Goal: Task Accomplishment & Management: Manage account settings

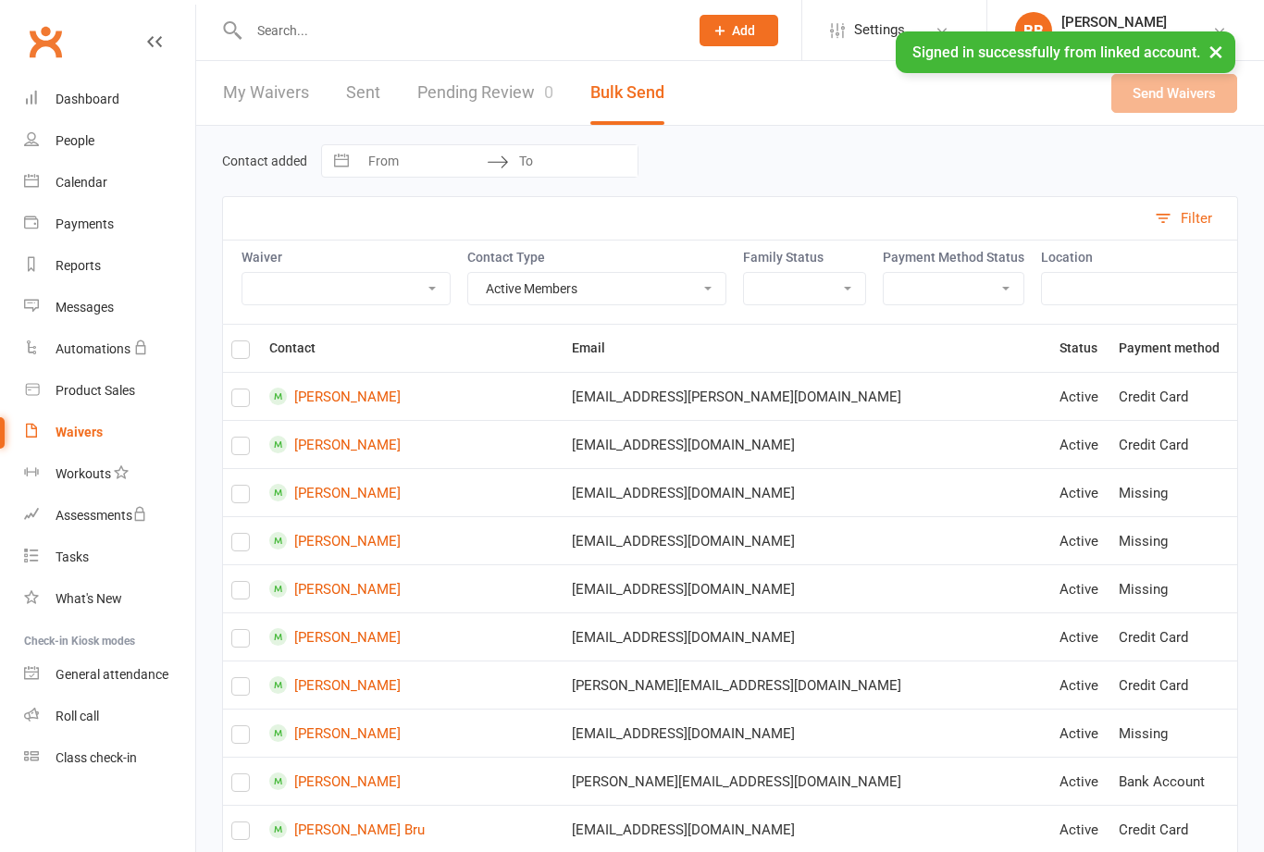
select select "active_members"
click at [512, 102] on link "Pending Review 0" at bounding box center [485, 93] width 136 height 64
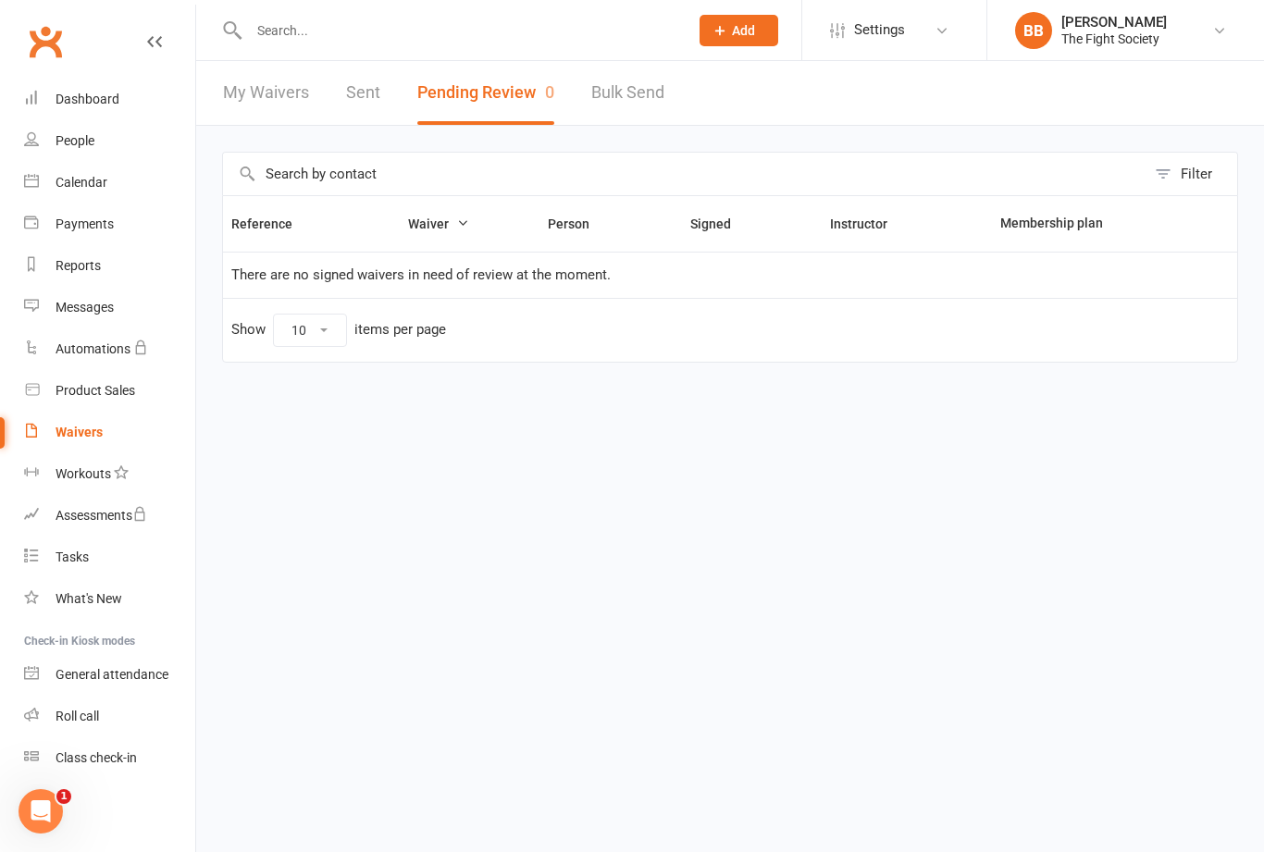
click at [466, 40] on input "text" at bounding box center [459, 31] width 432 height 26
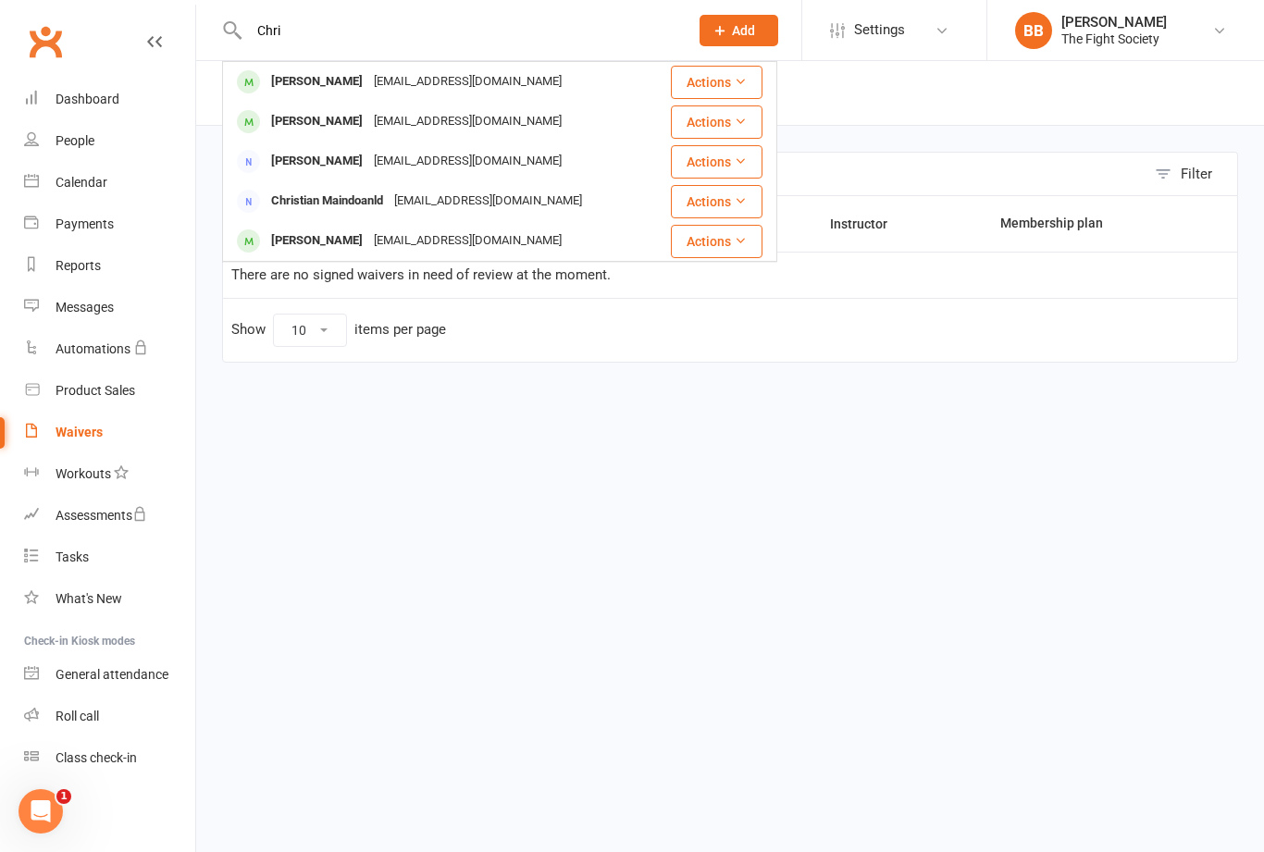
type input "Chri"
click at [368, 93] on div "[EMAIL_ADDRESS][DOMAIN_NAME]" at bounding box center [467, 81] width 199 height 27
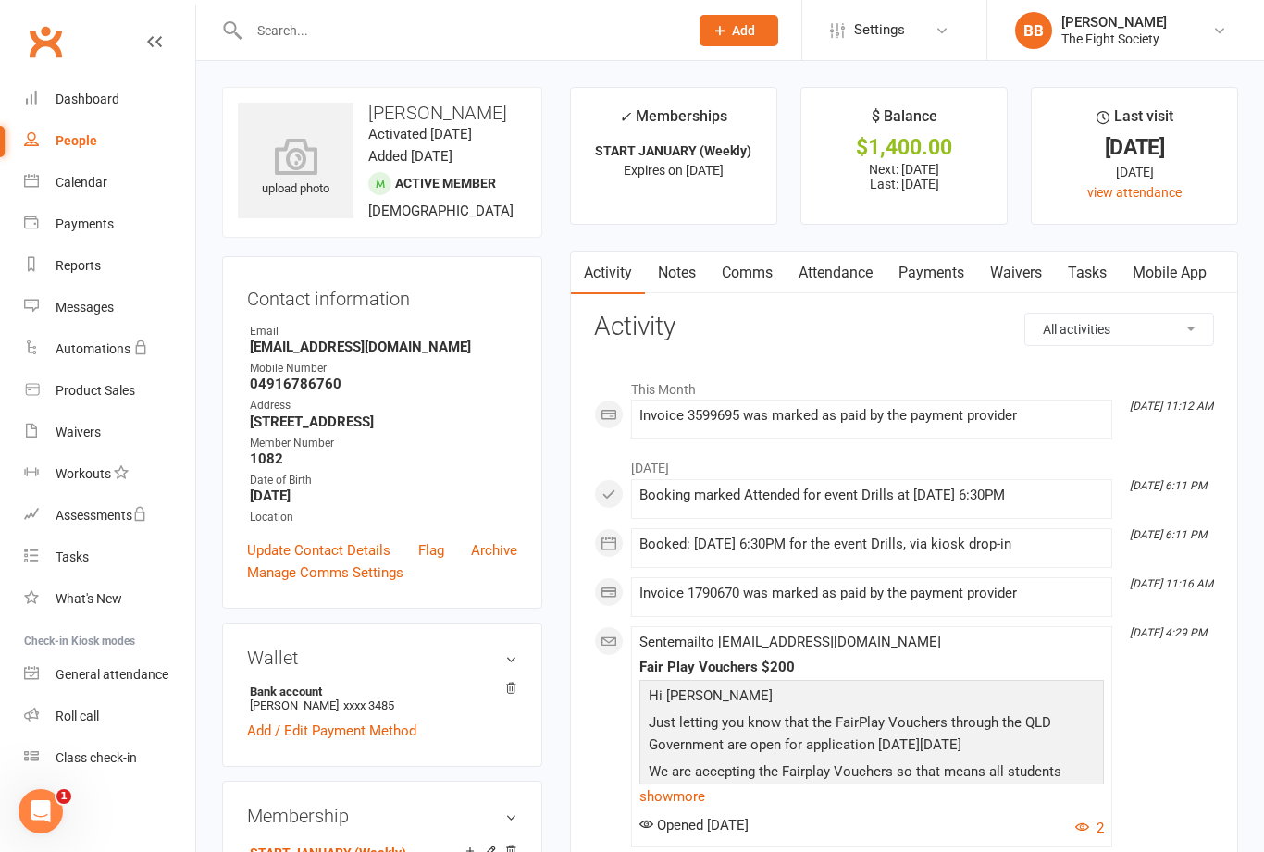
click at [946, 282] on link "Payments" at bounding box center [932, 273] width 92 height 43
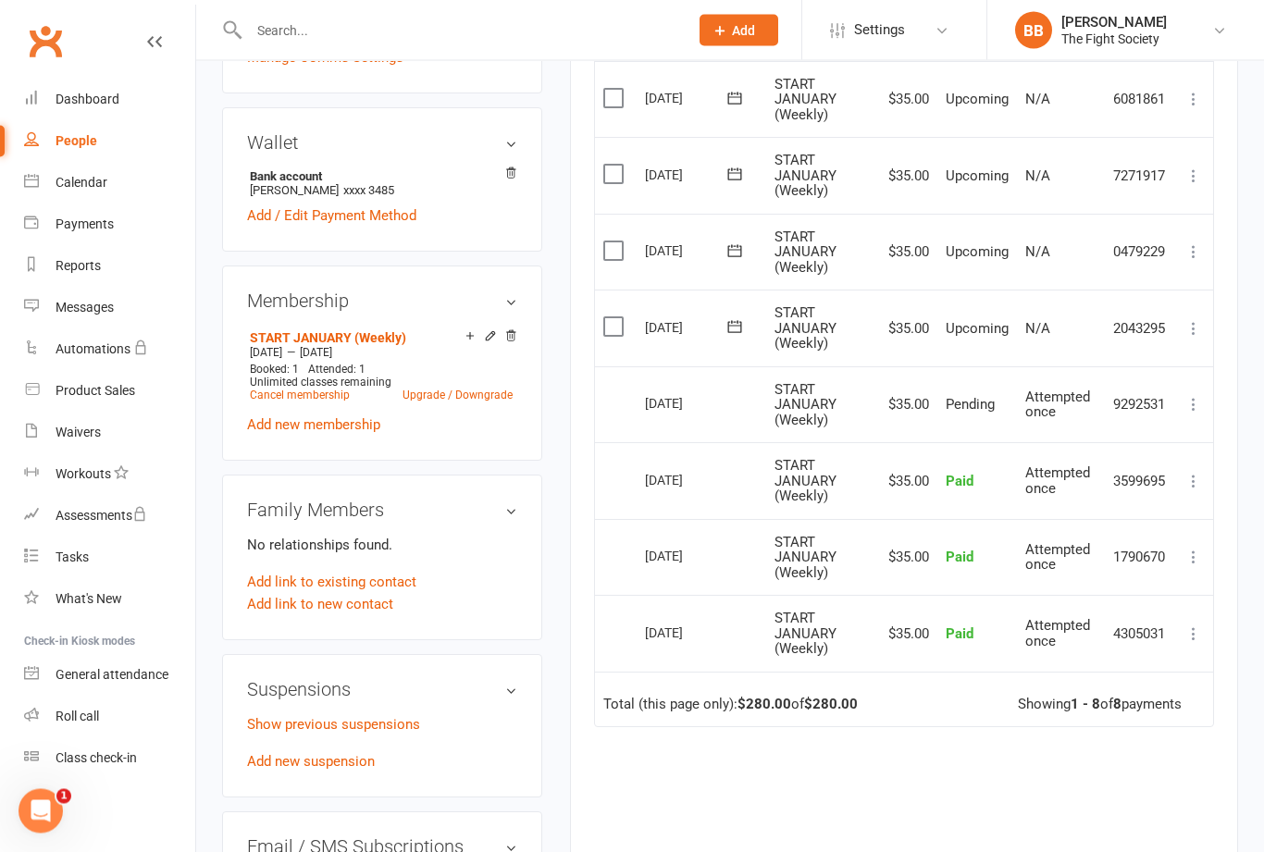
scroll to position [514, 0]
click at [1195, 406] on icon at bounding box center [1194, 406] width 19 height 19
click at [1242, 345] on main "✓ Memberships START JANUARY (Weekly) Expires on [DATE] $ Balance $1,400.00 Next…" at bounding box center [904, 294] width 696 height 1442
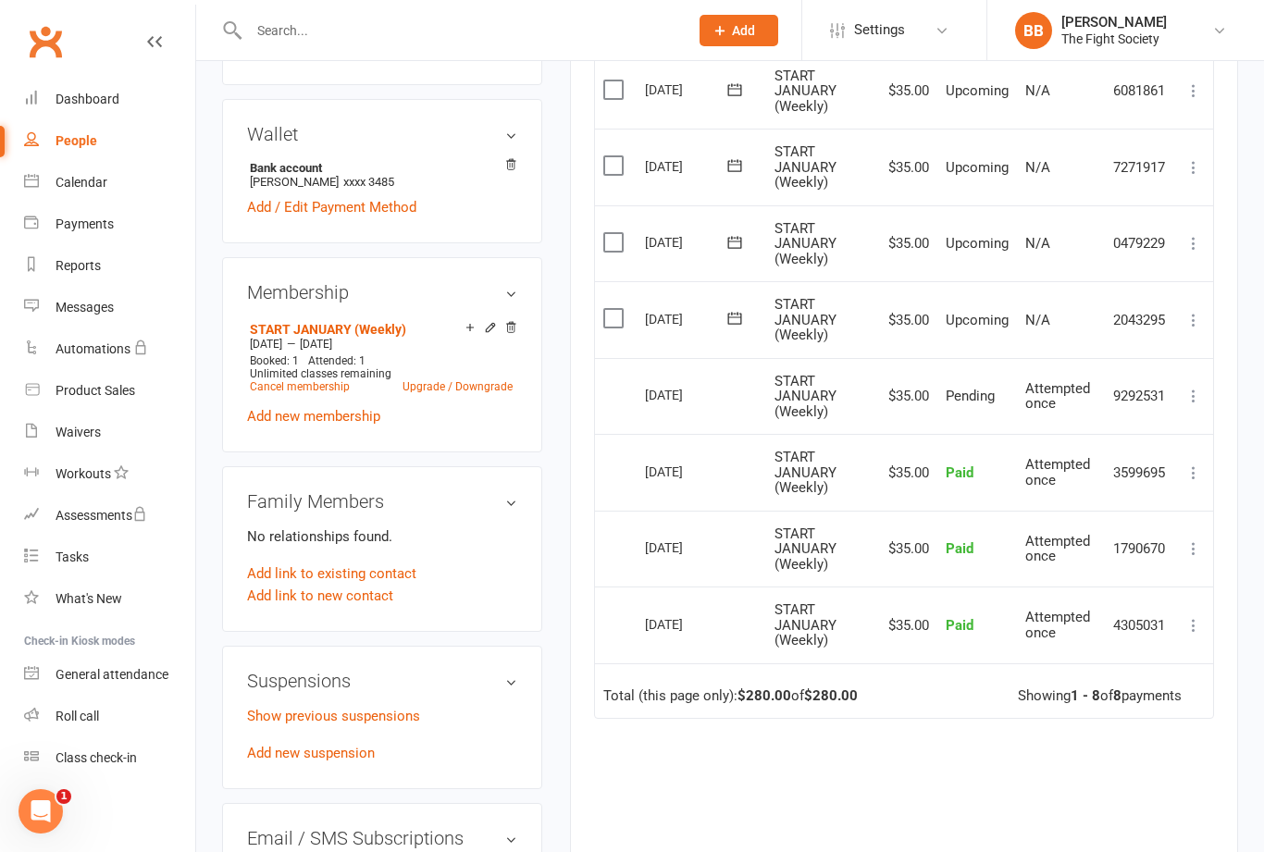
scroll to position [522, 0]
click at [1197, 403] on icon at bounding box center [1194, 398] width 19 height 19
click at [1131, 436] on link "More Info" at bounding box center [1112, 434] width 183 height 37
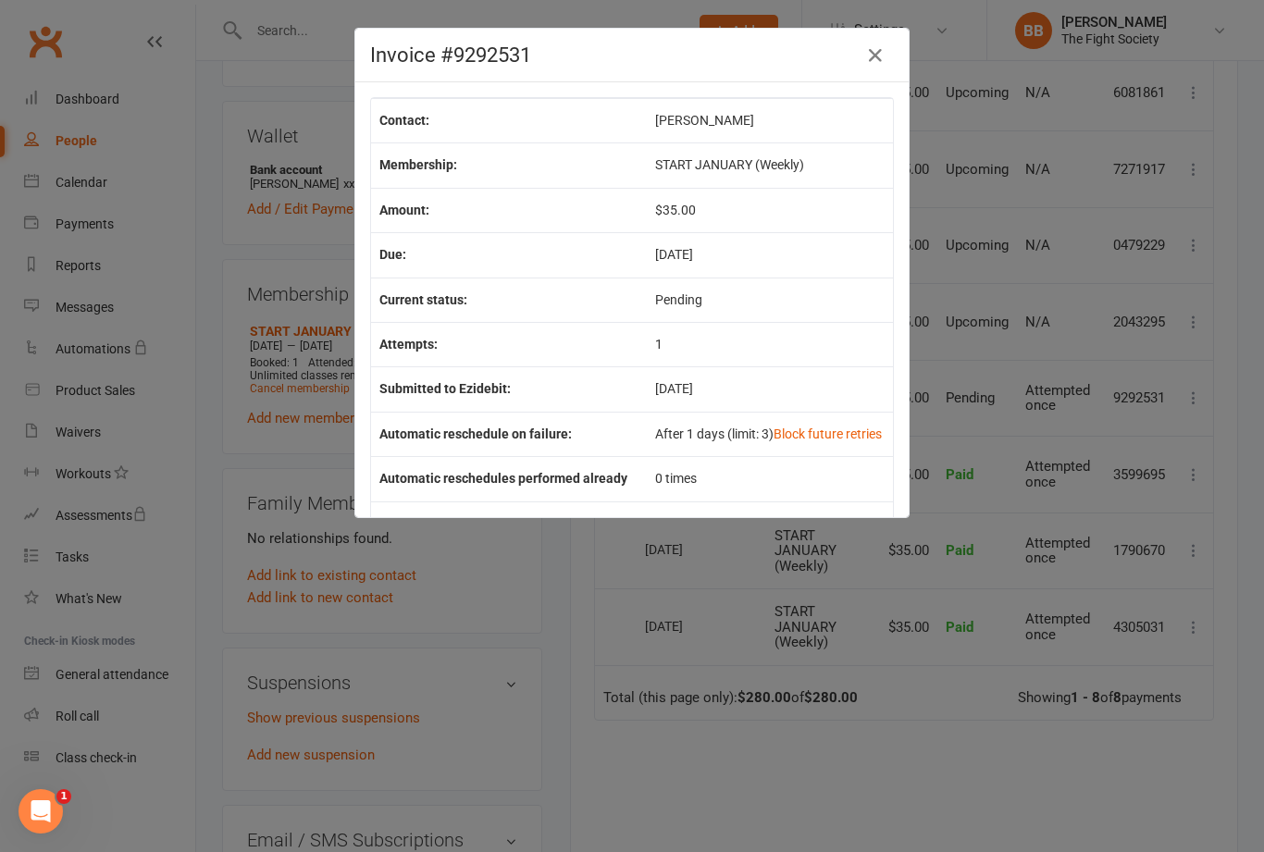
scroll to position [0, 0]
click at [863, 67] on button "button" at bounding box center [876, 56] width 30 height 30
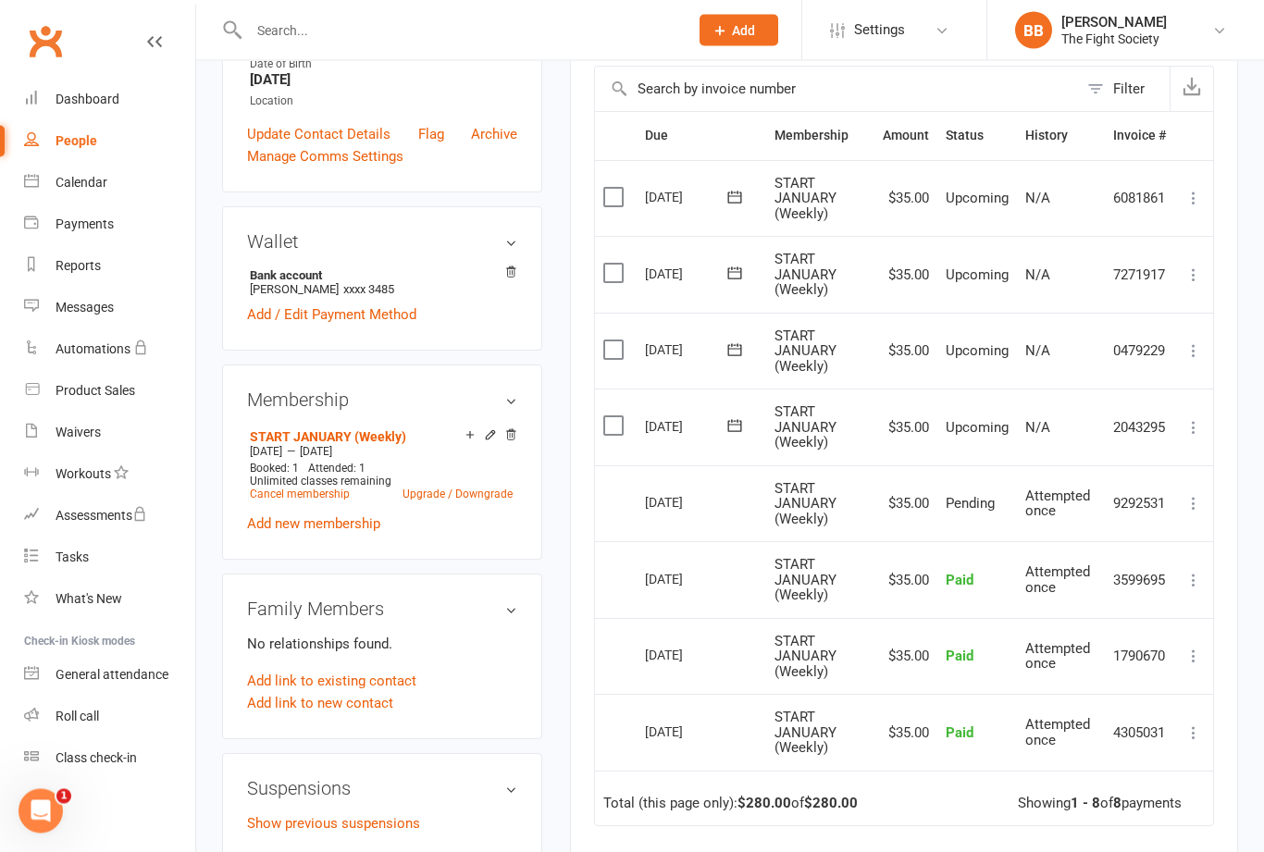
scroll to position [417, 0]
click at [630, 518] on td "Select this" at bounding box center [616, 504] width 42 height 77
click at [615, 516] on td "Select this" at bounding box center [616, 504] width 42 height 77
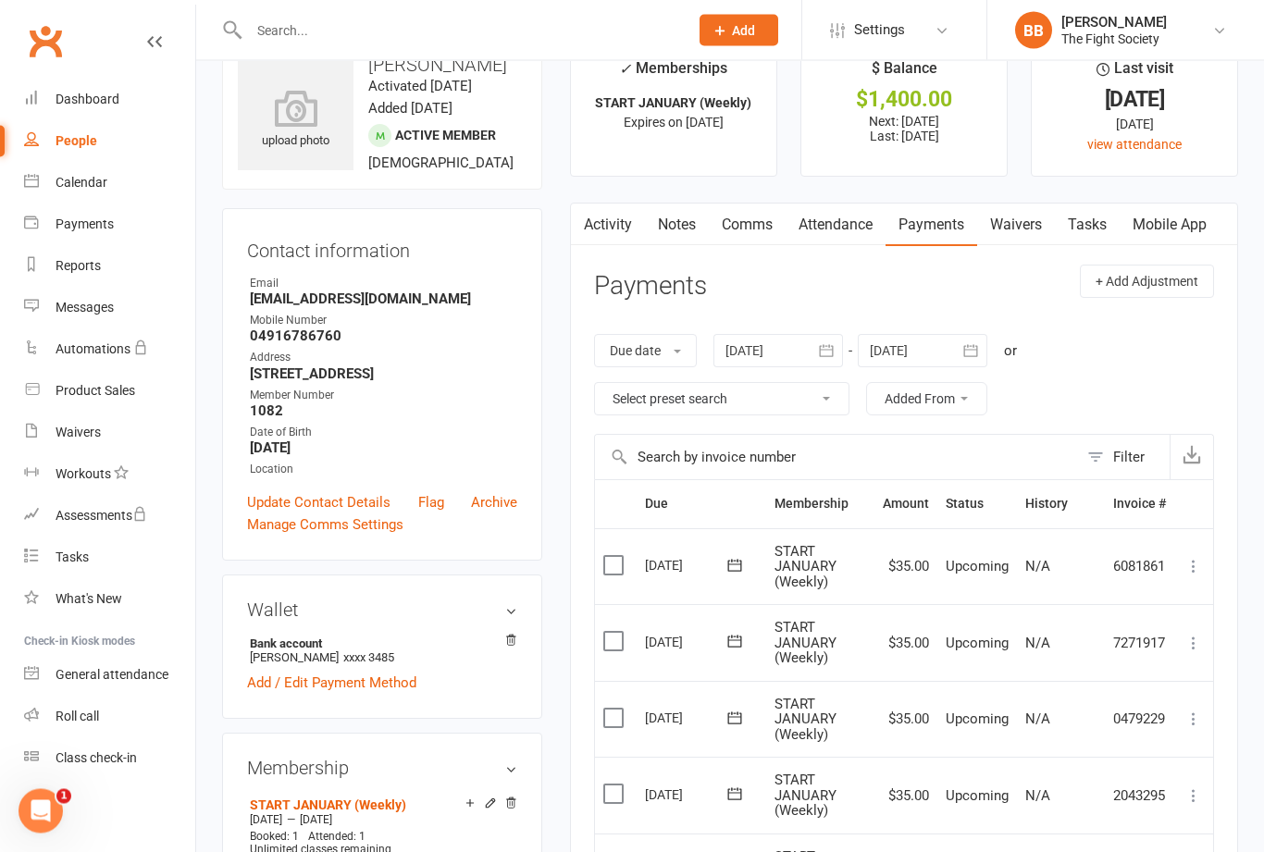
scroll to position [48, 0]
click at [98, 437] on div "Waivers" at bounding box center [78, 432] width 45 height 15
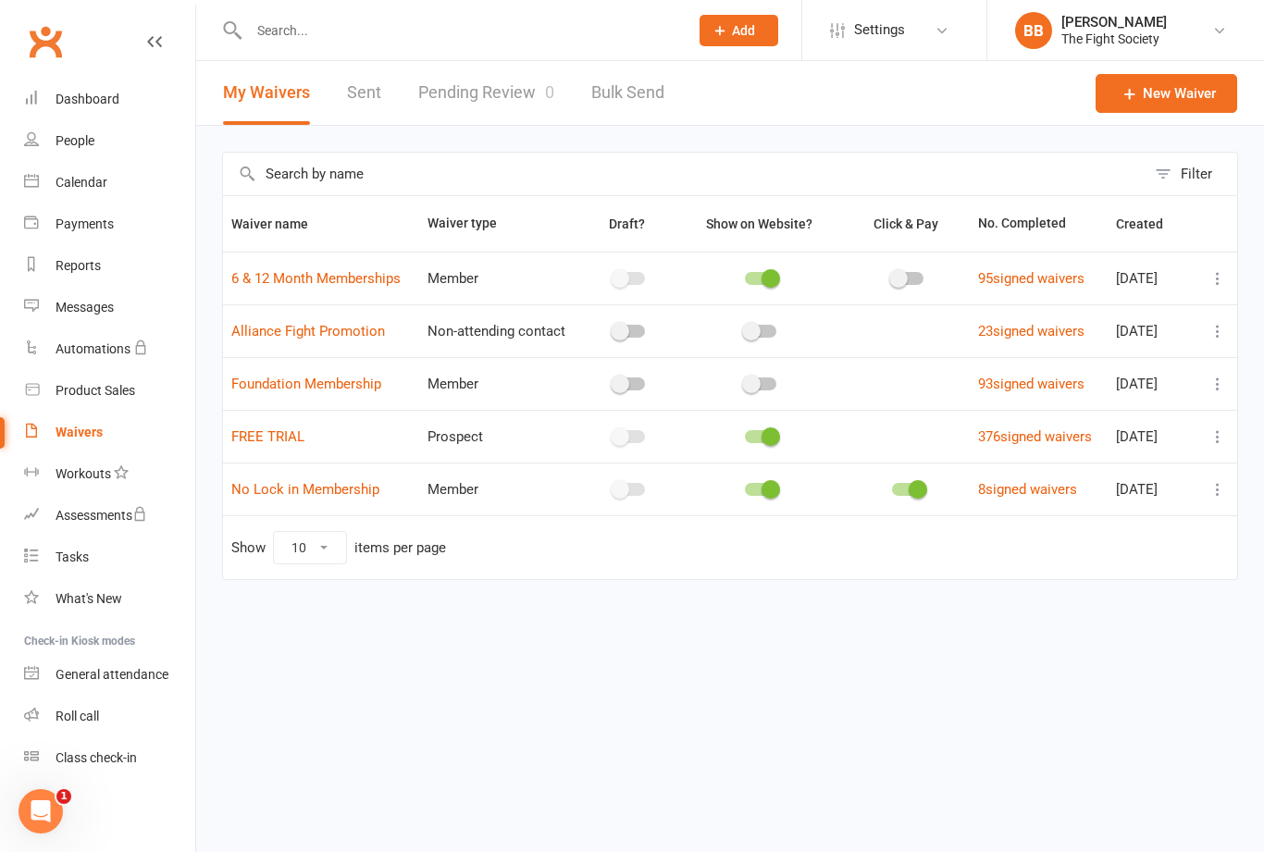
click at [478, 104] on link "Pending Review 0" at bounding box center [486, 93] width 136 height 64
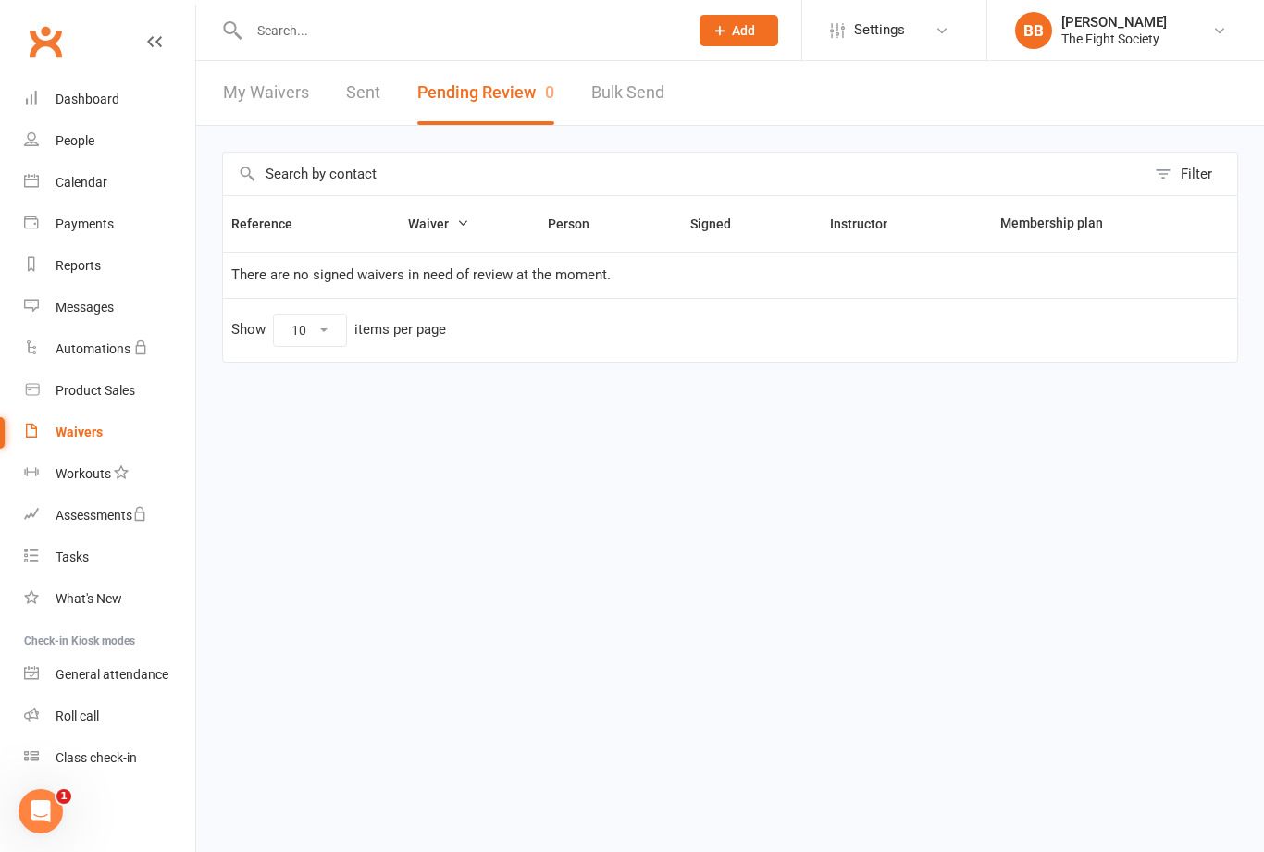
click at [83, 442] on link "Waivers" at bounding box center [109, 433] width 171 height 42
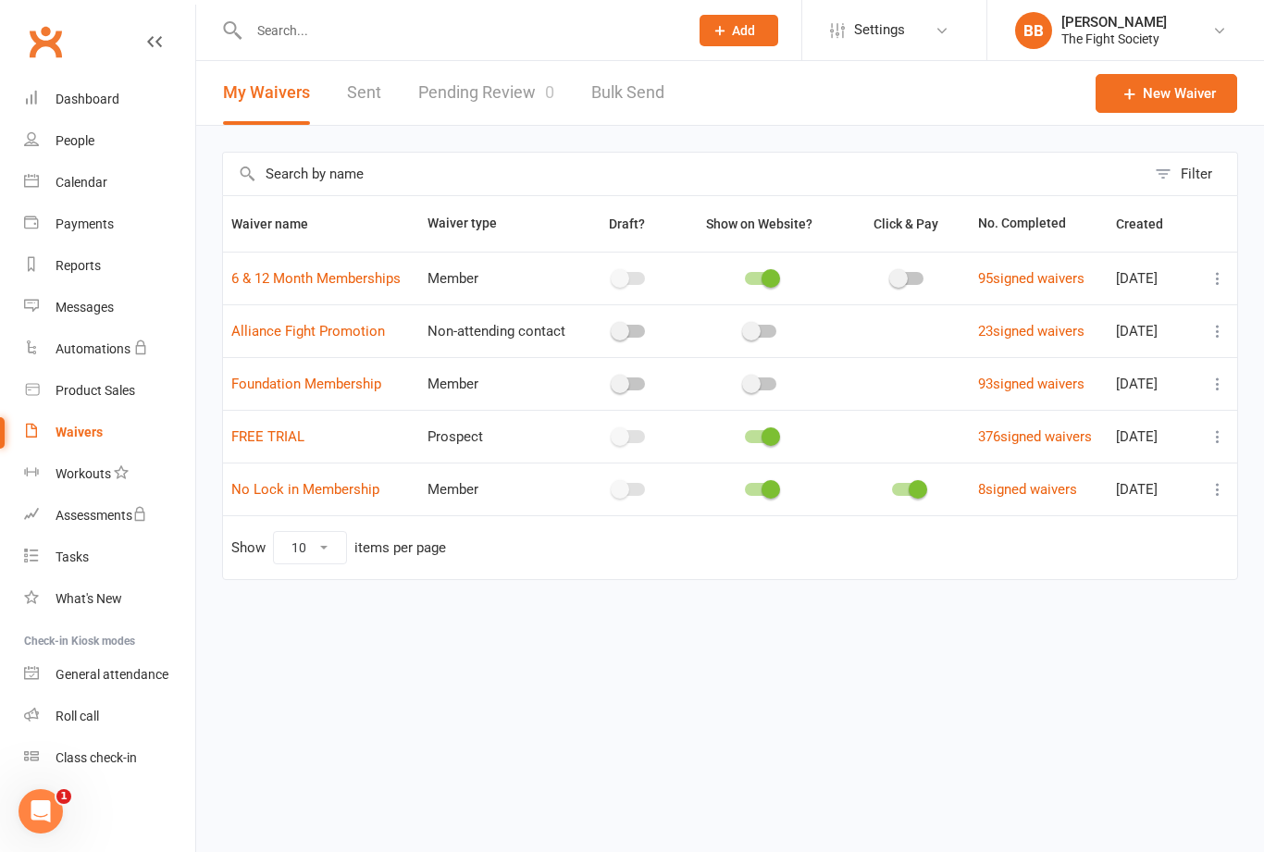
click at [507, 102] on link "Pending Review 0" at bounding box center [486, 93] width 136 height 64
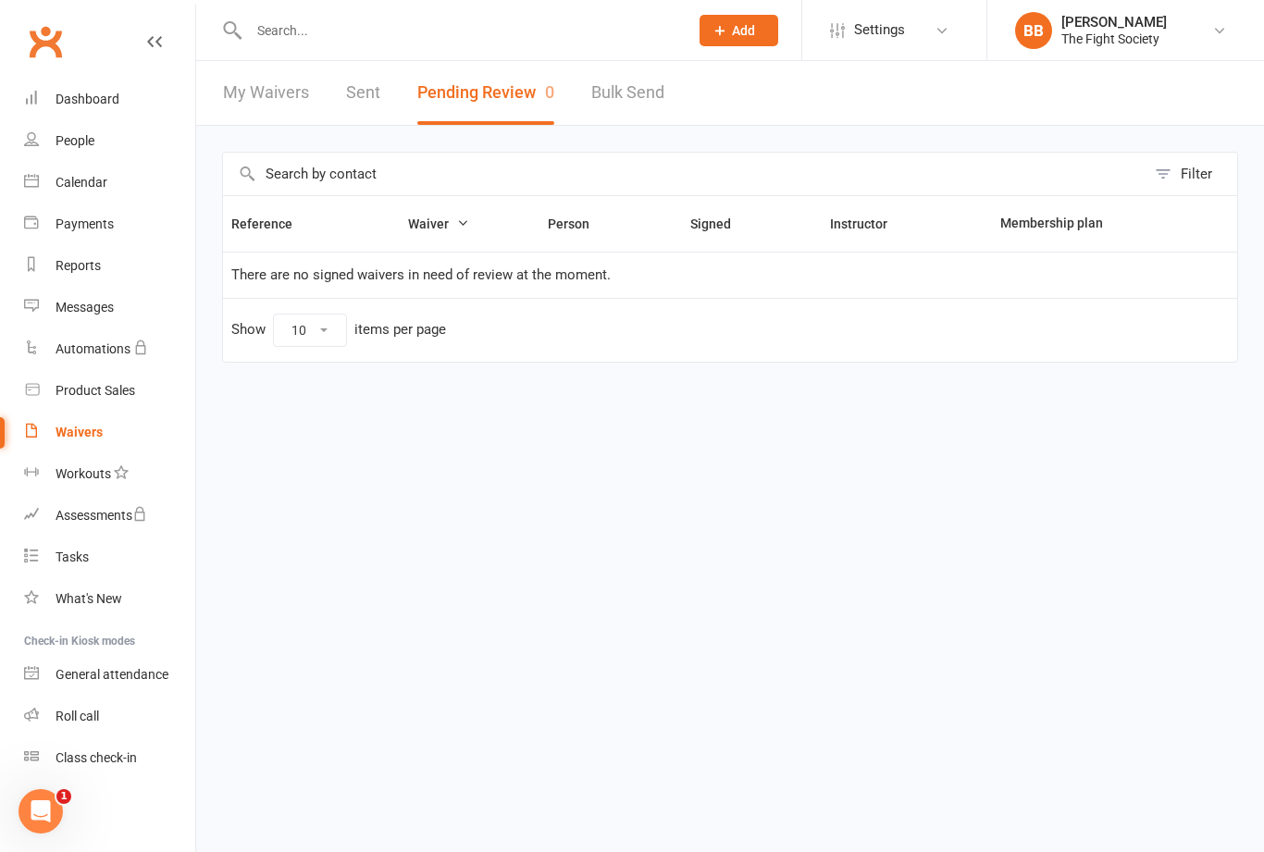
click at [93, 220] on div "Payments" at bounding box center [85, 224] width 58 height 15
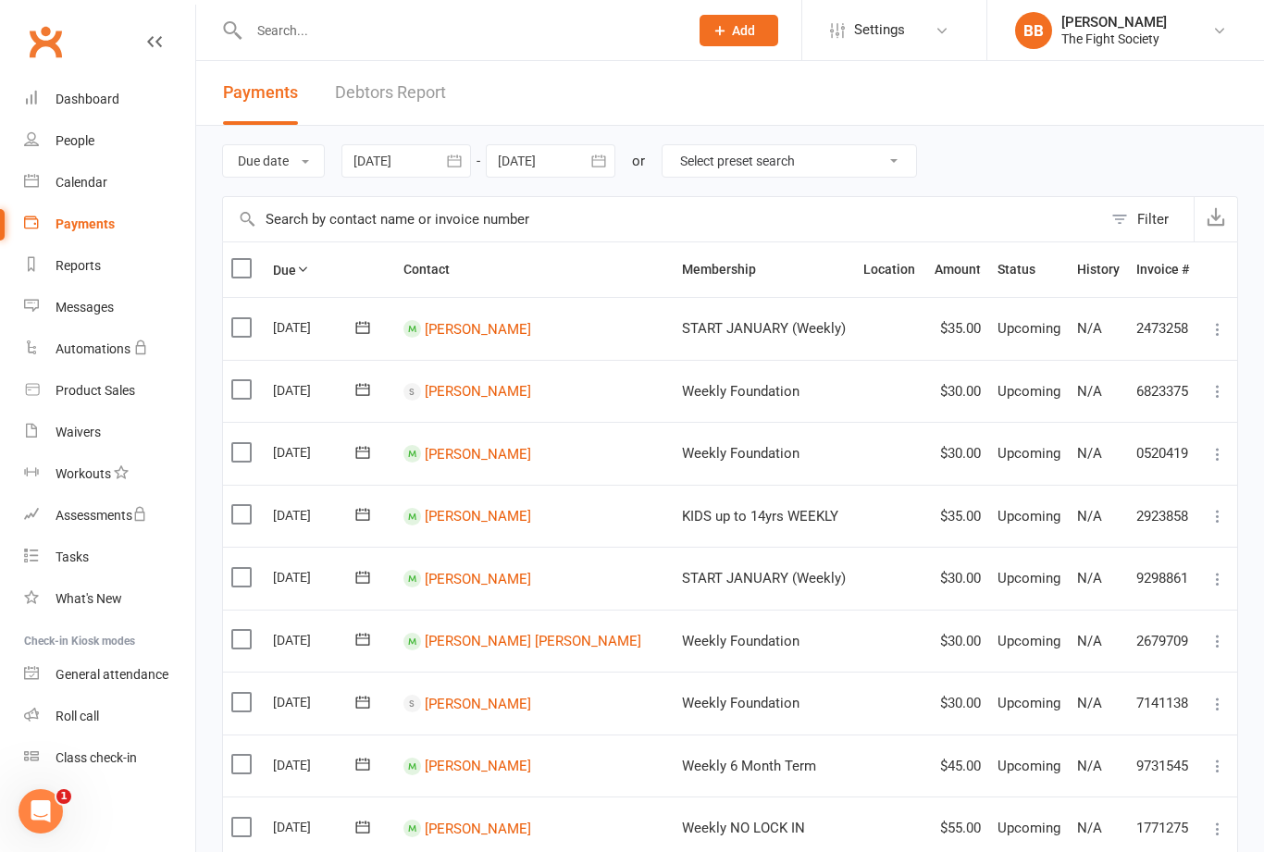
click at [390, 97] on link "Debtors Report" at bounding box center [390, 93] width 111 height 64
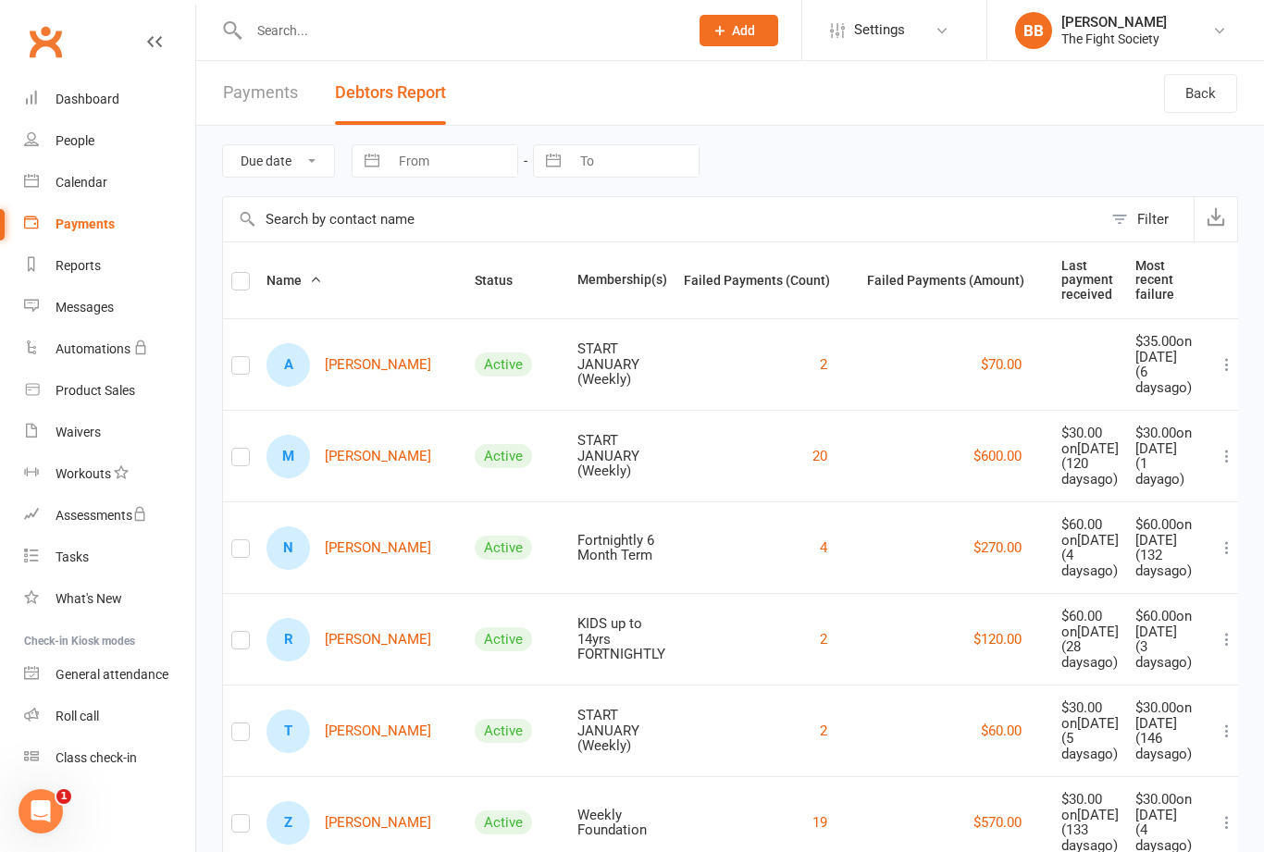
click at [346, 387] on link "A [PERSON_NAME]" at bounding box center [349, 365] width 165 height 44
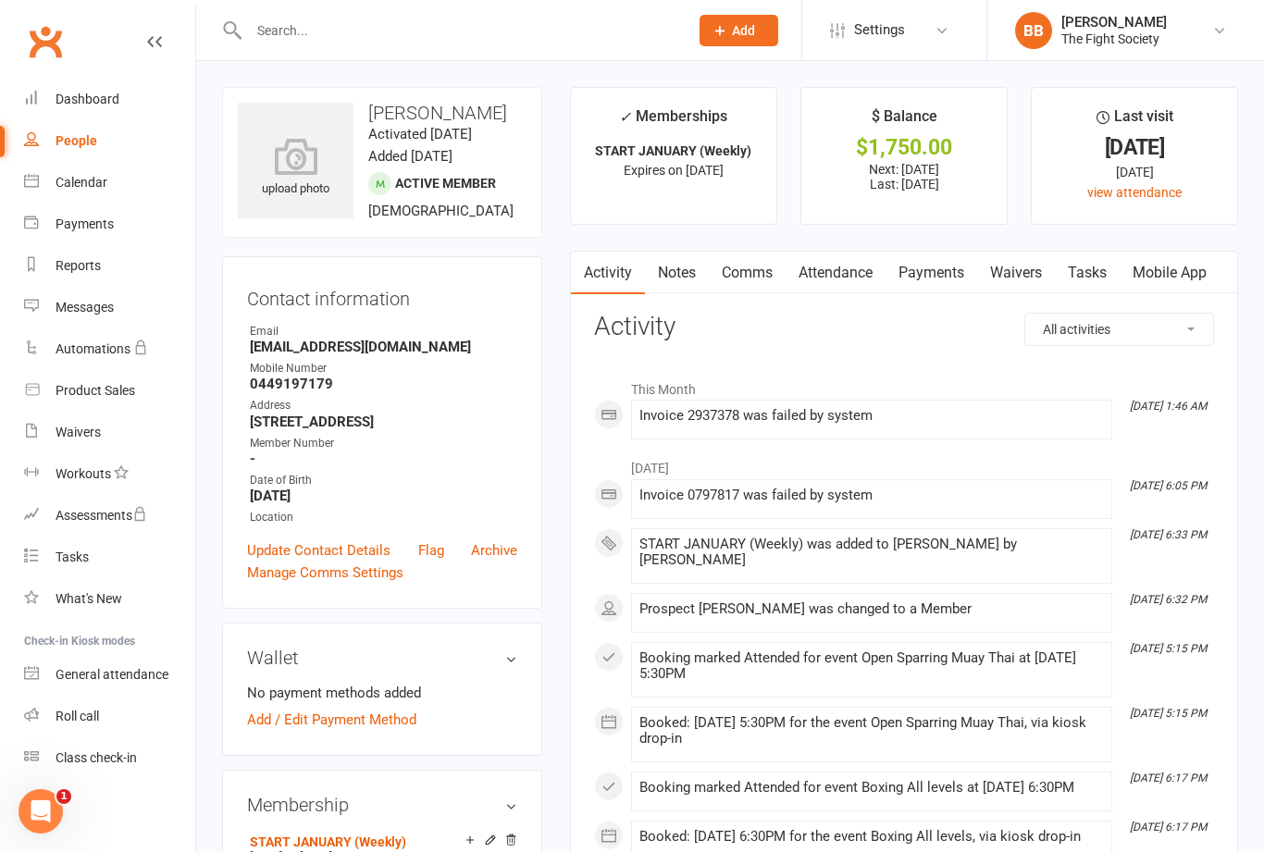
click at [948, 278] on link "Payments" at bounding box center [932, 273] width 92 height 43
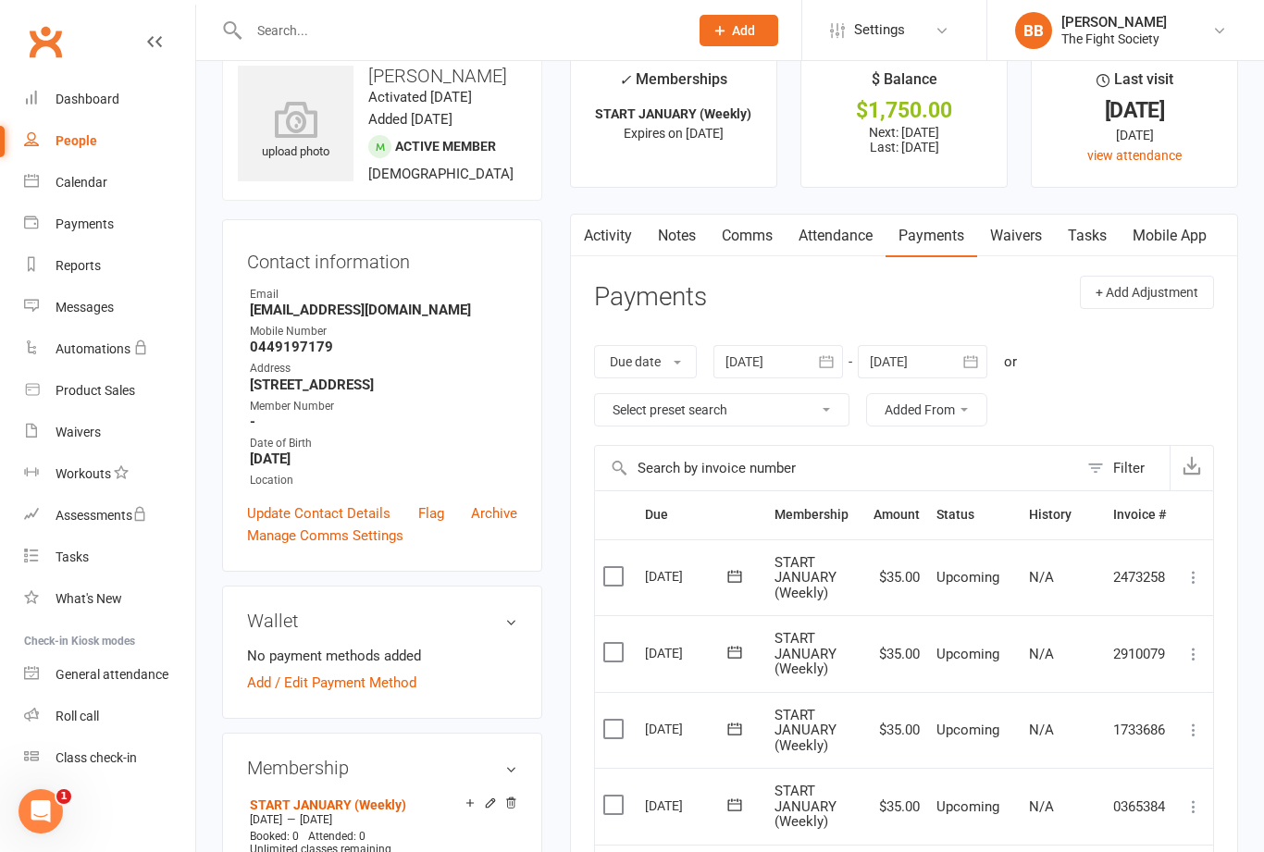
scroll to position [36, 0]
click at [93, 269] on div "Reports" at bounding box center [78, 265] width 45 height 15
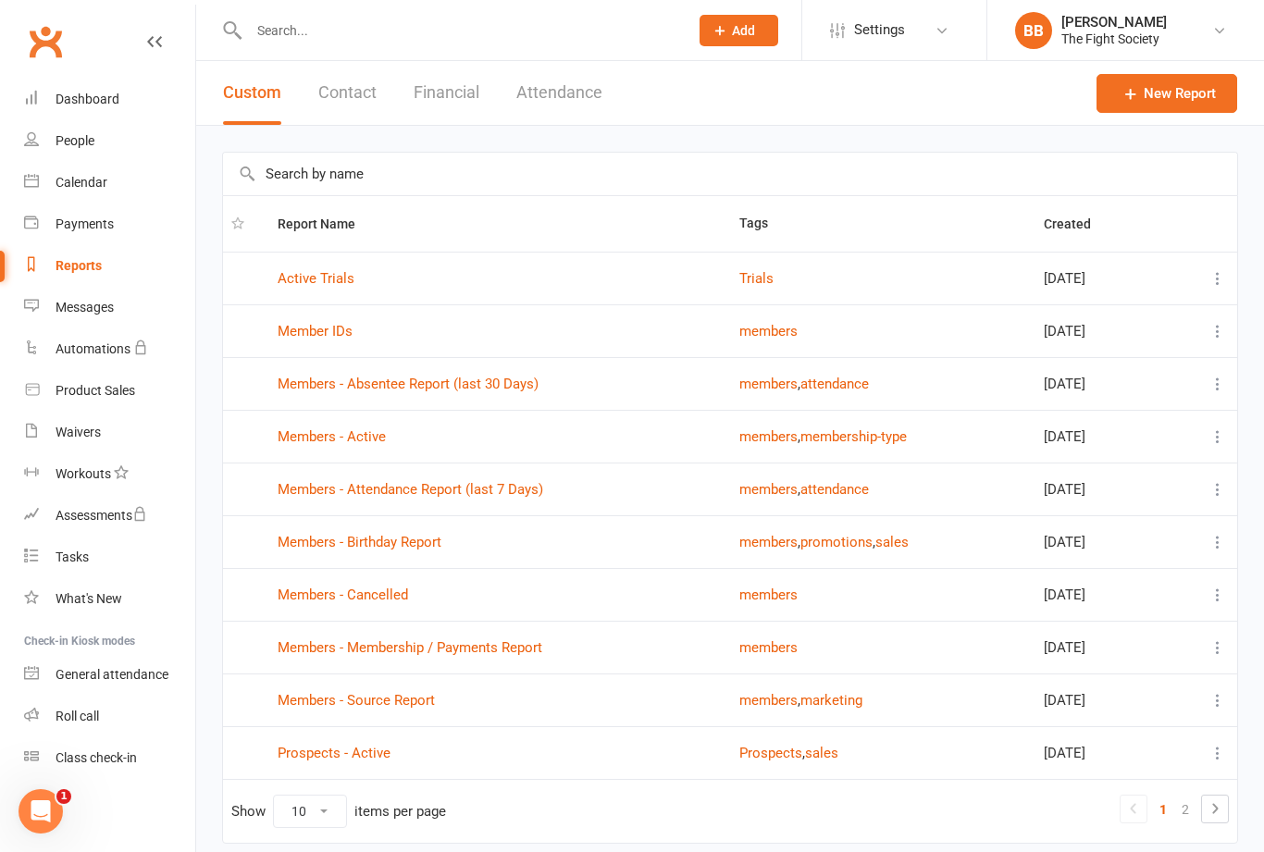
click at [335, 283] on link "Active Trials" at bounding box center [316, 278] width 77 height 17
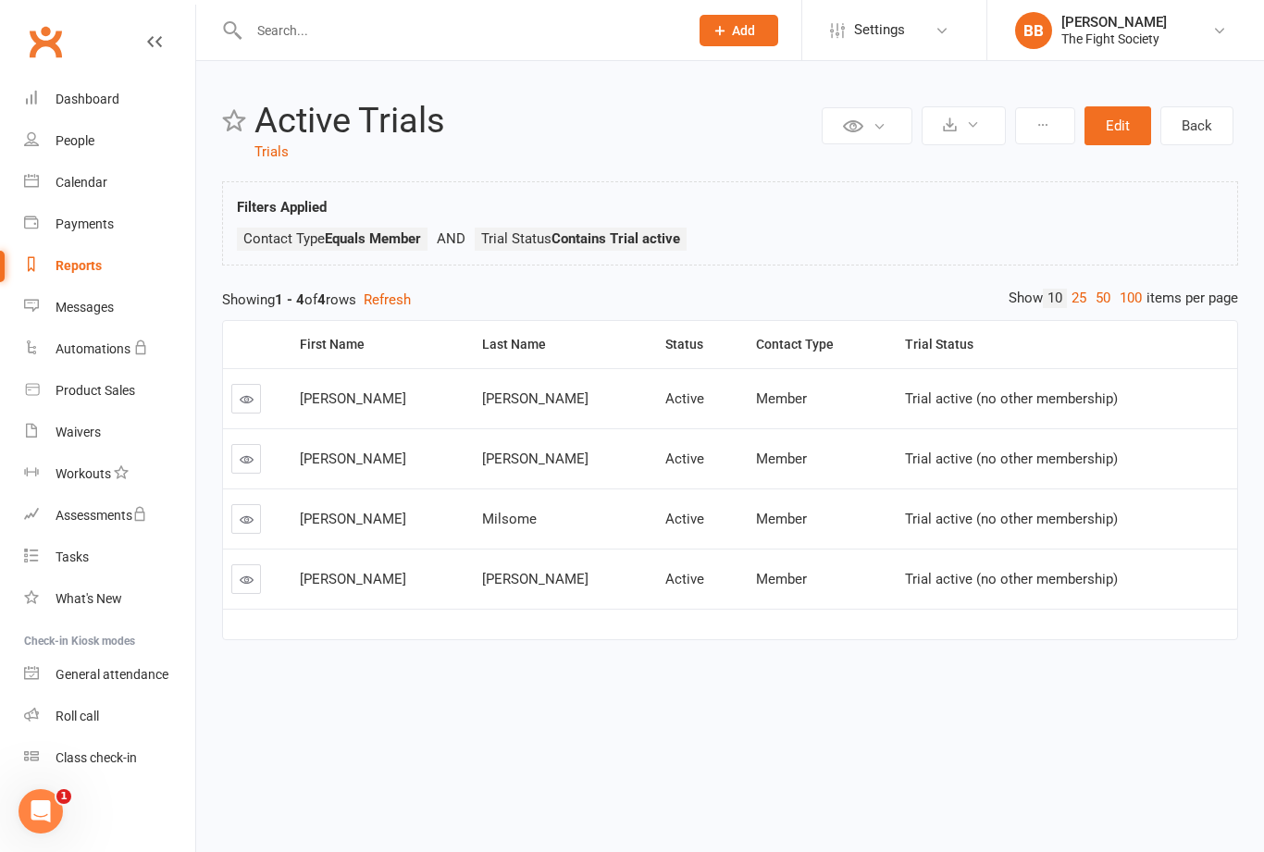
click at [99, 312] on div "Messages" at bounding box center [85, 307] width 58 height 15
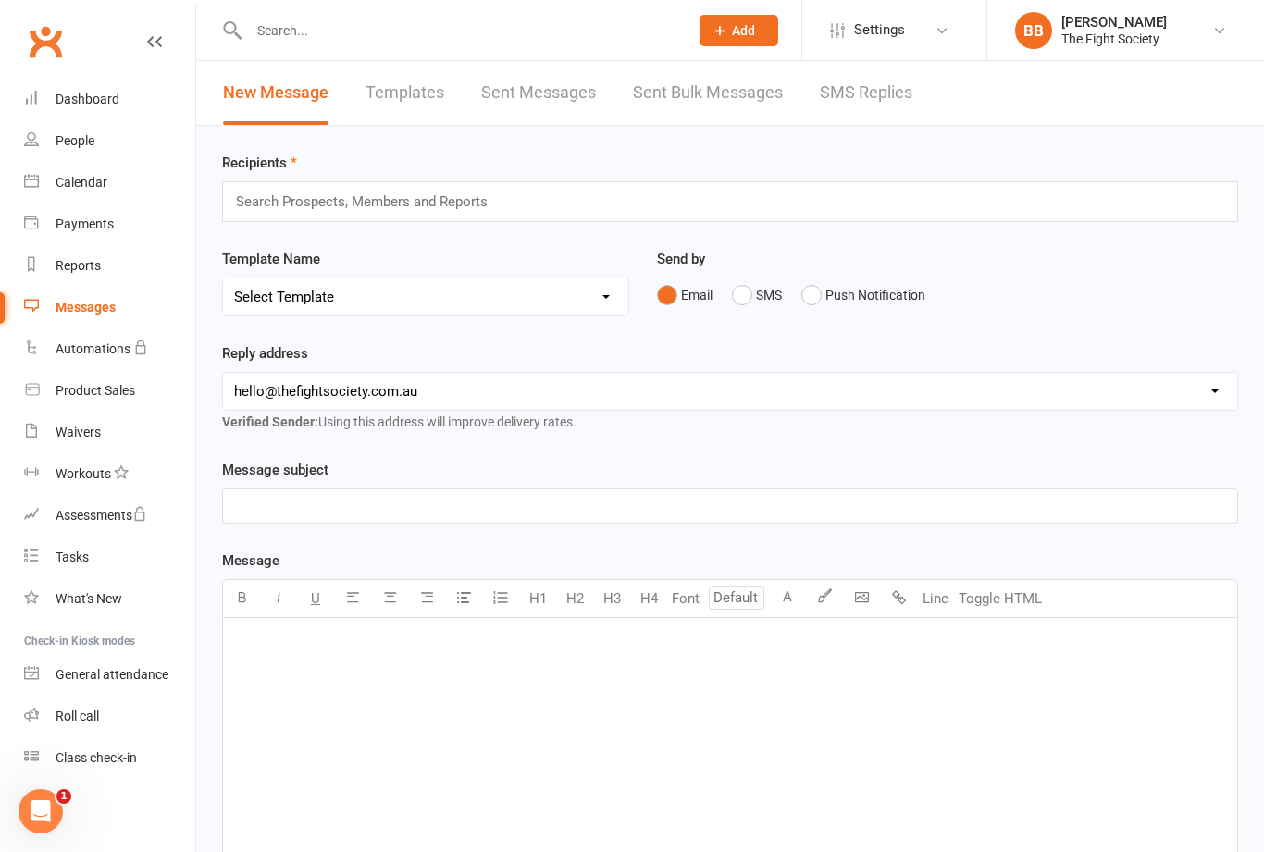
click at [90, 275] on link "Reports" at bounding box center [109, 266] width 171 height 42
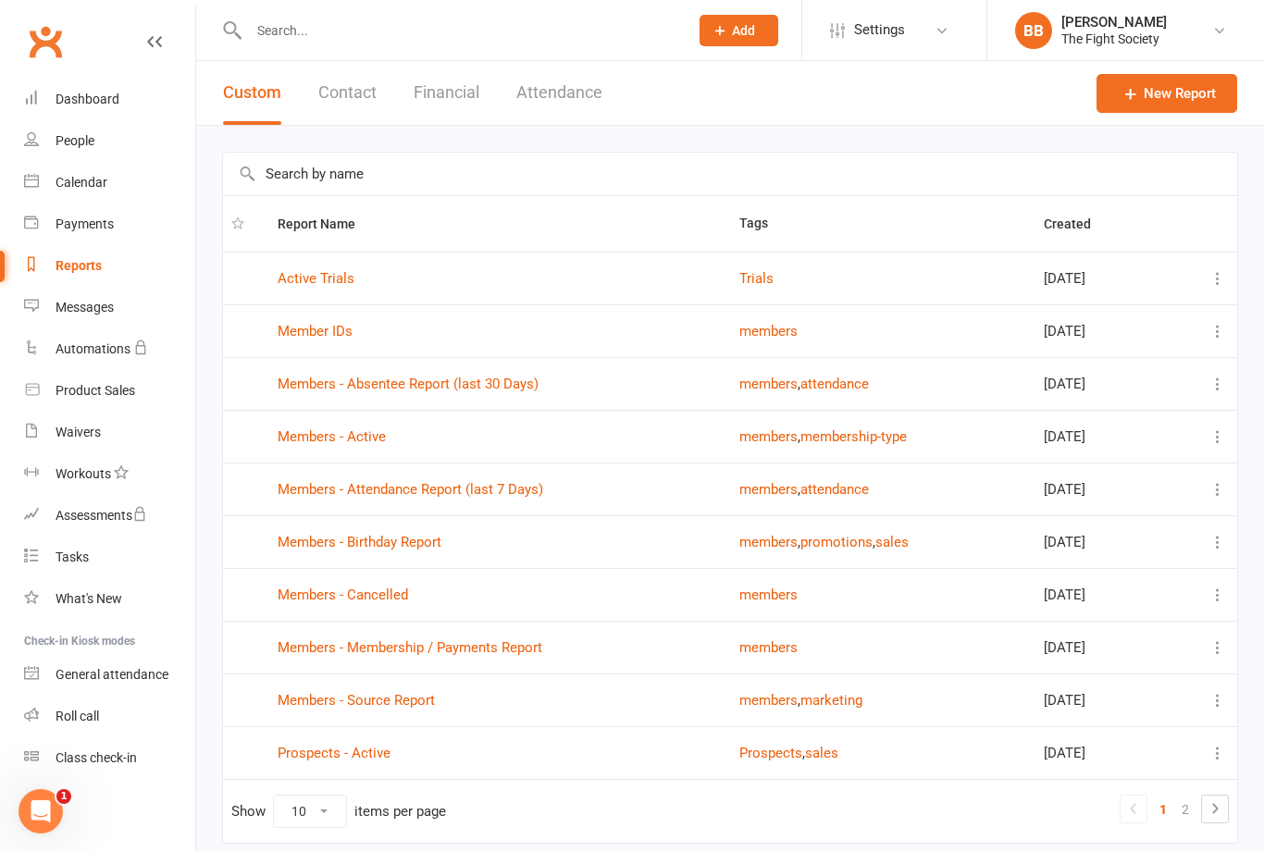
click at [425, 392] on link "Members - Absentee Report (last 30 Days)" at bounding box center [408, 384] width 261 height 17
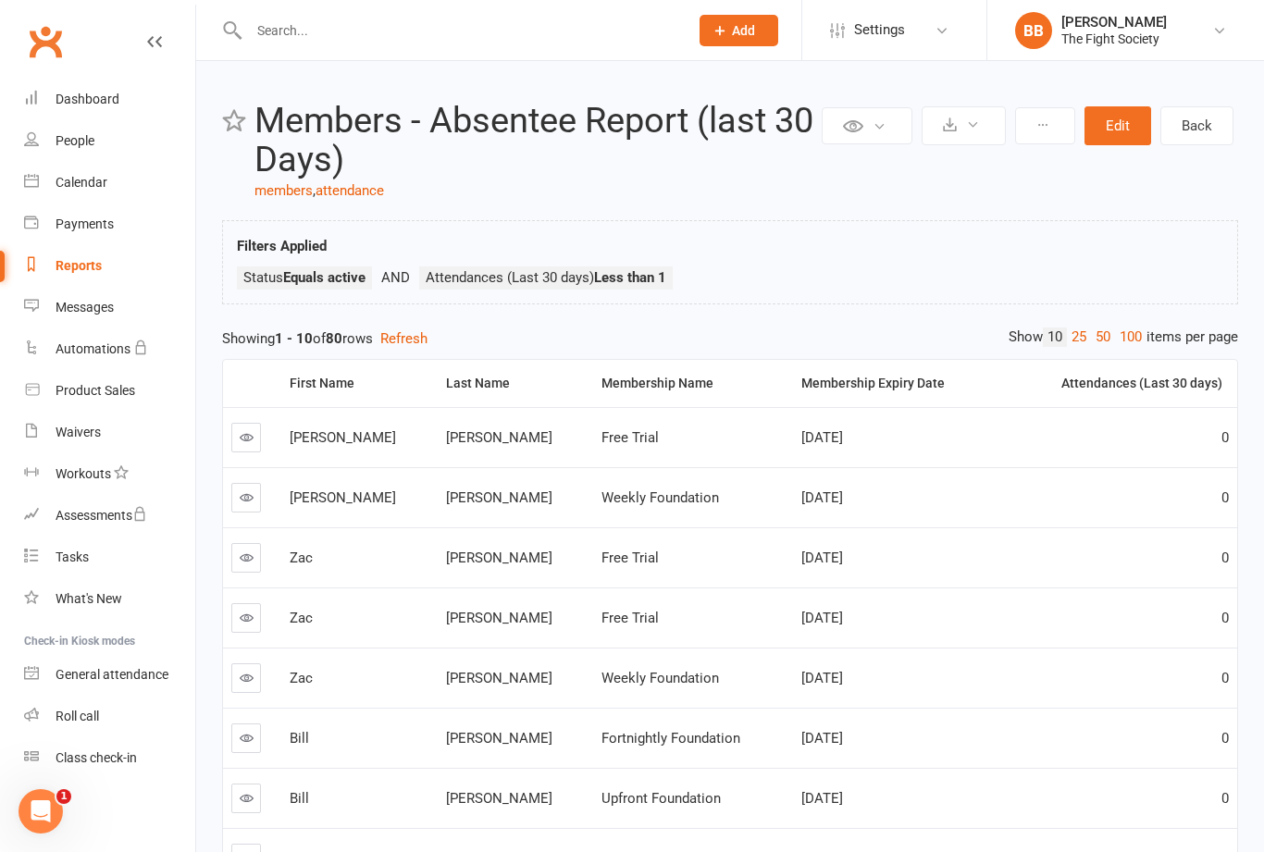
click at [82, 146] on div "People" at bounding box center [75, 140] width 39 height 15
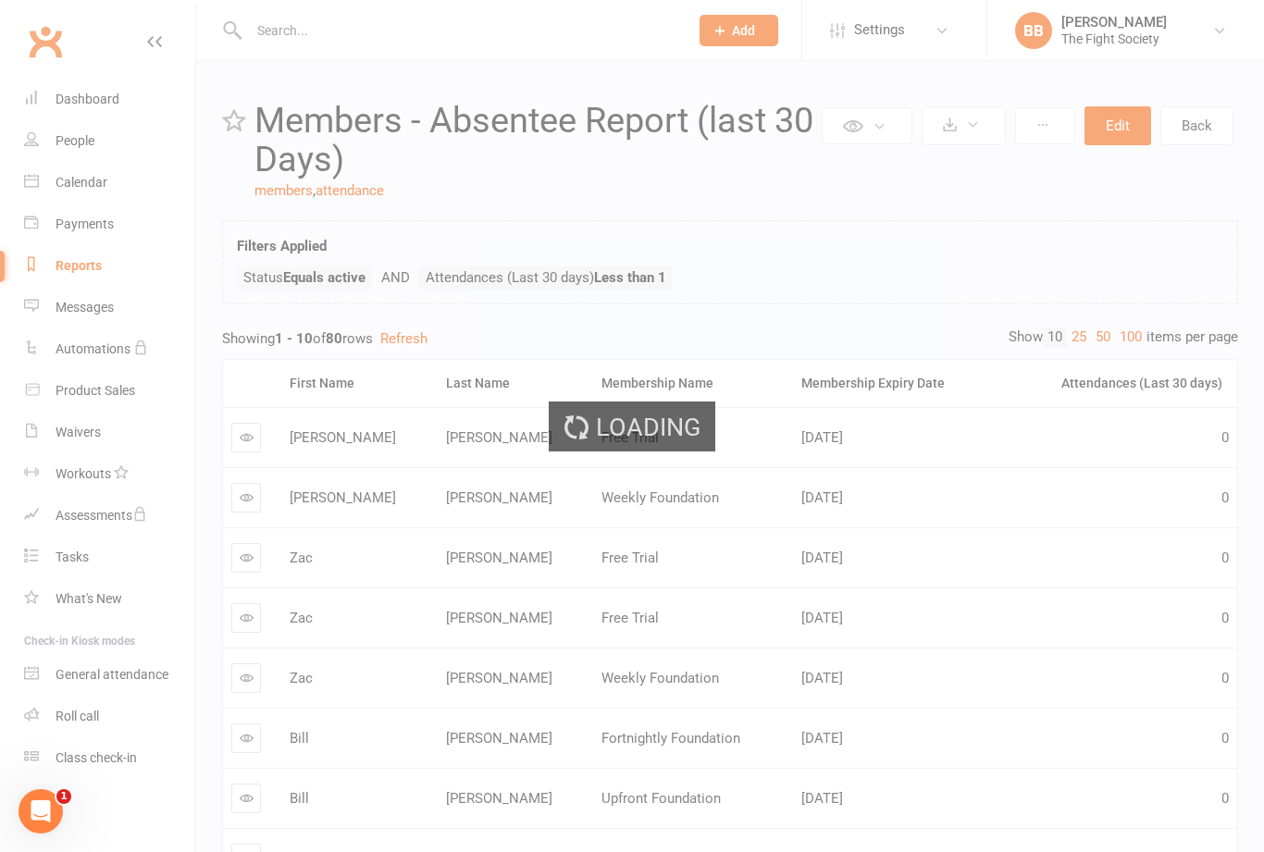
select select "100"
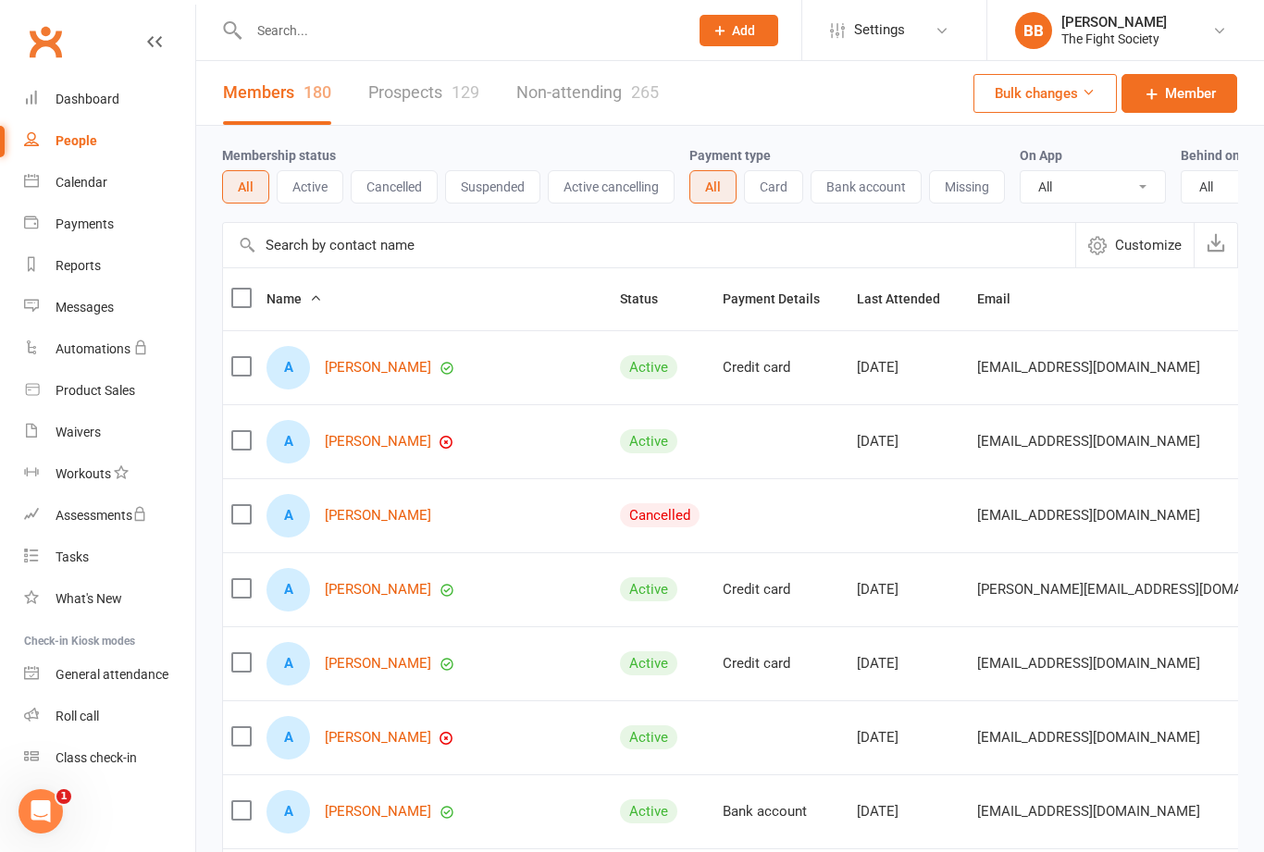
click at [417, 98] on link "Prospects 129" at bounding box center [423, 93] width 111 height 64
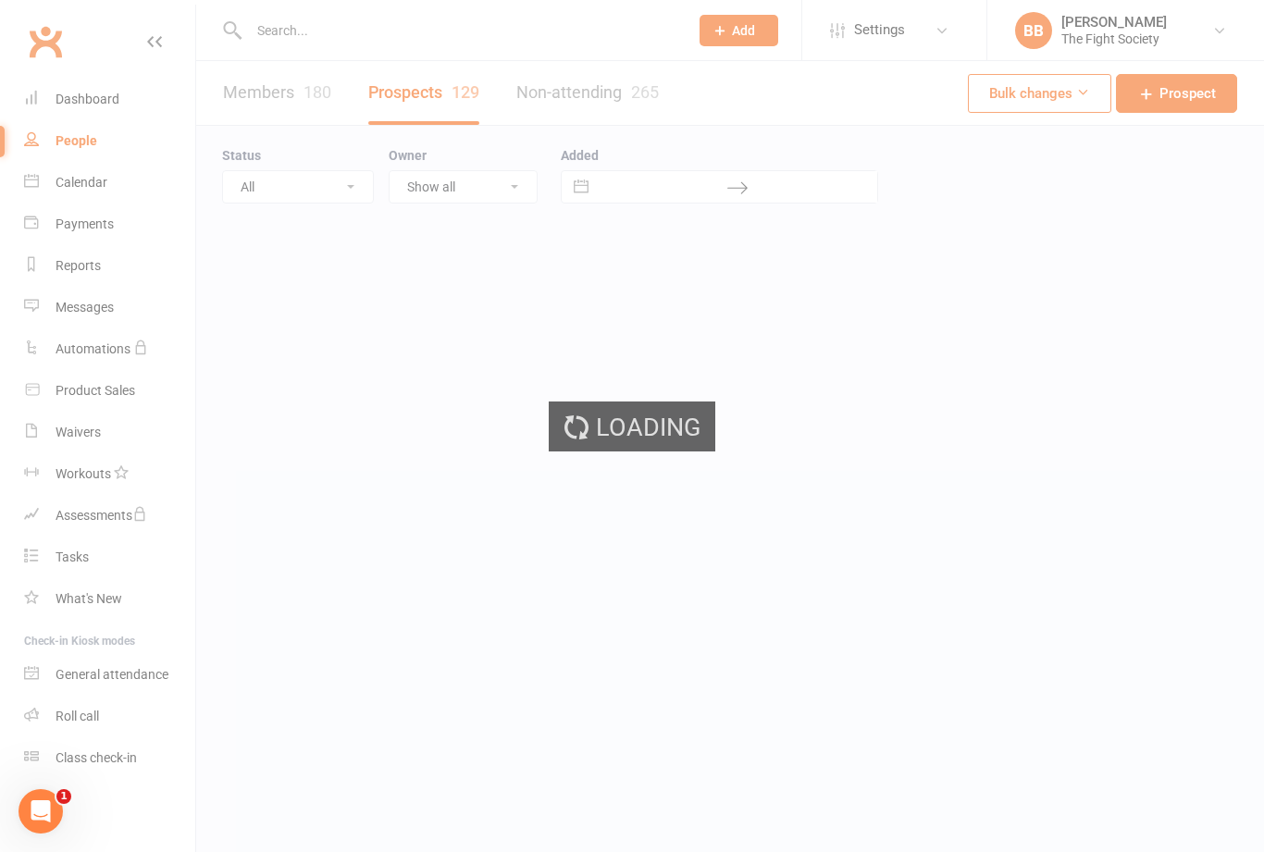
select select "100"
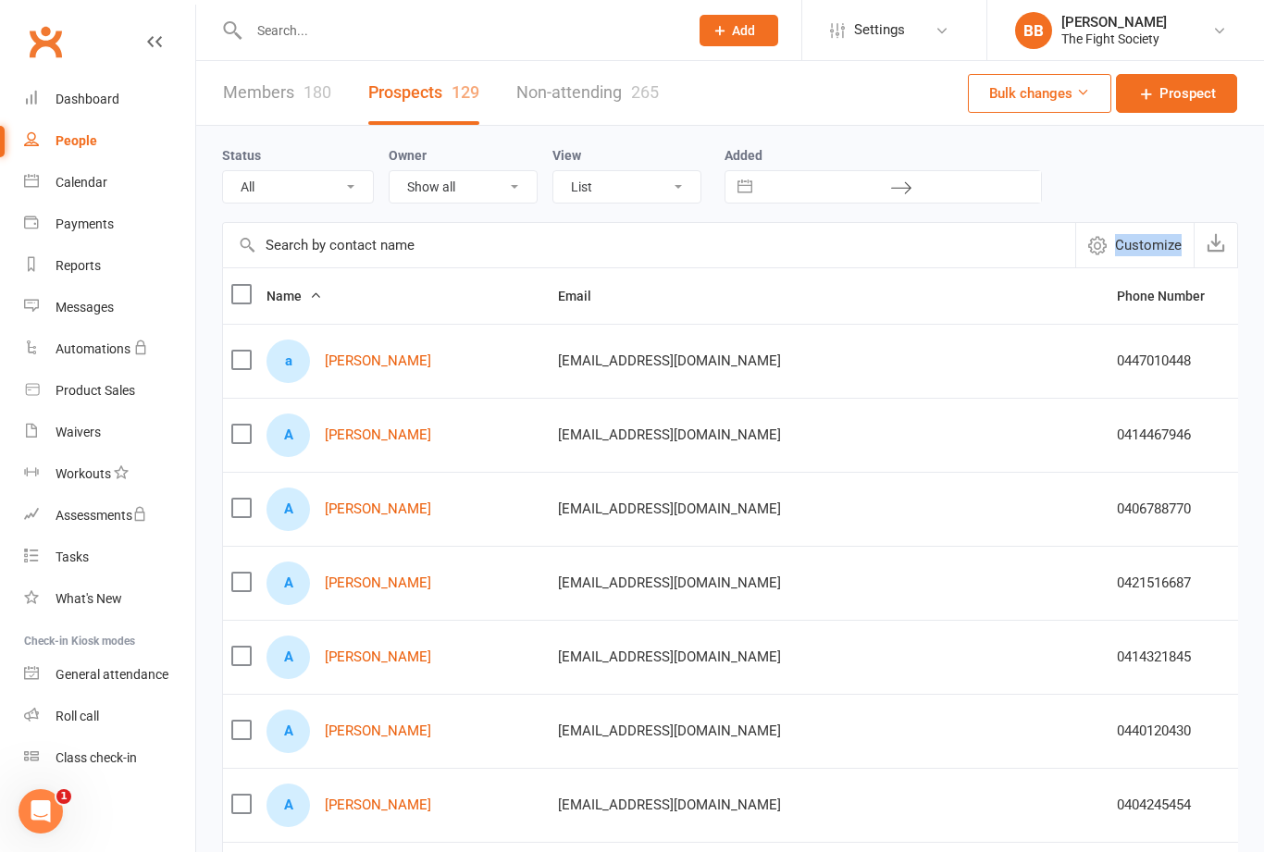
click at [81, 170] on link "Calendar" at bounding box center [109, 183] width 171 height 42
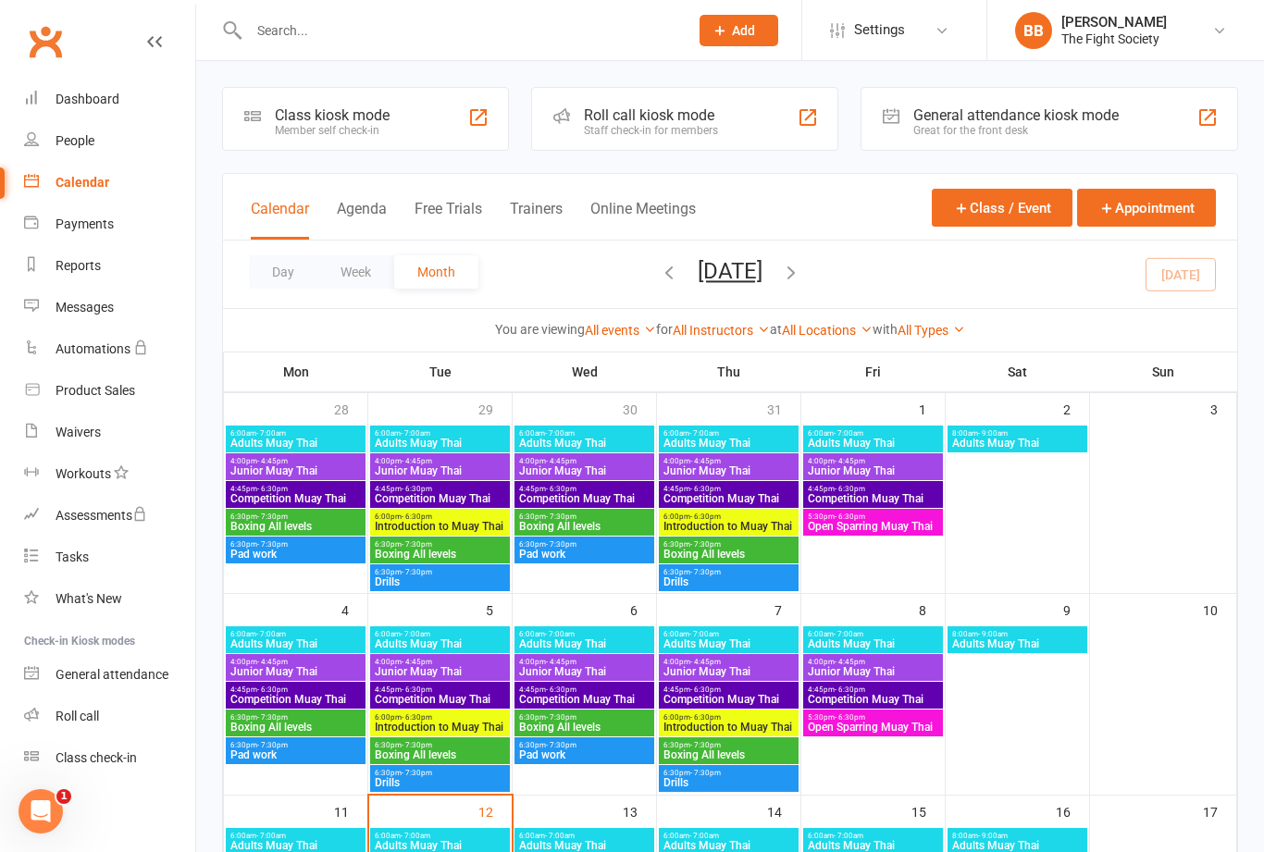
click at [89, 90] on link "Dashboard" at bounding box center [109, 100] width 171 height 42
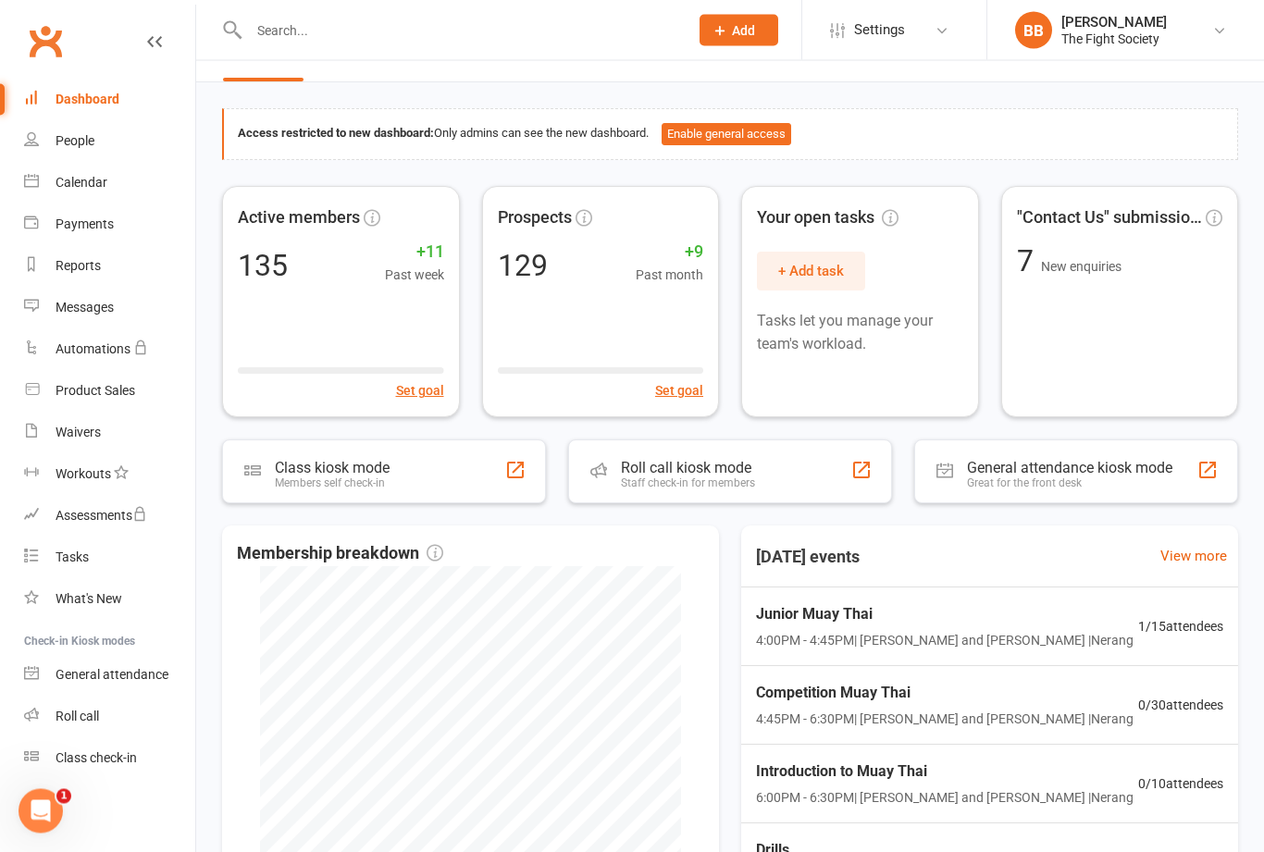
scroll to position [44, 0]
click at [97, 261] on div "Reports" at bounding box center [78, 265] width 45 height 15
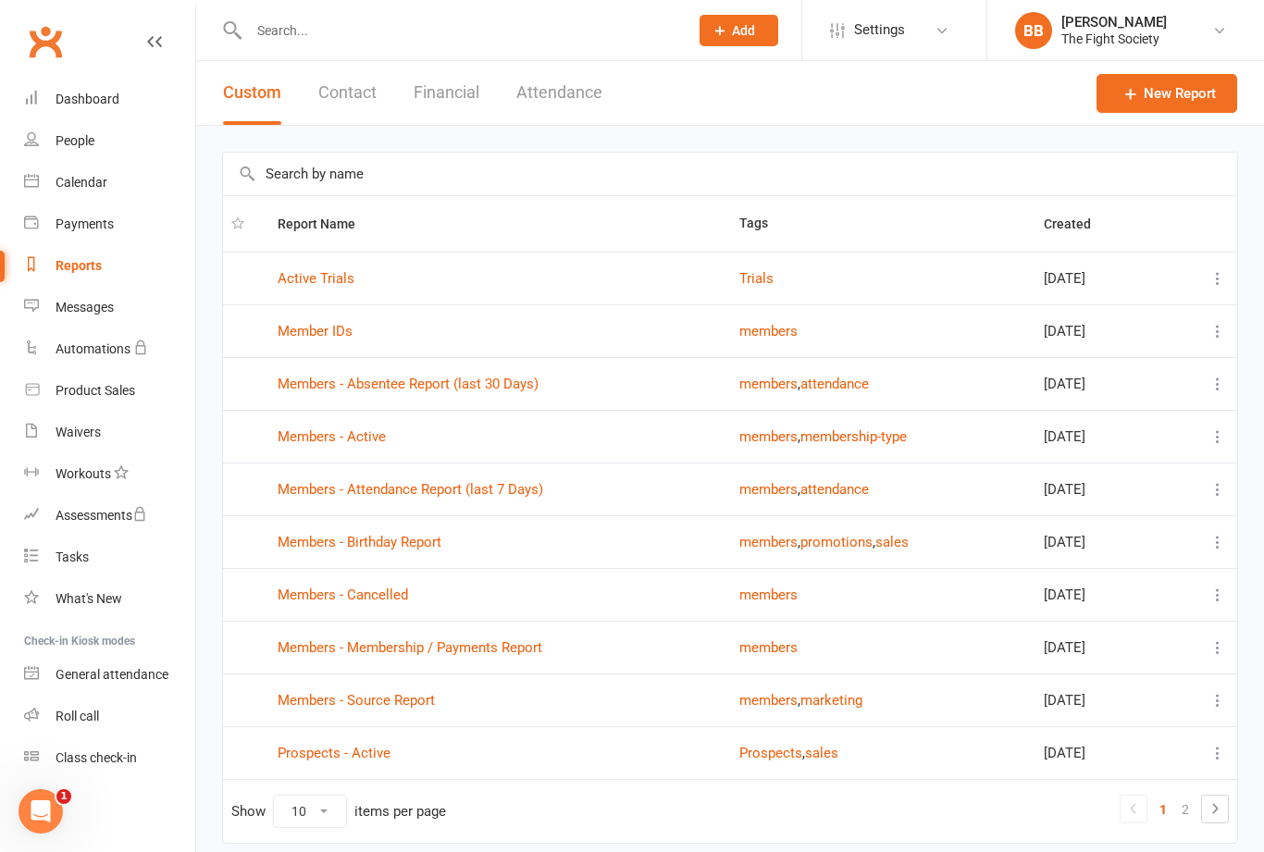
click at [556, 108] on button "Attendance" at bounding box center [559, 93] width 86 height 64
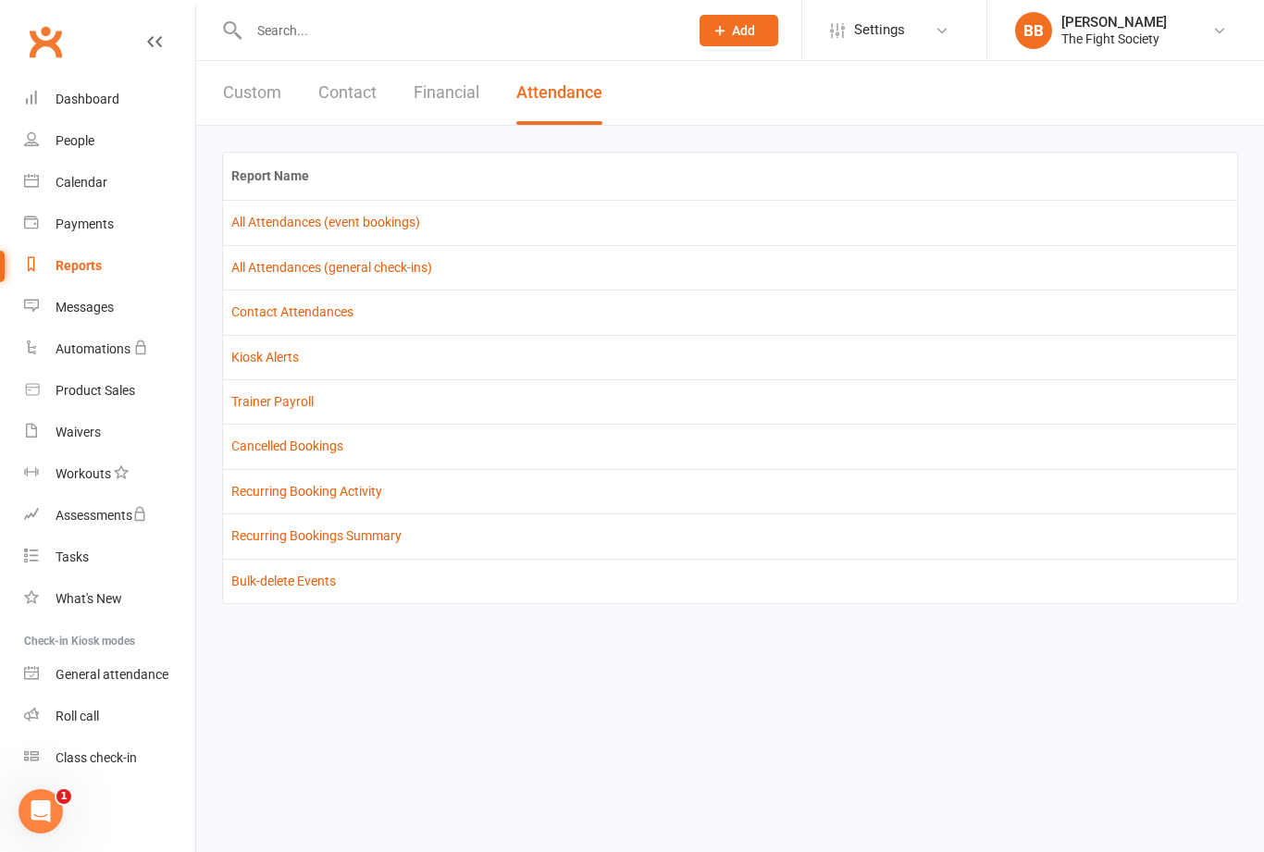
click at [465, 97] on button "Financial" at bounding box center [447, 93] width 66 height 64
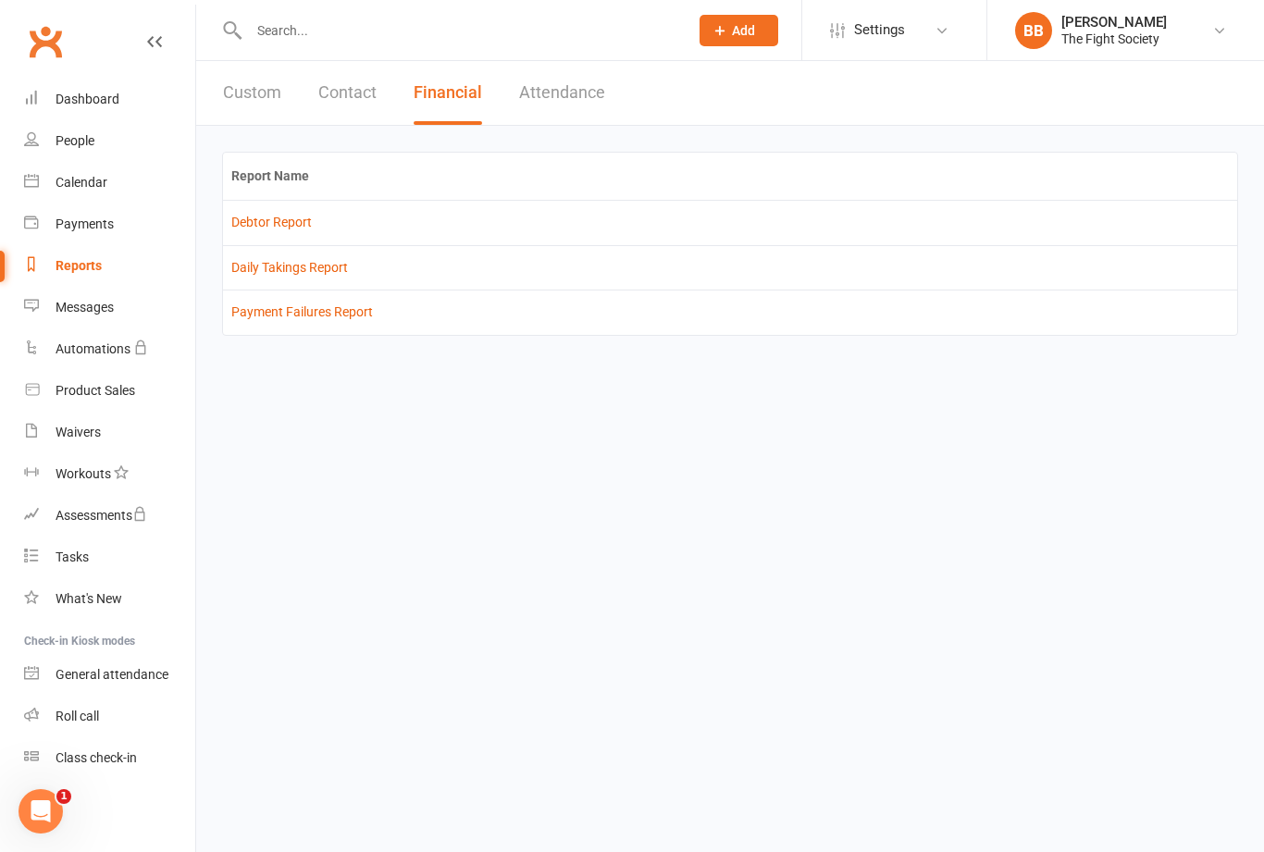
click at [368, 106] on button "Contact" at bounding box center [347, 93] width 58 height 64
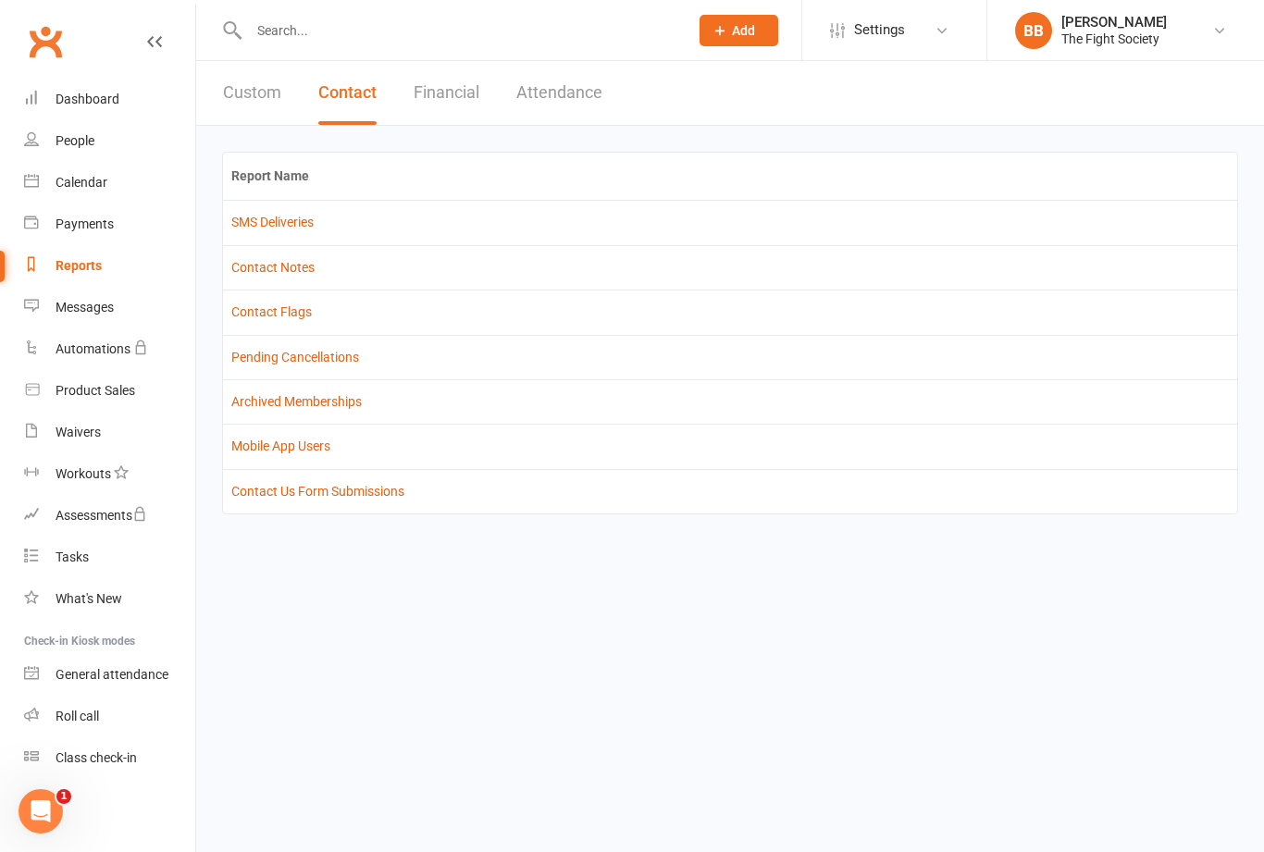
click at [119, 232] on link "Payments" at bounding box center [109, 225] width 171 height 42
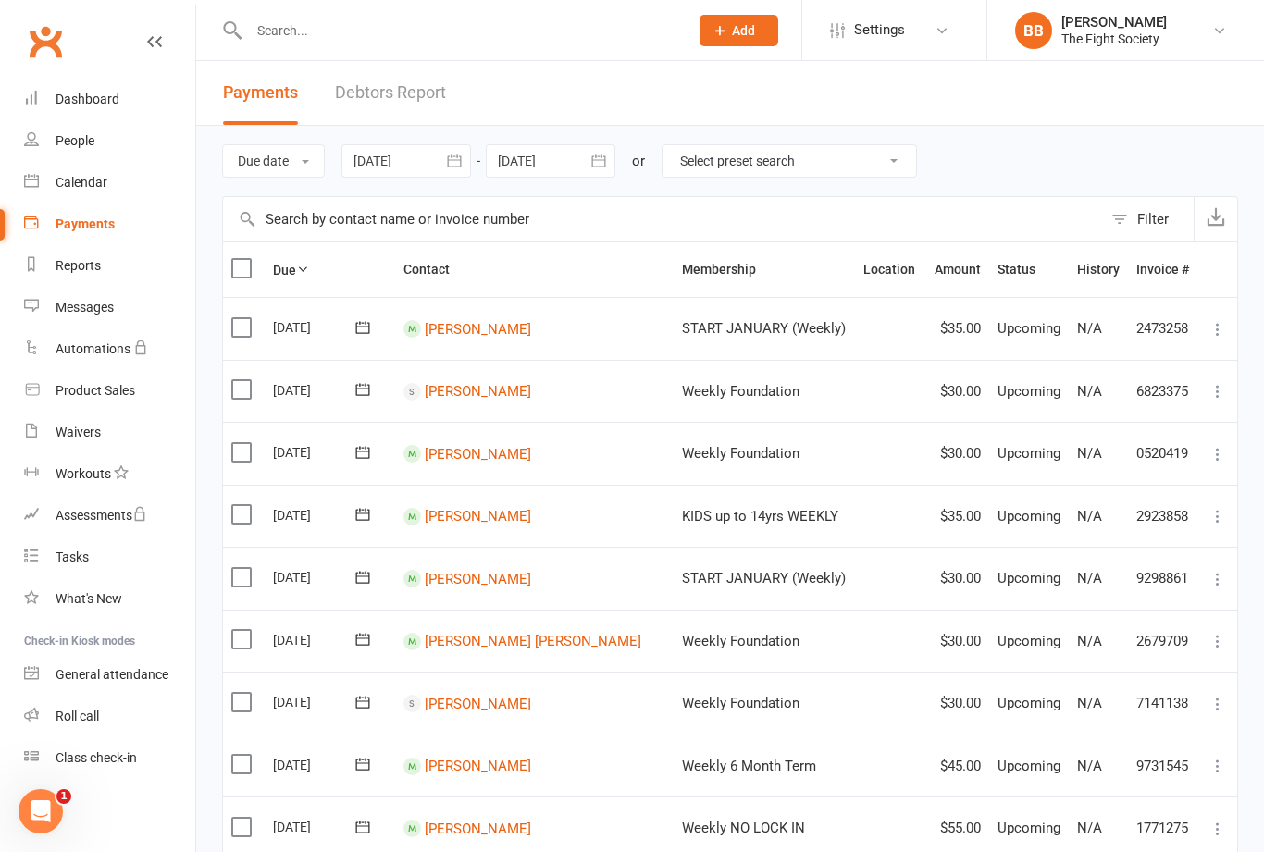
click at [99, 274] on link "Reports" at bounding box center [109, 266] width 171 height 42
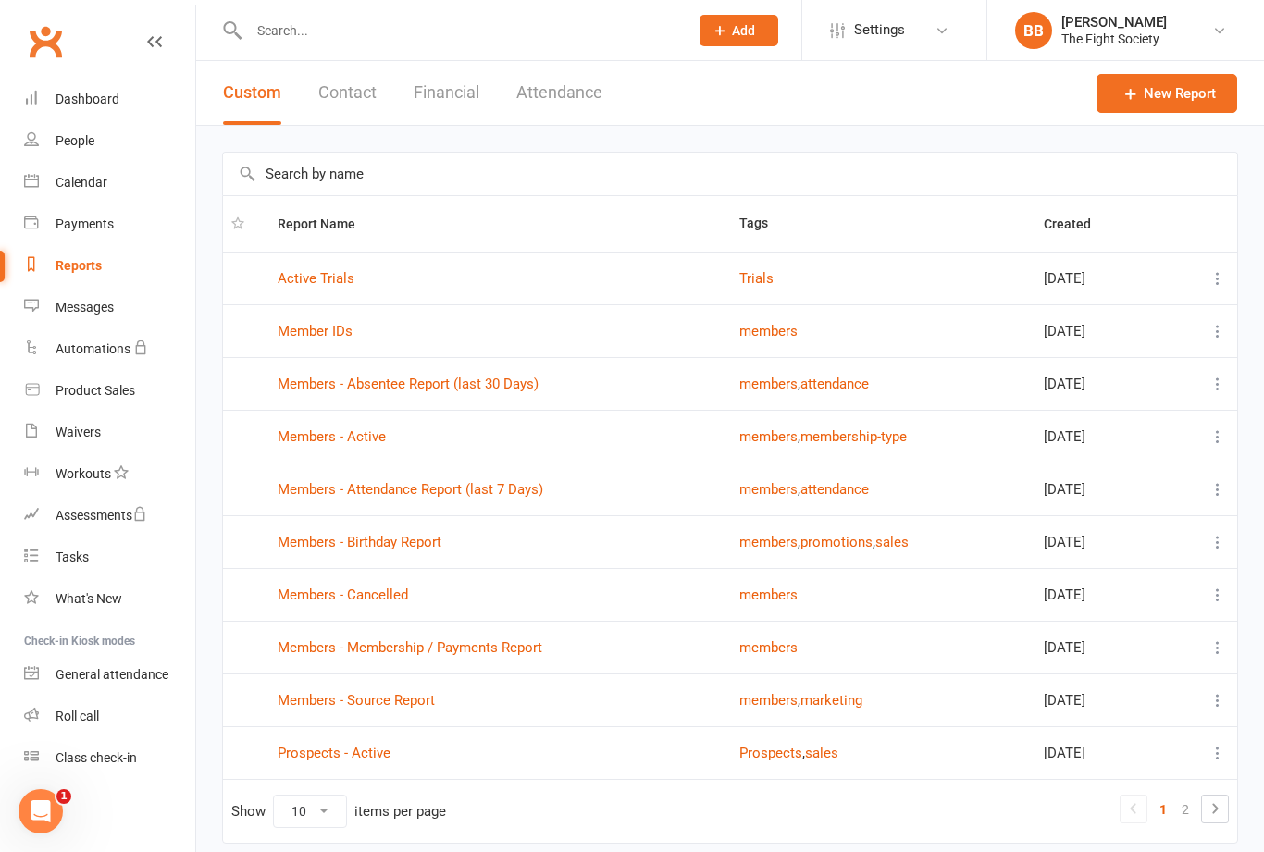
click at [356, 445] on link "Members - Active" at bounding box center [332, 437] width 108 height 17
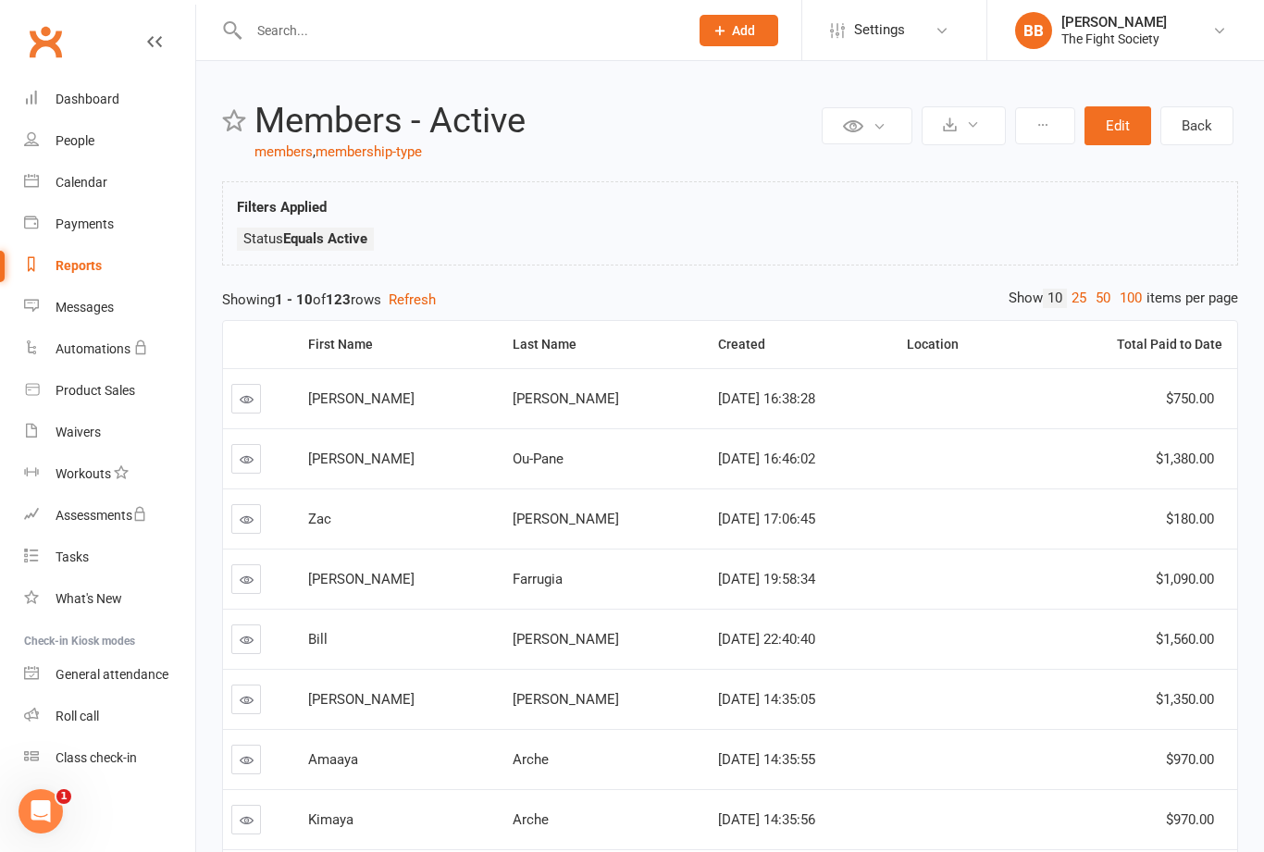
click at [410, 31] on input "text" at bounding box center [459, 31] width 432 height 26
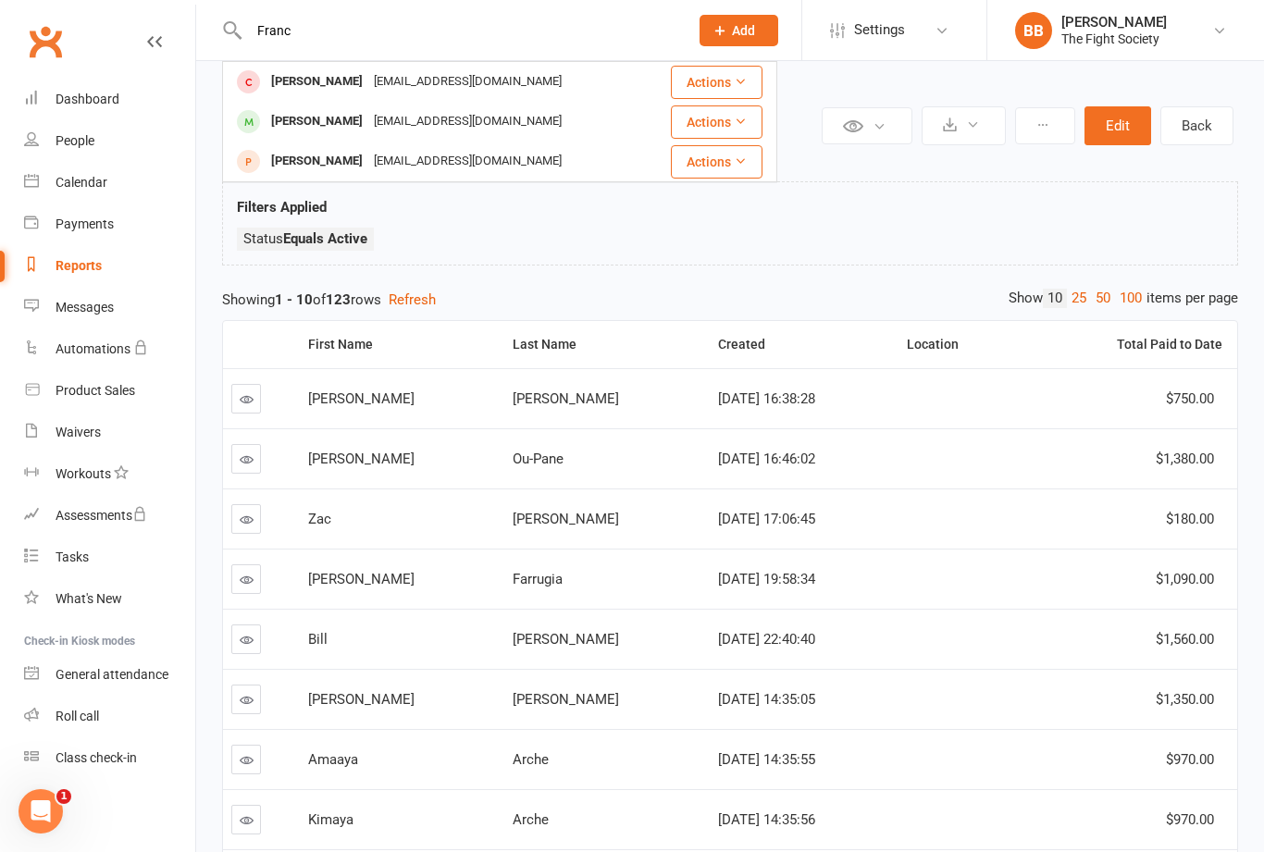
click at [447, 25] on input "Franc" at bounding box center [459, 31] width 432 height 26
click at [563, 42] on input "Franc" at bounding box center [459, 31] width 432 height 26
type input "F"
type input "A"
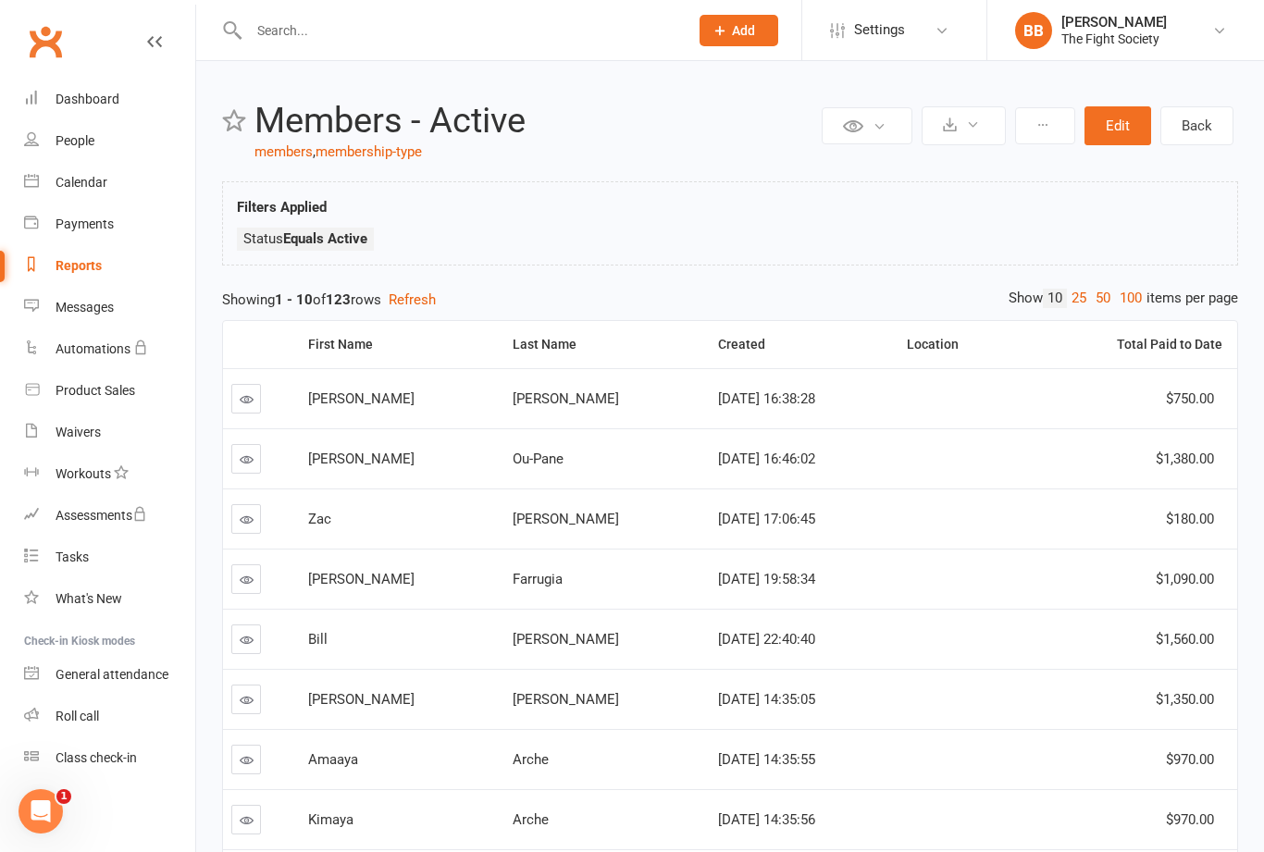
click at [108, 108] on link "Dashboard" at bounding box center [109, 100] width 171 height 42
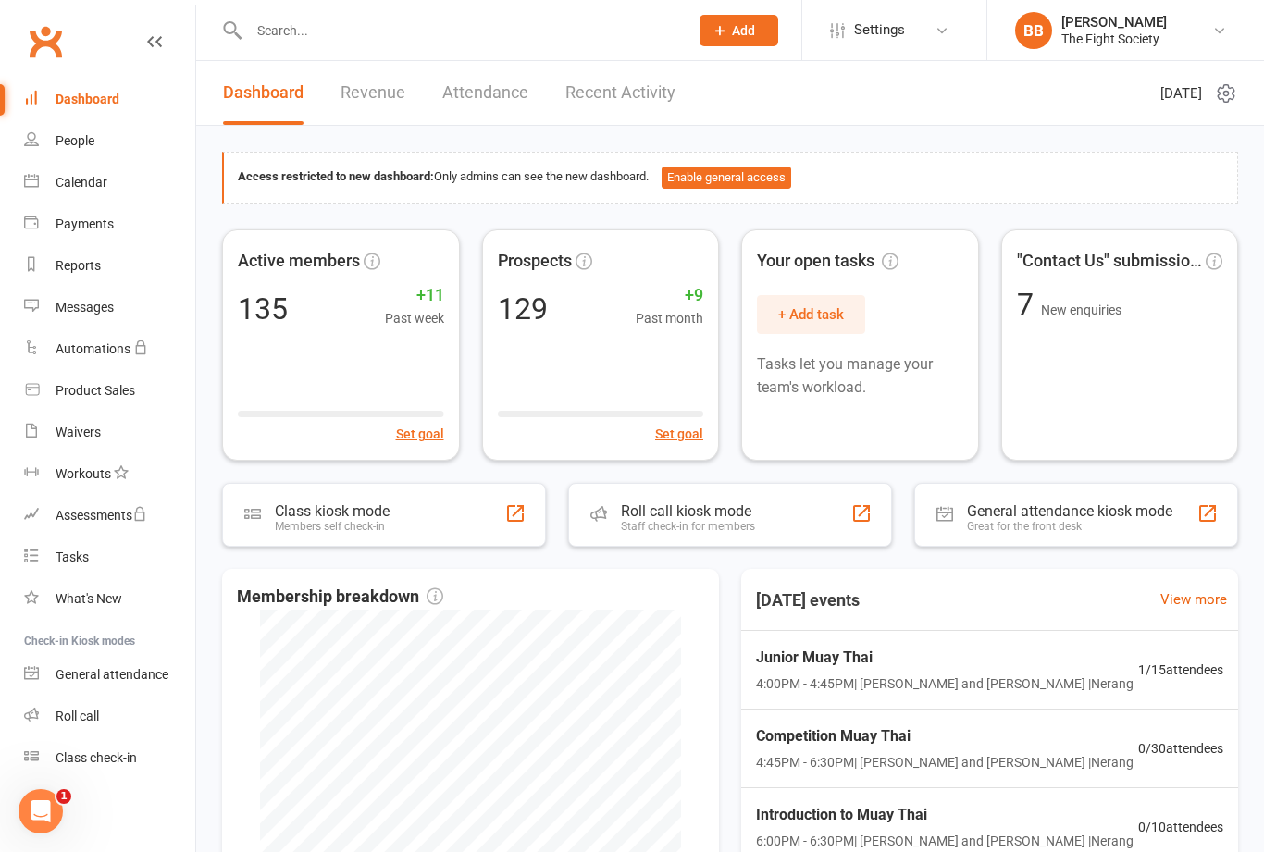
click at [85, 430] on div "Waivers" at bounding box center [78, 432] width 45 height 15
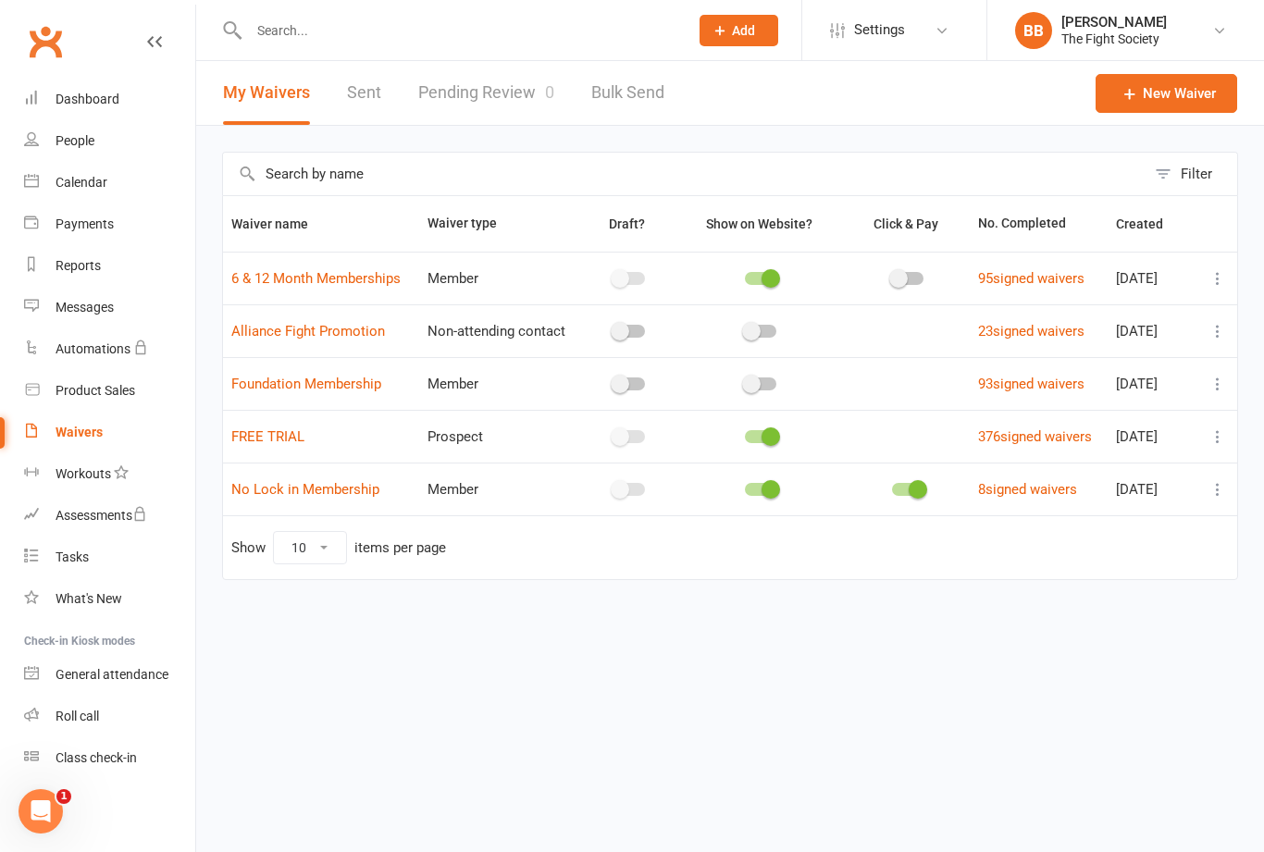
click at [475, 93] on link "Pending Review 0" at bounding box center [486, 93] width 136 height 64
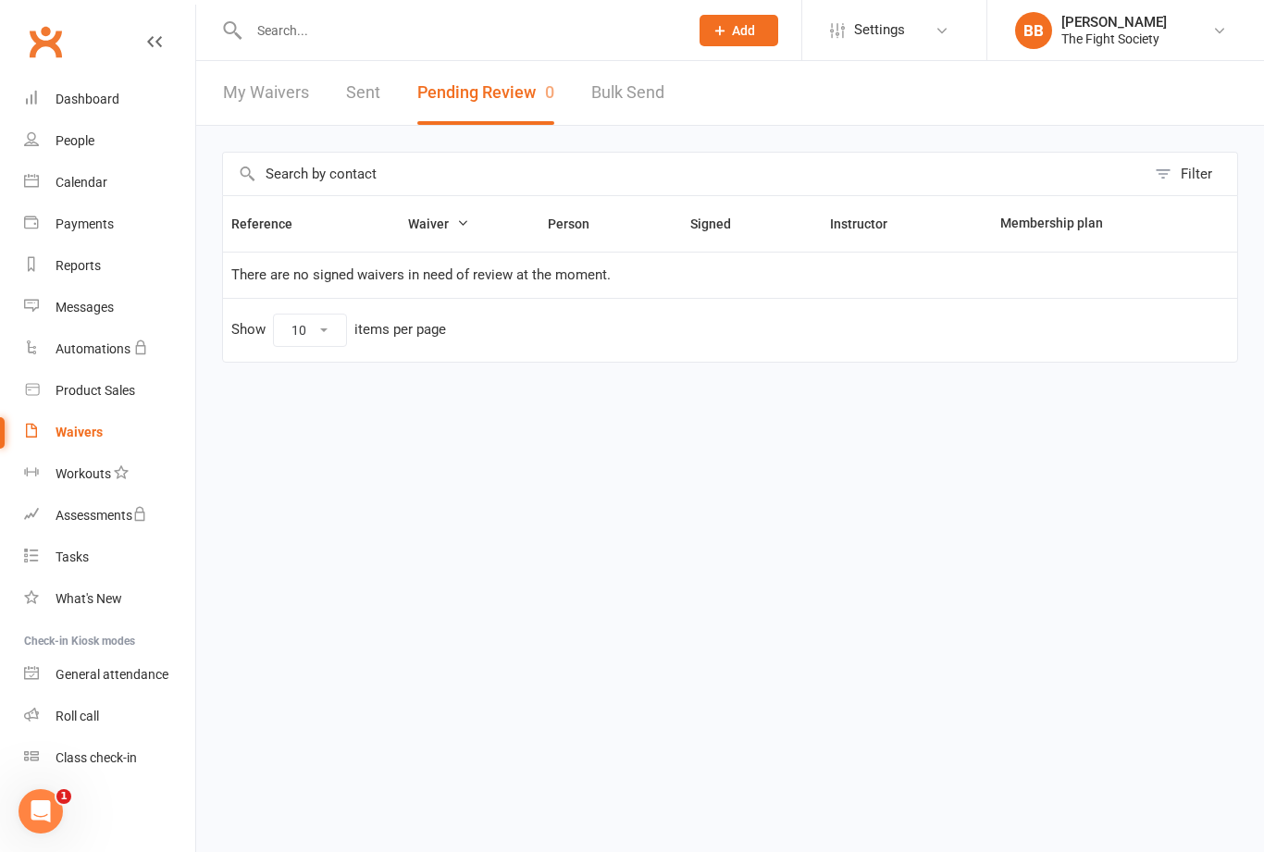
click at [285, 93] on link "My Waivers" at bounding box center [266, 93] width 86 height 64
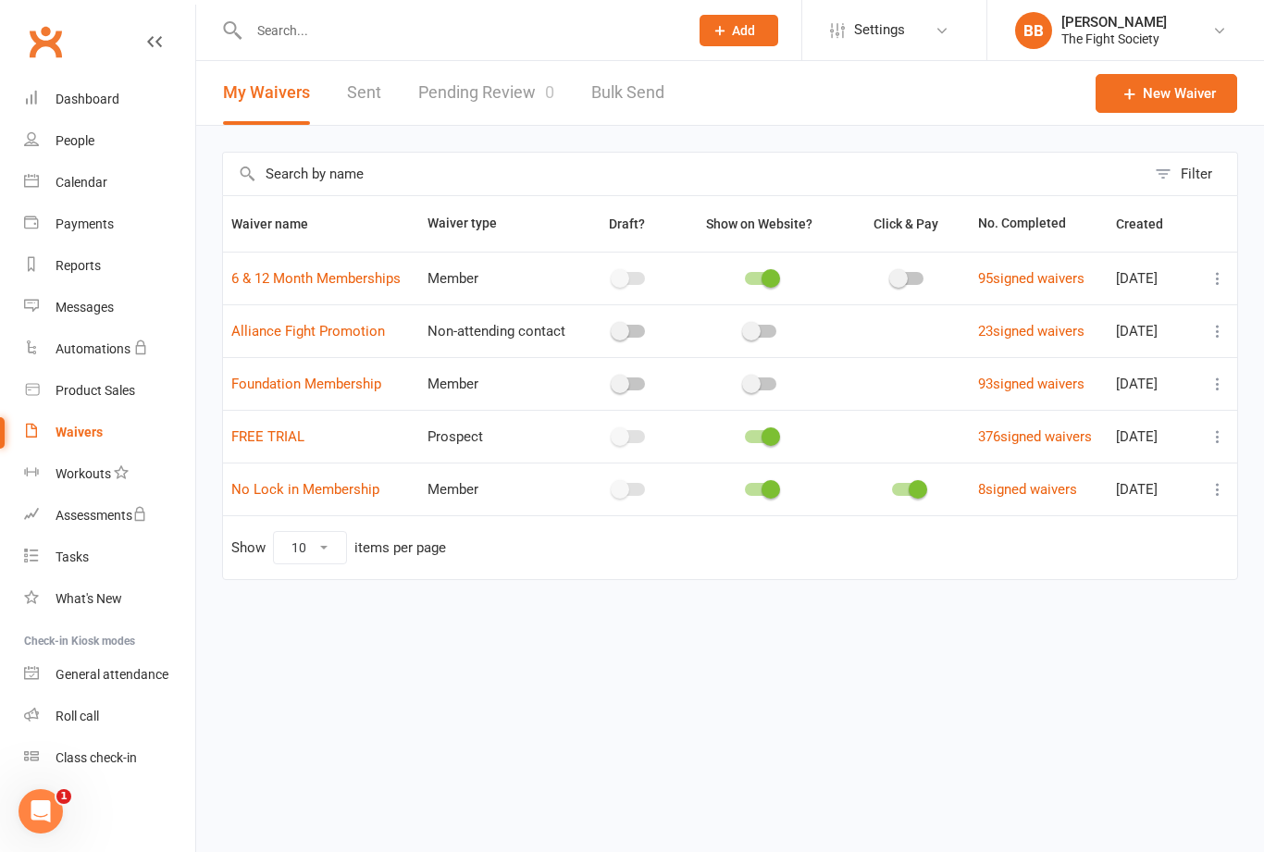
click at [381, 287] on link "6 & 12 Month Memberships" at bounding box center [315, 278] width 169 height 17
click at [281, 441] on link "FREE TRIAL" at bounding box center [267, 437] width 73 height 17
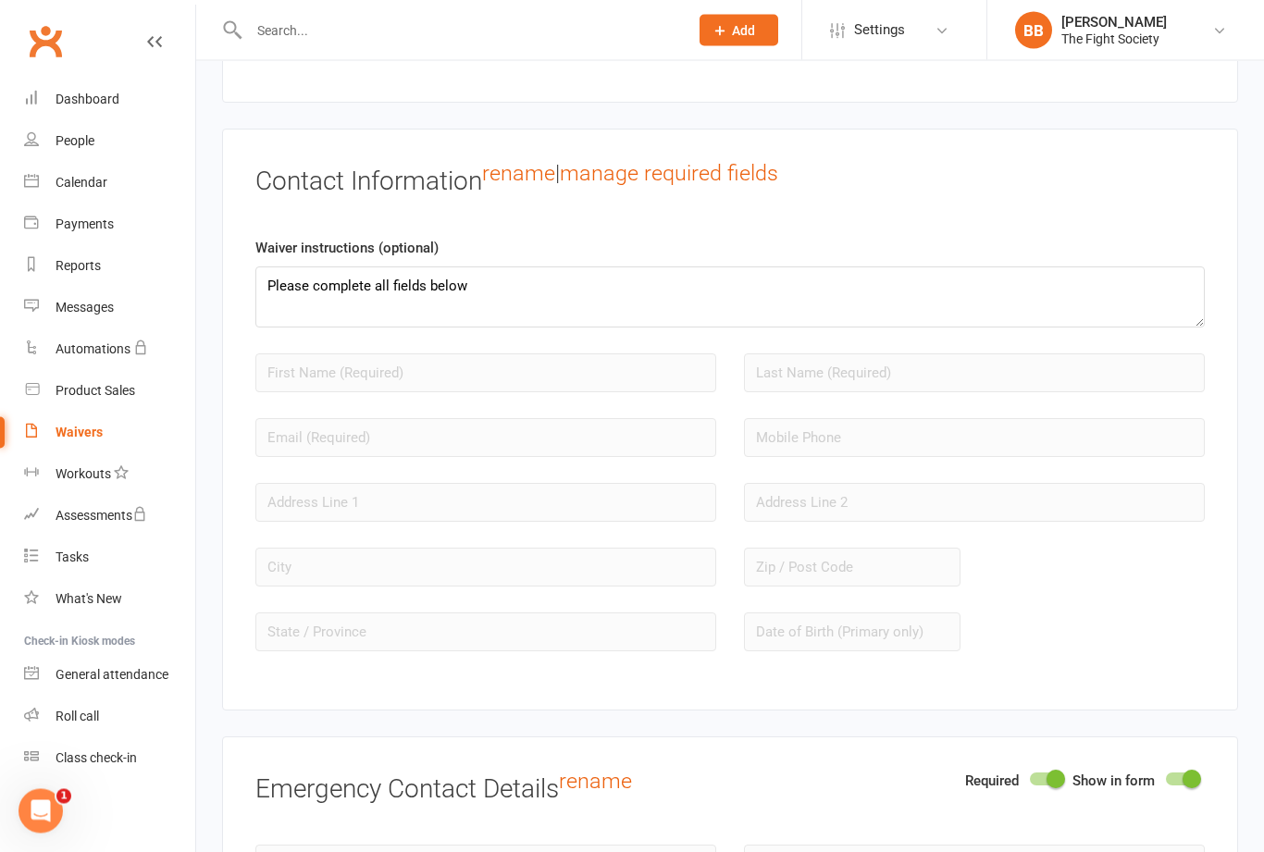
scroll to position [1447, 0]
click at [492, 388] on input "text" at bounding box center [485, 373] width 461 height 39
click at [477, 388] on input "text" at bounding box center [485, 373] width 461 height 39
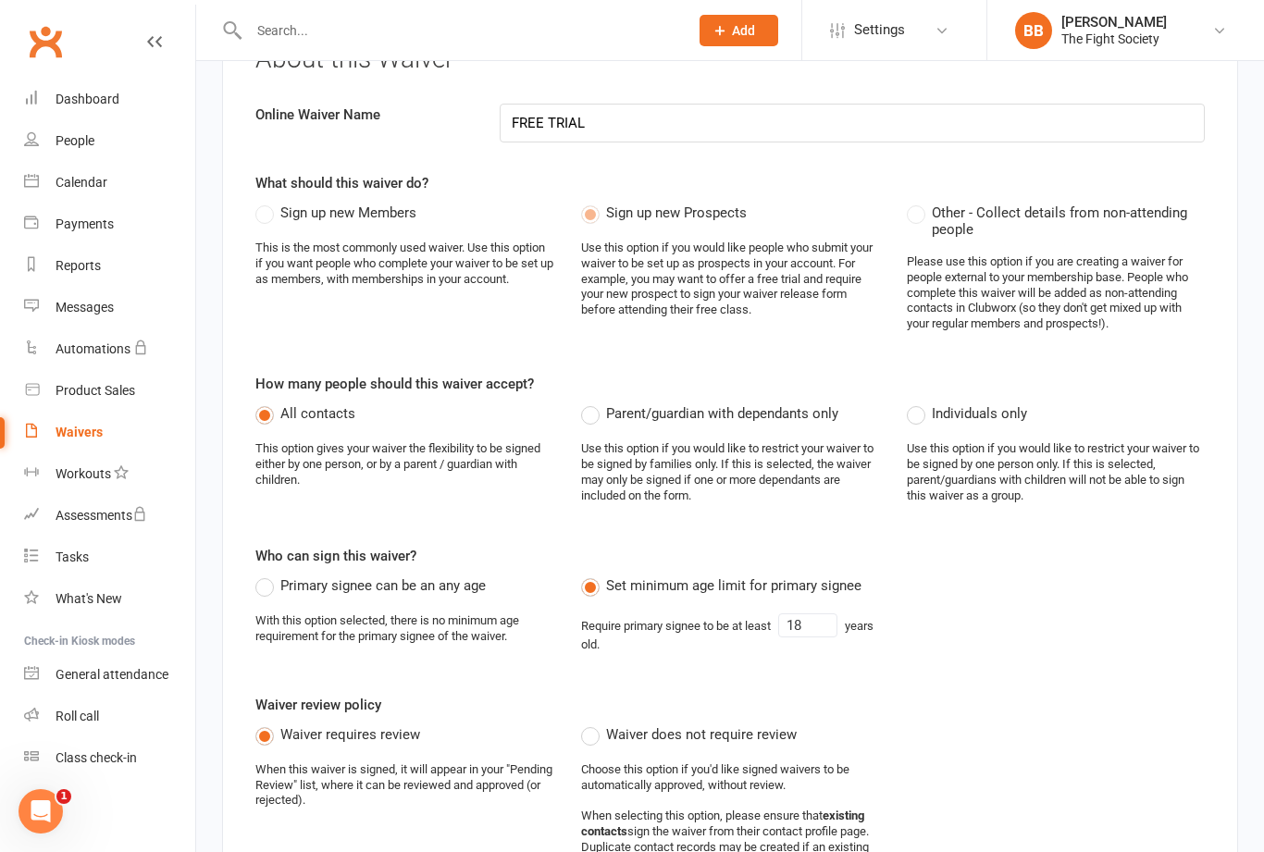
scroll to position [117, 0]
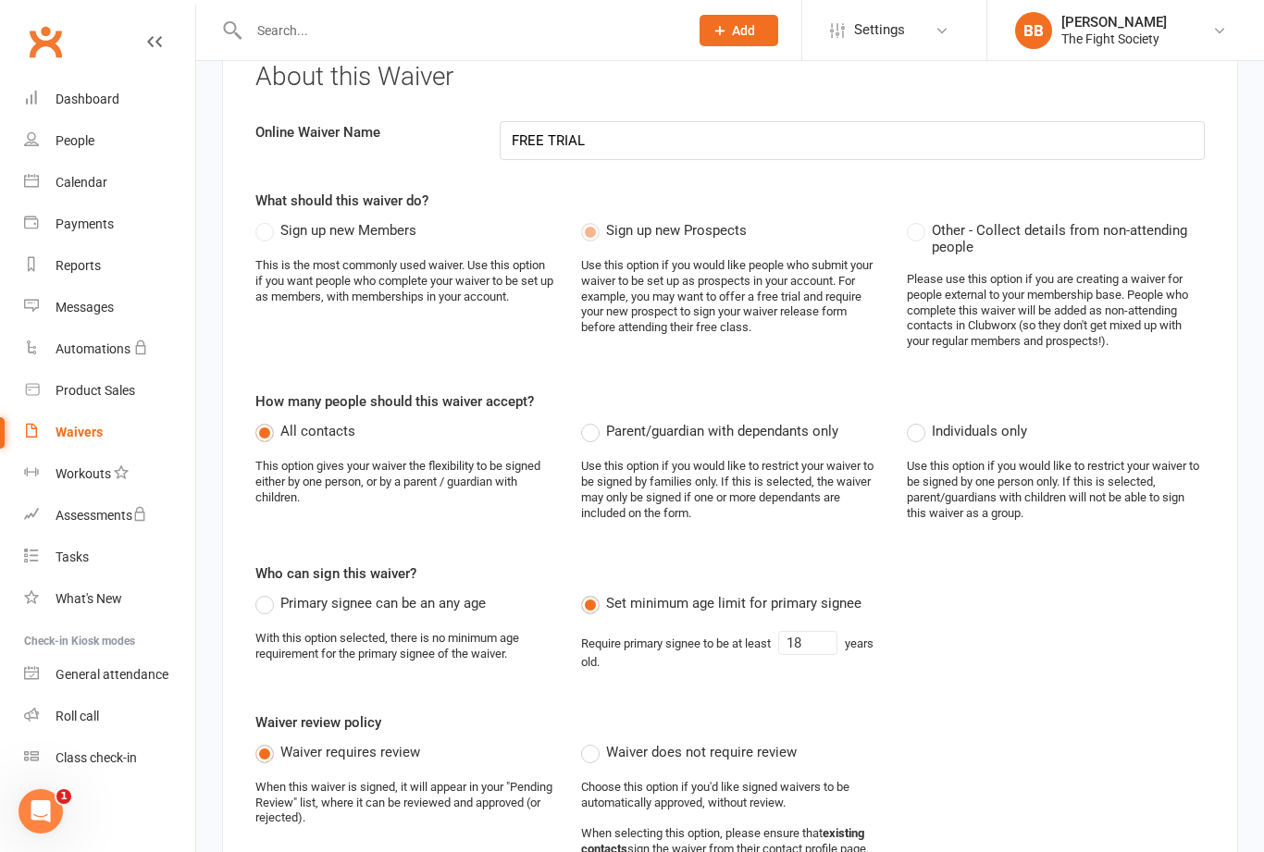
click at [921, 442] on label "Individuals only" at bounding box center [967, 431] width 120 height 22
click at [919, 420] on input "Individuals only" at bounding box center [913, 420] width 12 height 0
radio input "true"
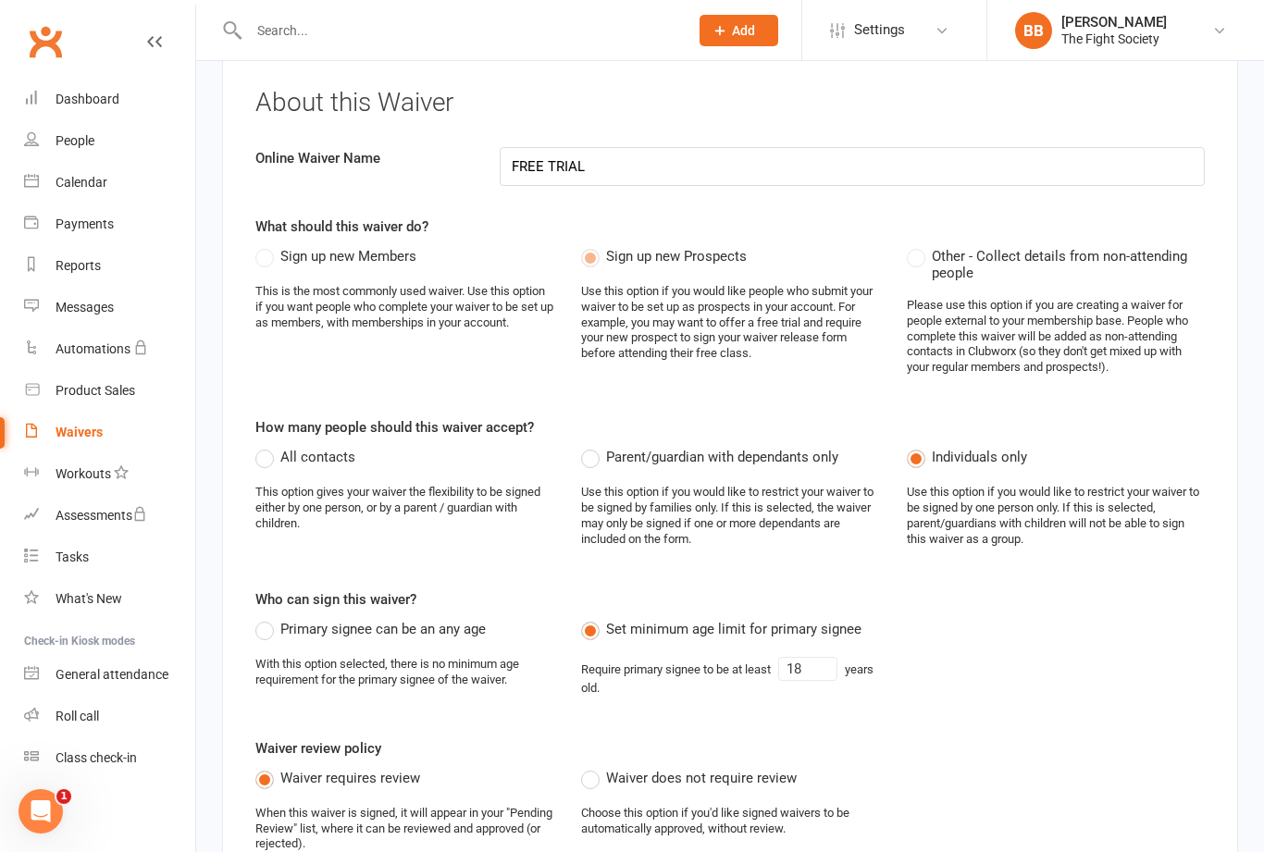
scroll to position [0, 0]
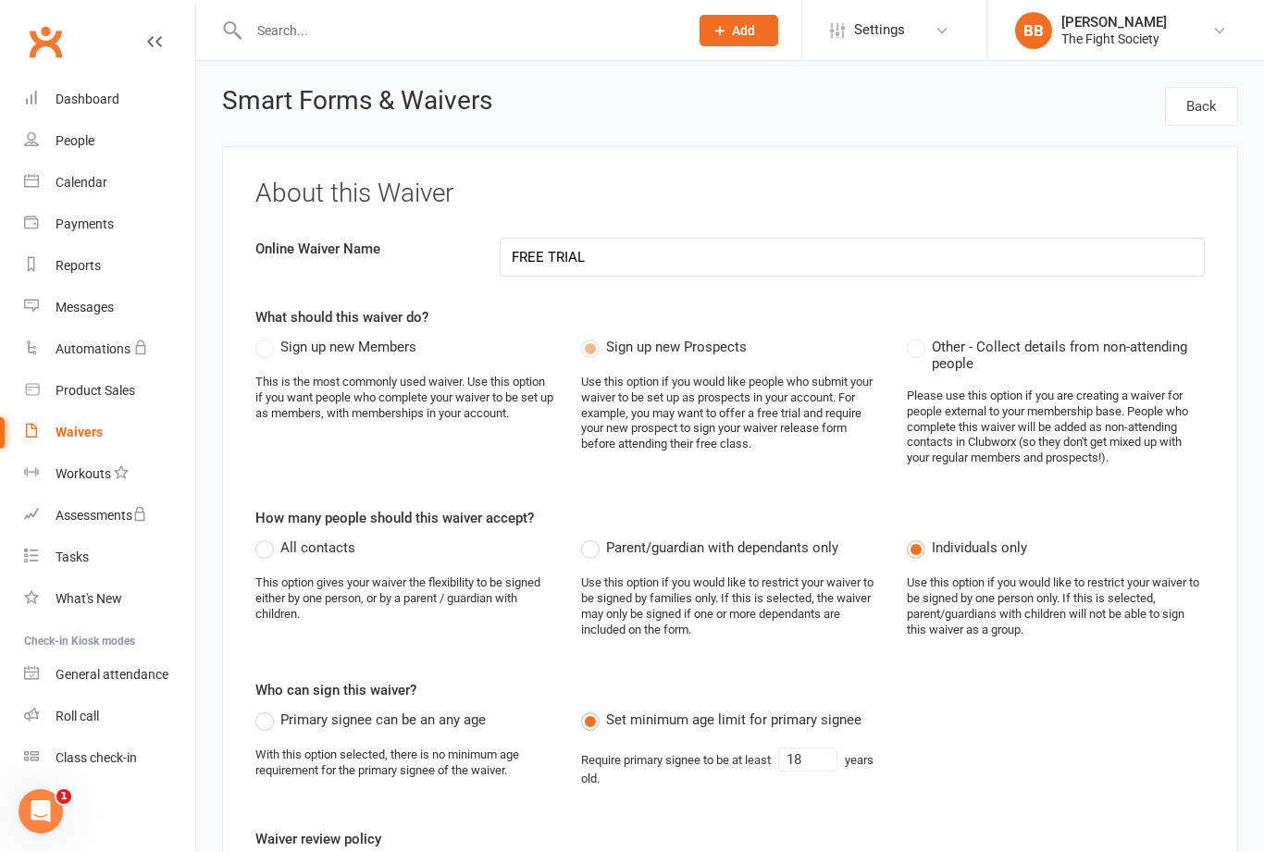
click at [95, 106] on div "Dashboard" at bounding box center [88, 99] width 64 height 15
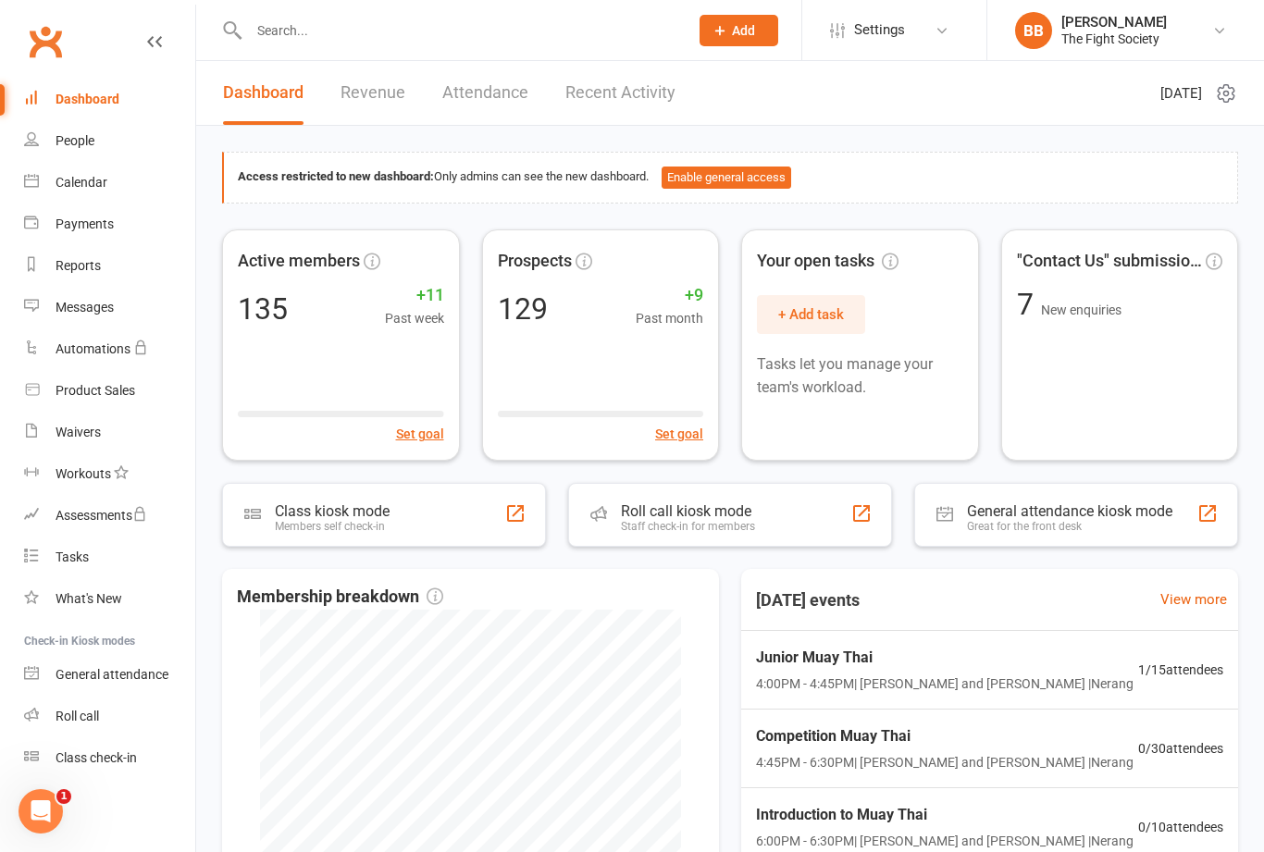
click at [517, 43] on input "text" at bounding box center [459, 31] width 432 height 26
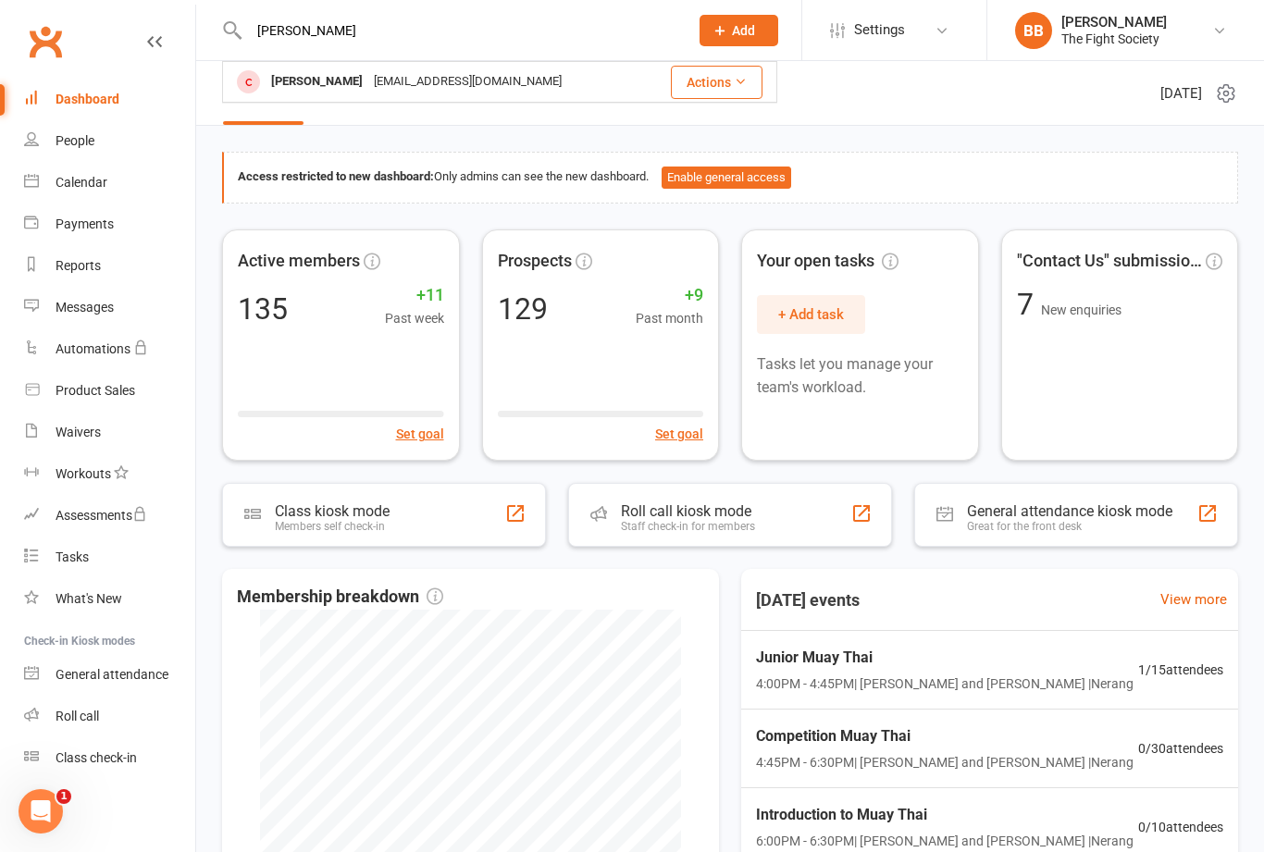
type input "[PERSON_NAME]"
click at [388, 78] on div "[EMAIL_ADDRESS][DOMAIN_NAME]" at bounding box center [467, 81] width 199 height 27
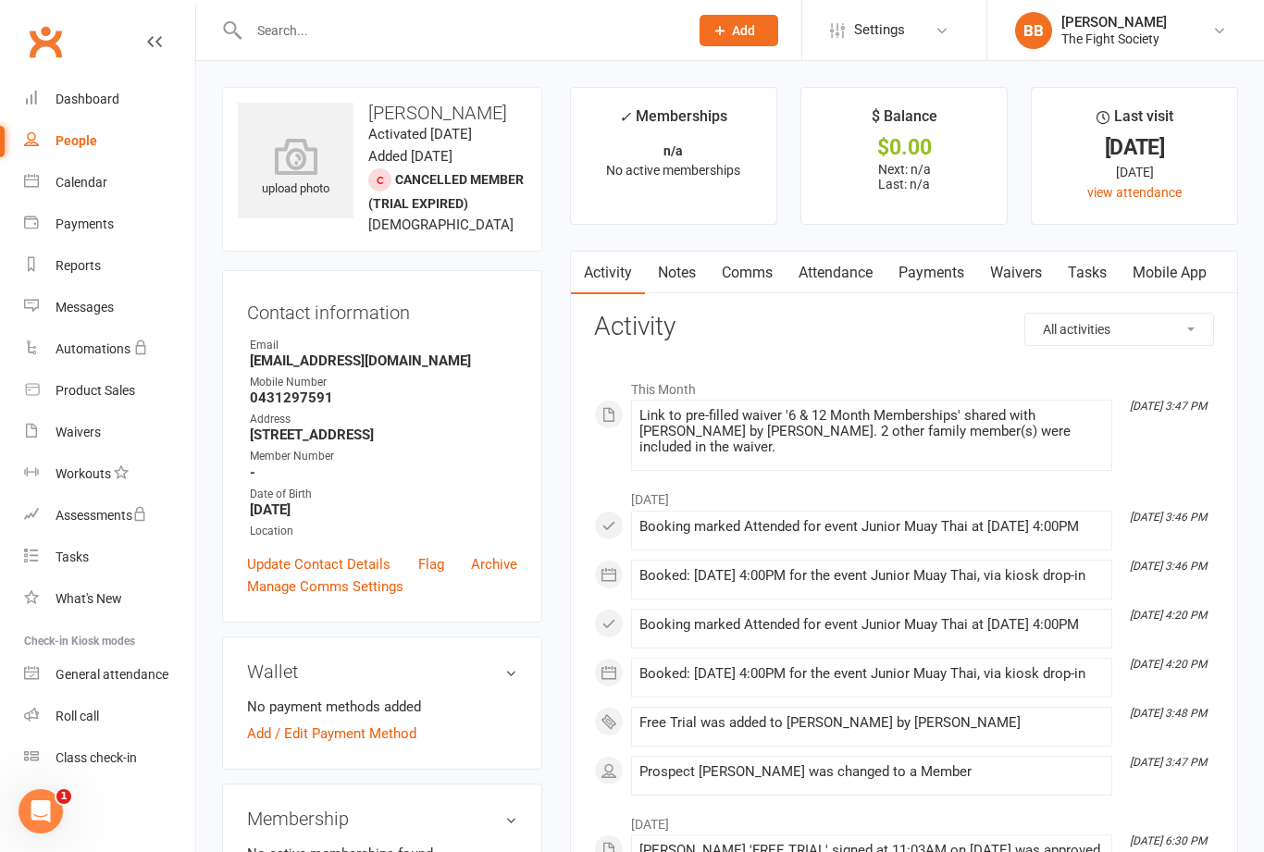
click at [1014, 286] on link "Waivers" at bounding box center [1016, 273] width 78 height 43
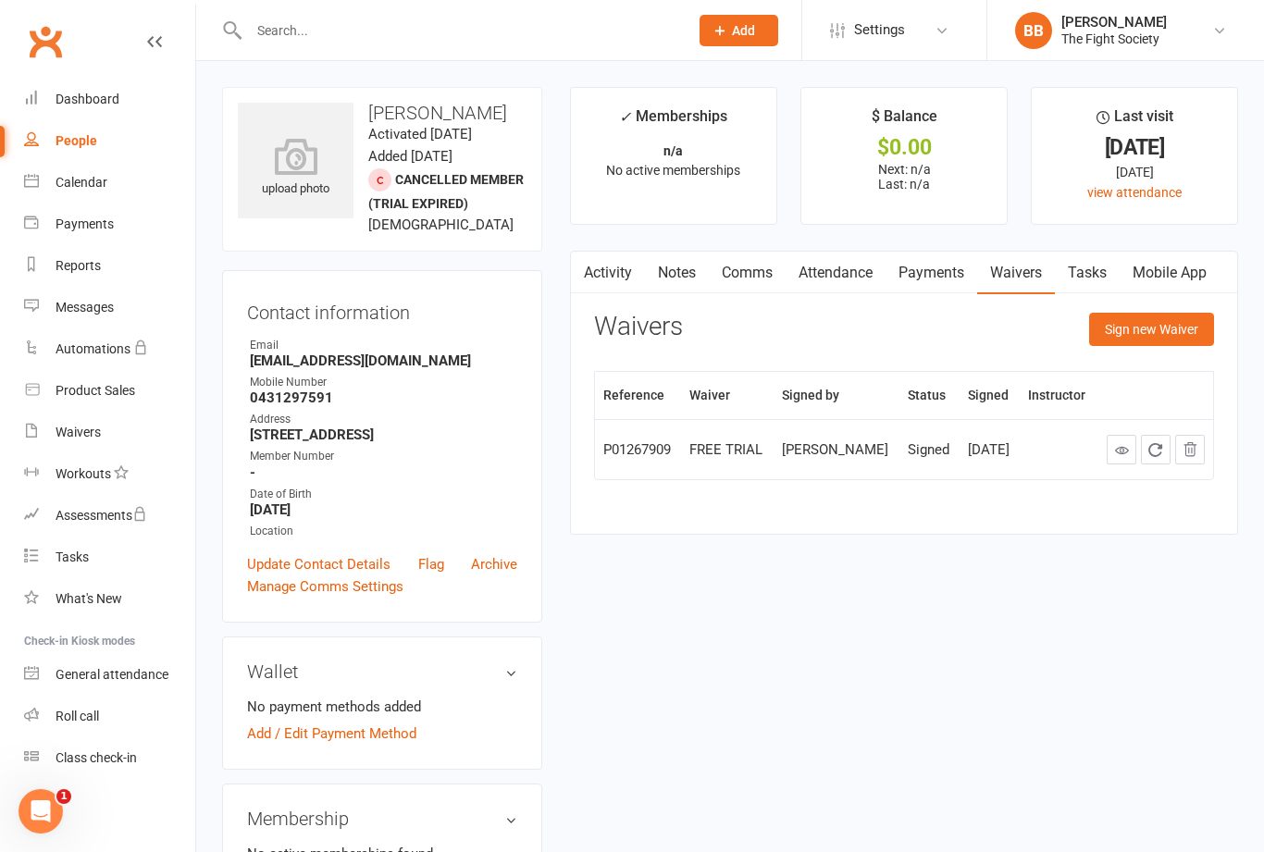
click at [1181, 337] on button "Sign new Waiver" at bounding box center [1151, 329] width 125 height 33
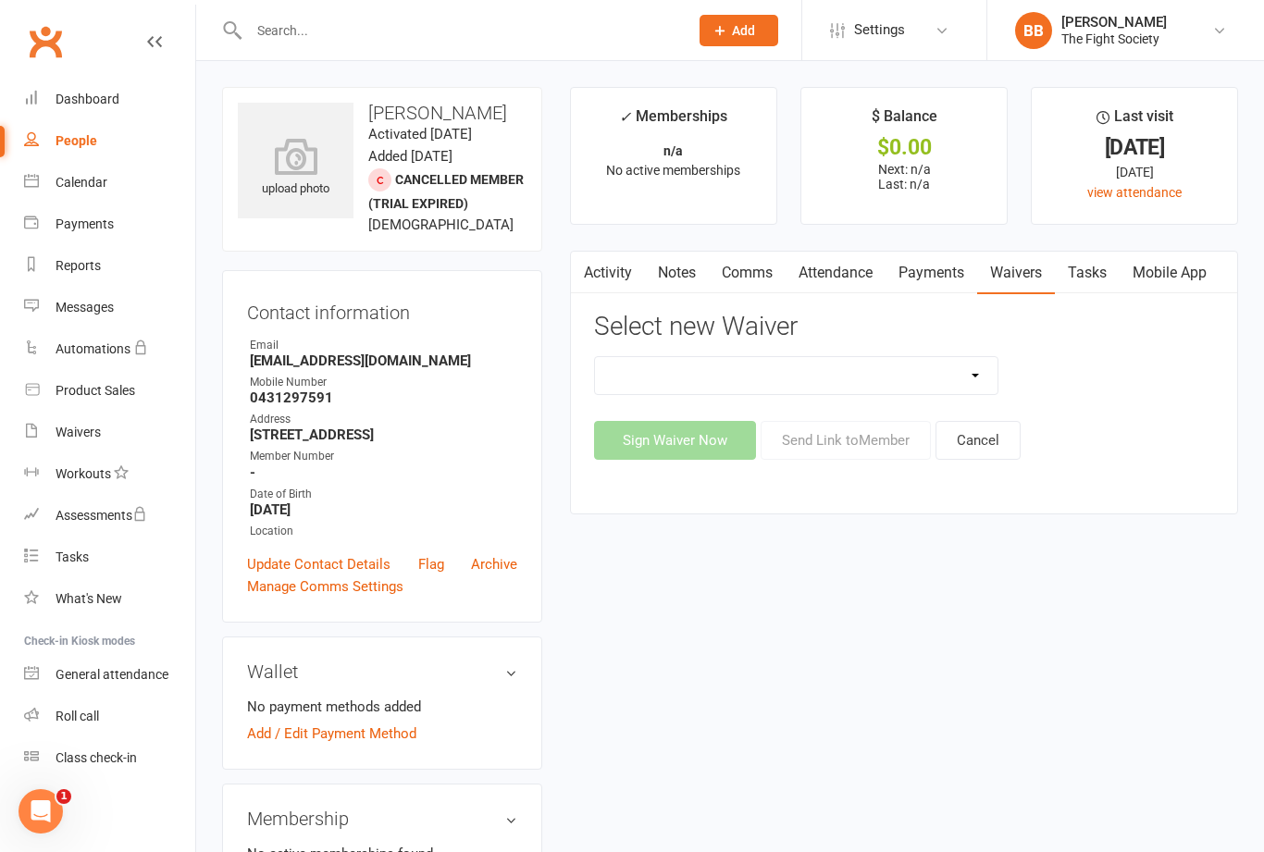
click at [968, 380] on select "6 & 12 Month Memberships Foundation Membership FREE TRIAL No Lock in Membership" at bounding box center [796, 375] width 403 height 37
select select "12741"
click at [886, 450] on button "Send Link to Member" at bounding box center [846, 440] width 170 height 39
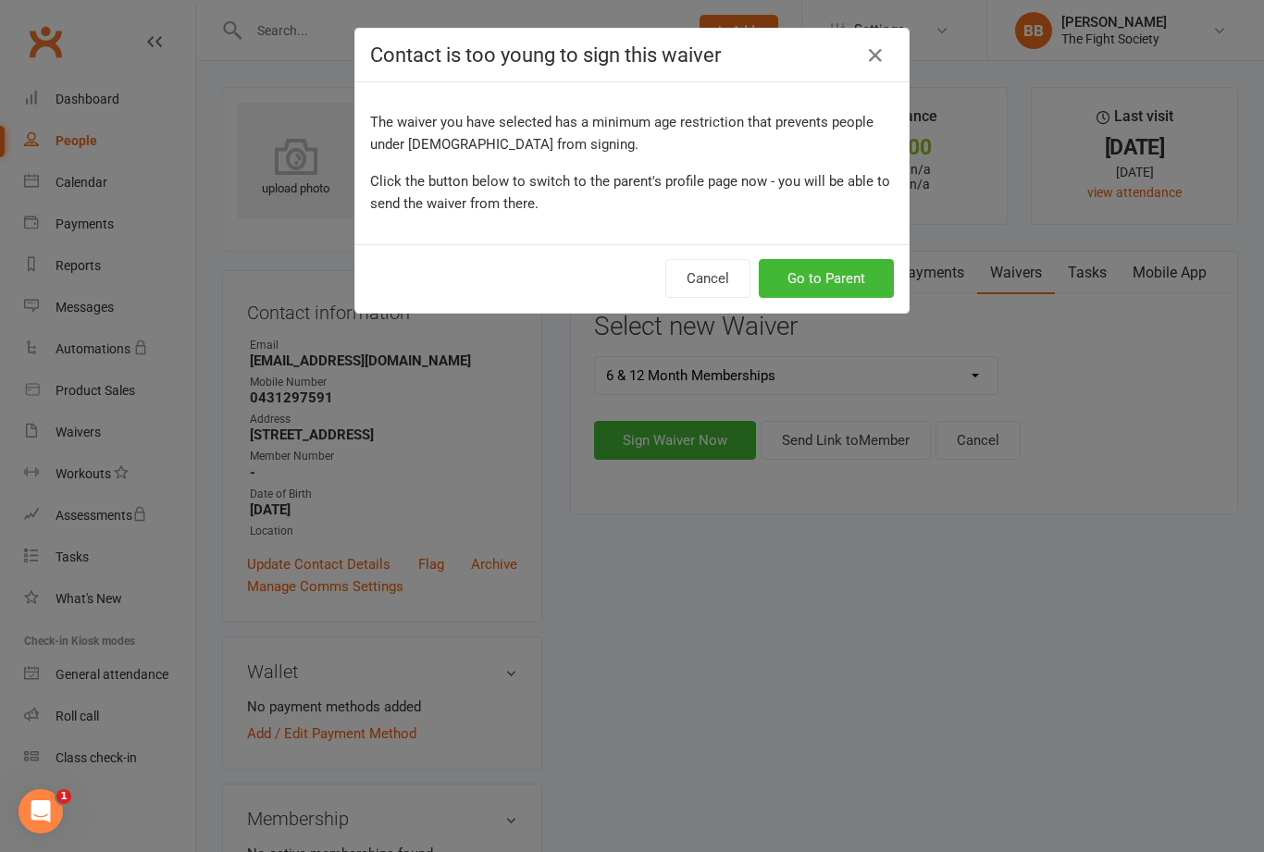
click at [864, 280] on button "Go to Parent" at bounding box center [826, 278] width 135 height 39
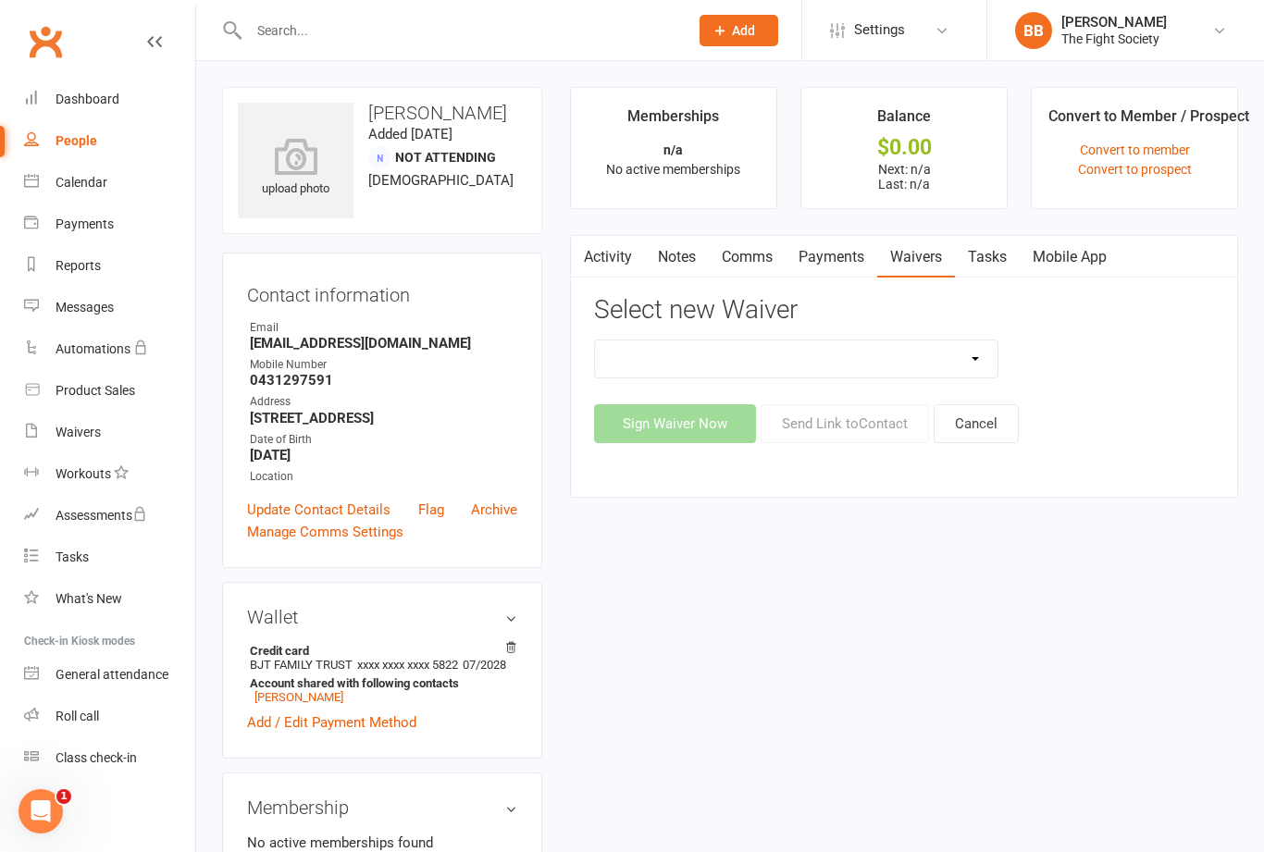
click at [963, 372] on select "6 & 12 Month Memberships Alliance Fight Promotion Foundation Membership No Lock…" at bounding box center [796, 359] width 403 height 37
click at [577, 42] on input "text" at bounding box center [459, 31] width 432 height 26
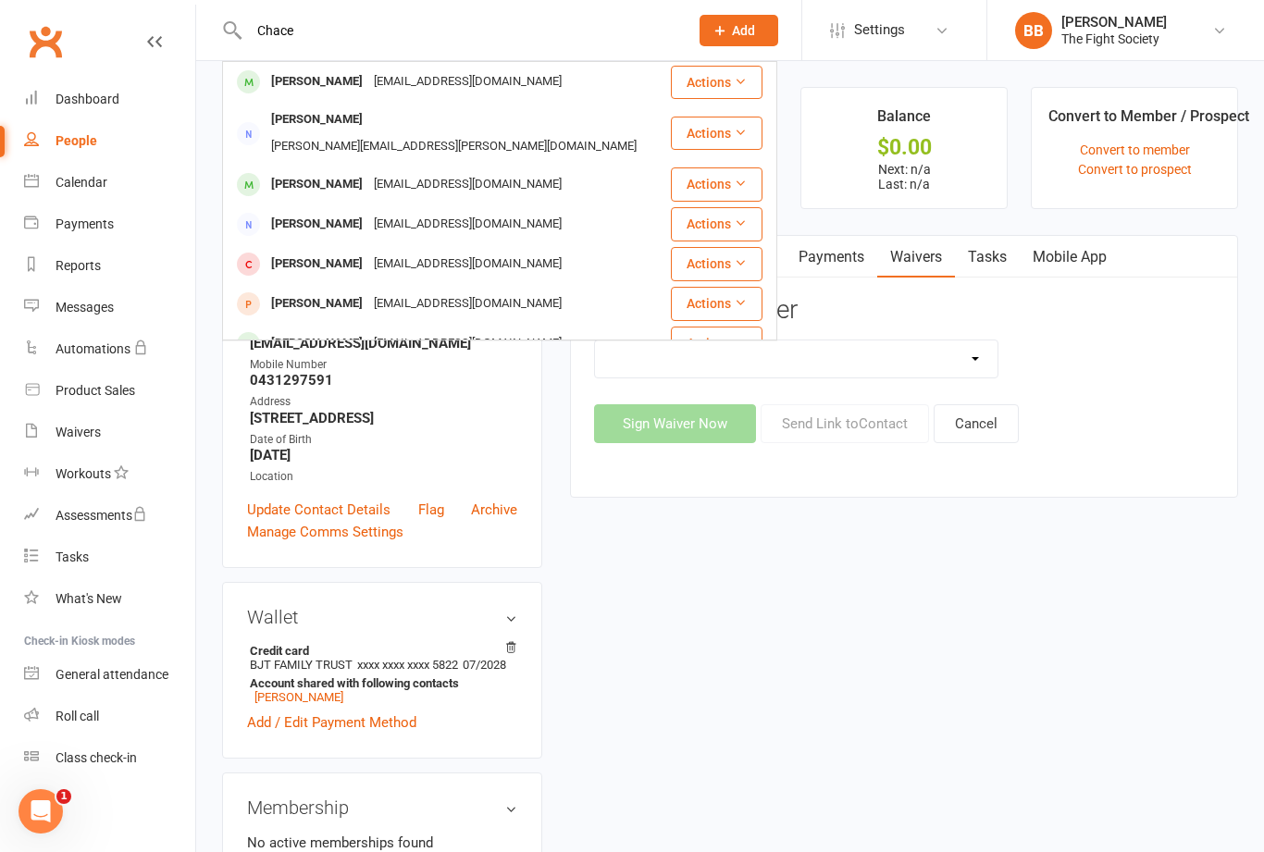
type input "Chace"
click at [368, 86] on div "[EMAIL_ADDRESS][DOMAIN_NAME]" at bounding box center [467, 81] width 199 height 27
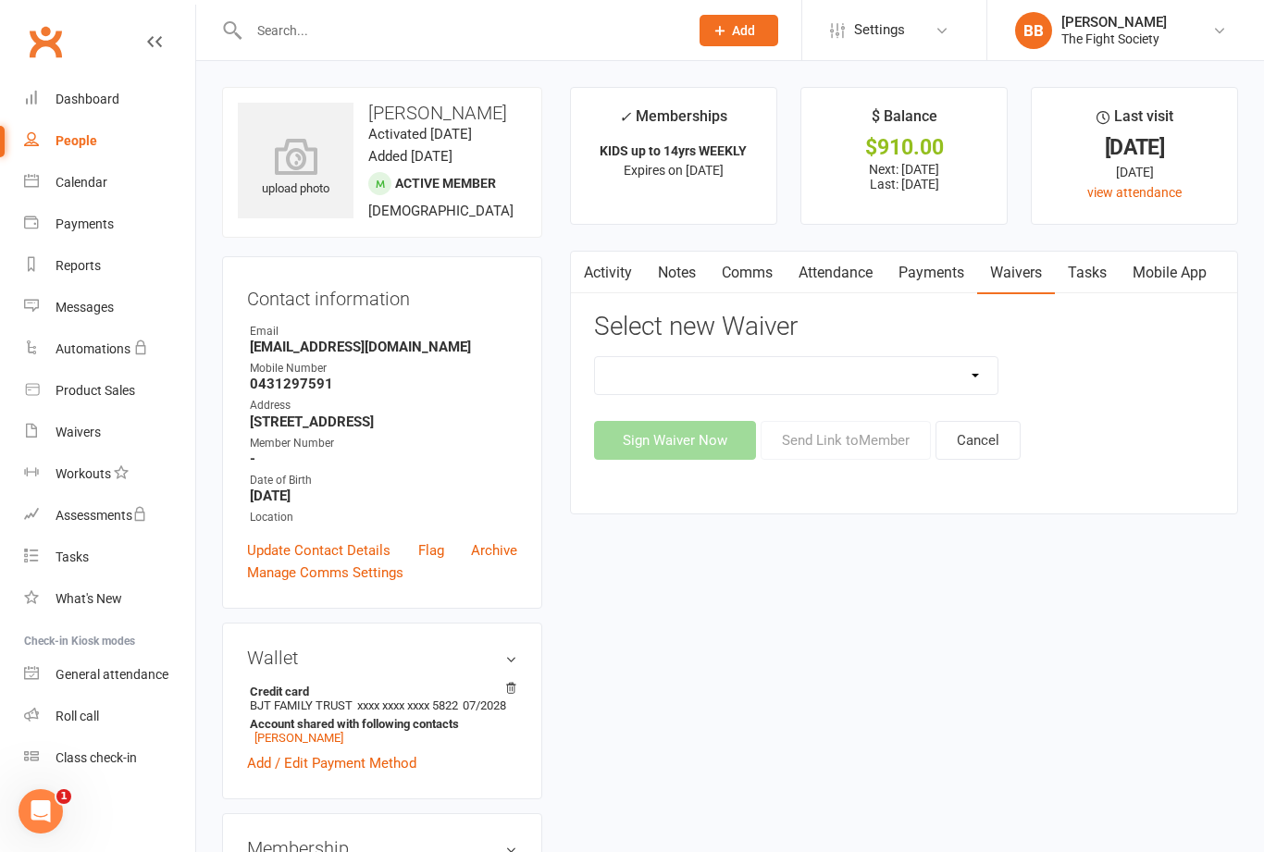
click at [973, 385] on select "6 & 12 Month Memberships Foundation Membership FREE TRIAL No Lock in Membership" at bounding box center [796, 375] width 403 height 37
click at [580, 30] on input "text" at bounding box center [459, 31] width 432 height 26
type input "[PERSON_NAME]"
click at [498, 84] on div "[PERSON_NAME] [EMAIL_ADDRESS][DOMAIN_NAME]" at bounding box center [435, 82] width 423 height 38
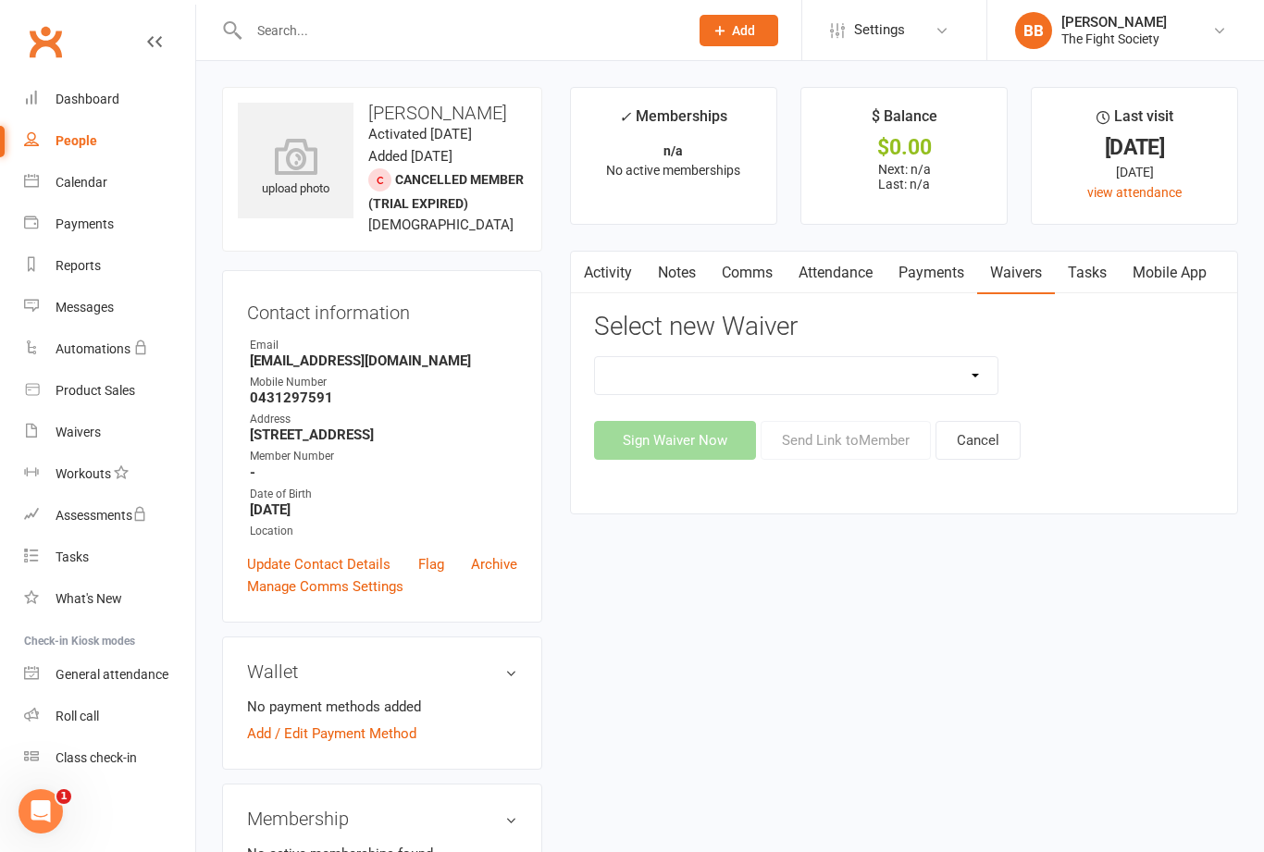
click at [989, 376] on select "6 & 12 Month Memberships Foundation Membership FREE TRIAL No Lock in Membership" at bounding box center [796, 375] width 403 height 37
click at [973, 385] on select "6 & 12 Month Memberships Foundation Membership FREE TRIAL No Lock in Membership" at bounding box center [796, 375] width 403 height 37
click at [973, 383] on select "6 & 12 Month Memberships Foundation Membership FREE TRIAL No Lock in Membership" at bounding box center [796, 375] width 403 height 37
select select "12412"
click at [889, 458] on button "Send Link to Member" at bounding box center [846, 440] width 170 height 39
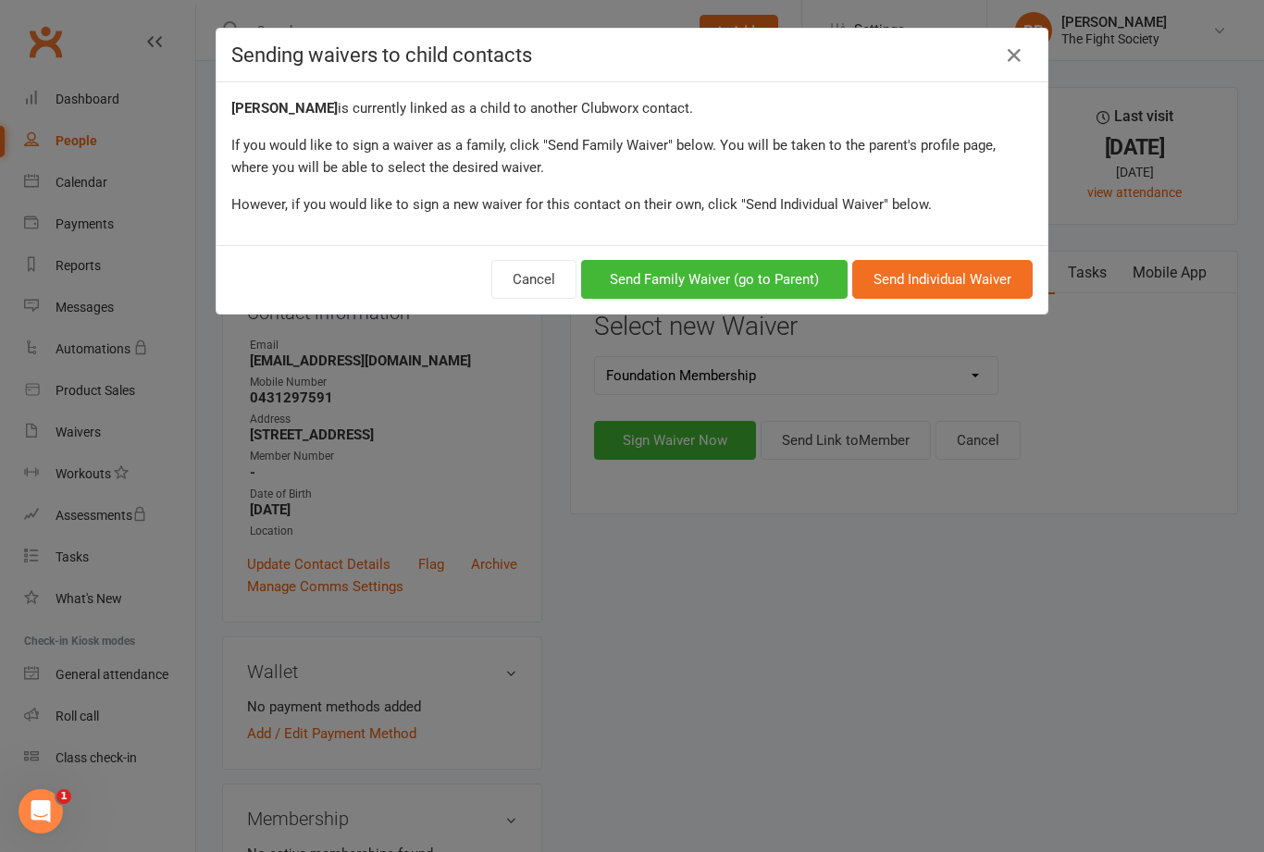
click at [791, 279] on button "Send Family Waiver (go to Parent)" at bounding box center [714, 279] width 267 height 39
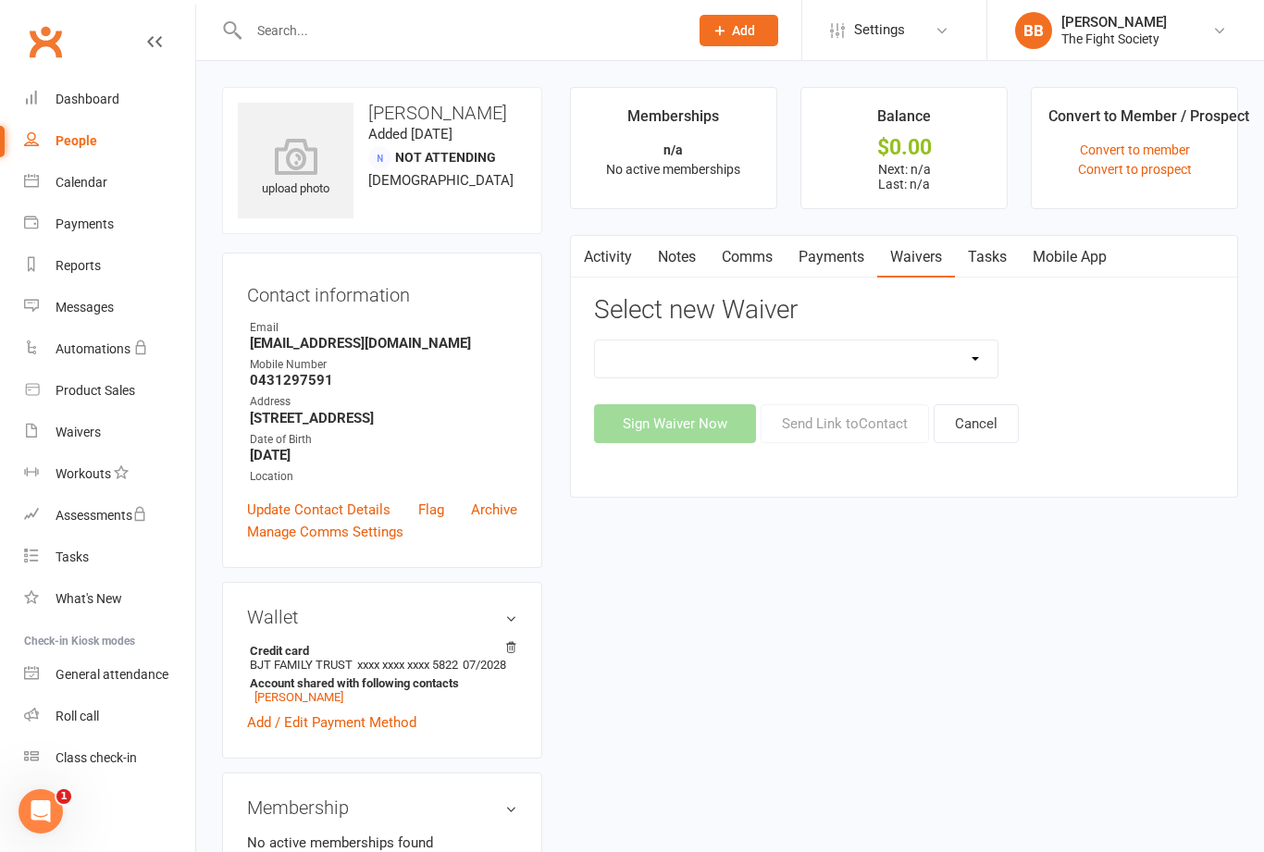
click at [974, 367] on select "6 & 12 Month Memberships Alliance Fight Promotion Foundation Membership No Lock…" at bounding box center [796, 359] width 403 height 37
select select "12741"
click at [878, 436] on button "Send Link to Contact" at bounding box center [845, 423] width 168 height 39
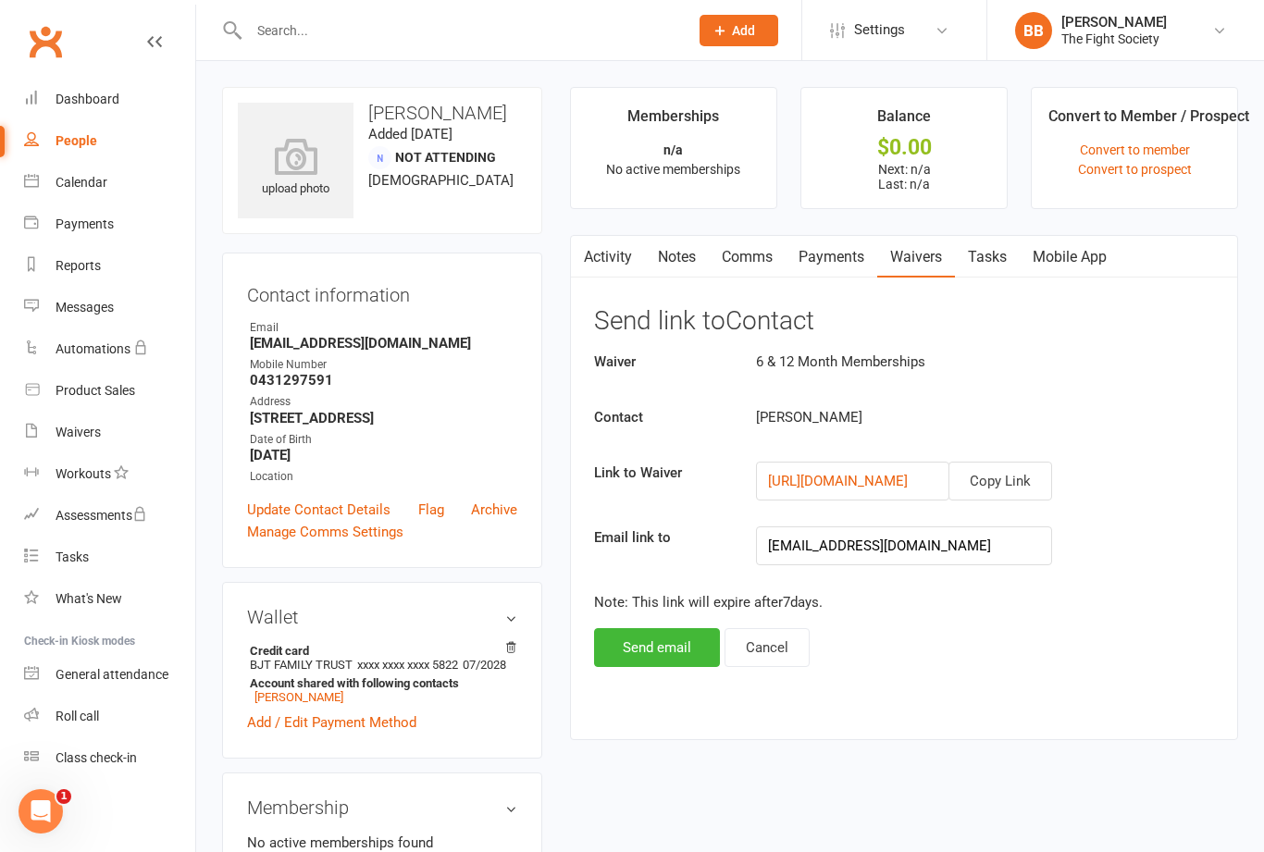
click at [665, 658] on button "Send email" at bounding box center [657, 647] width 126 height 39
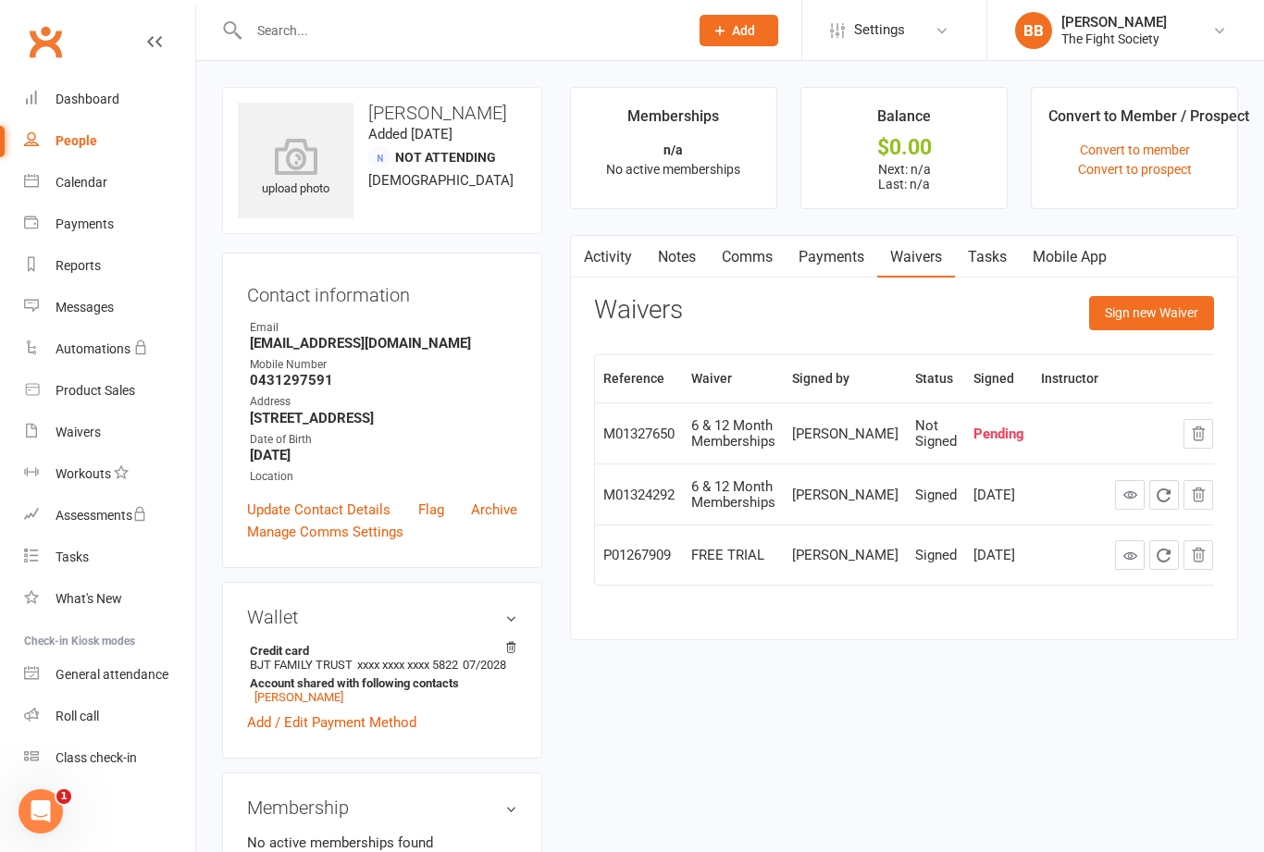
click at [1194, 442] on icon "button" at bounding box center [1198, 434] width 17 height 17
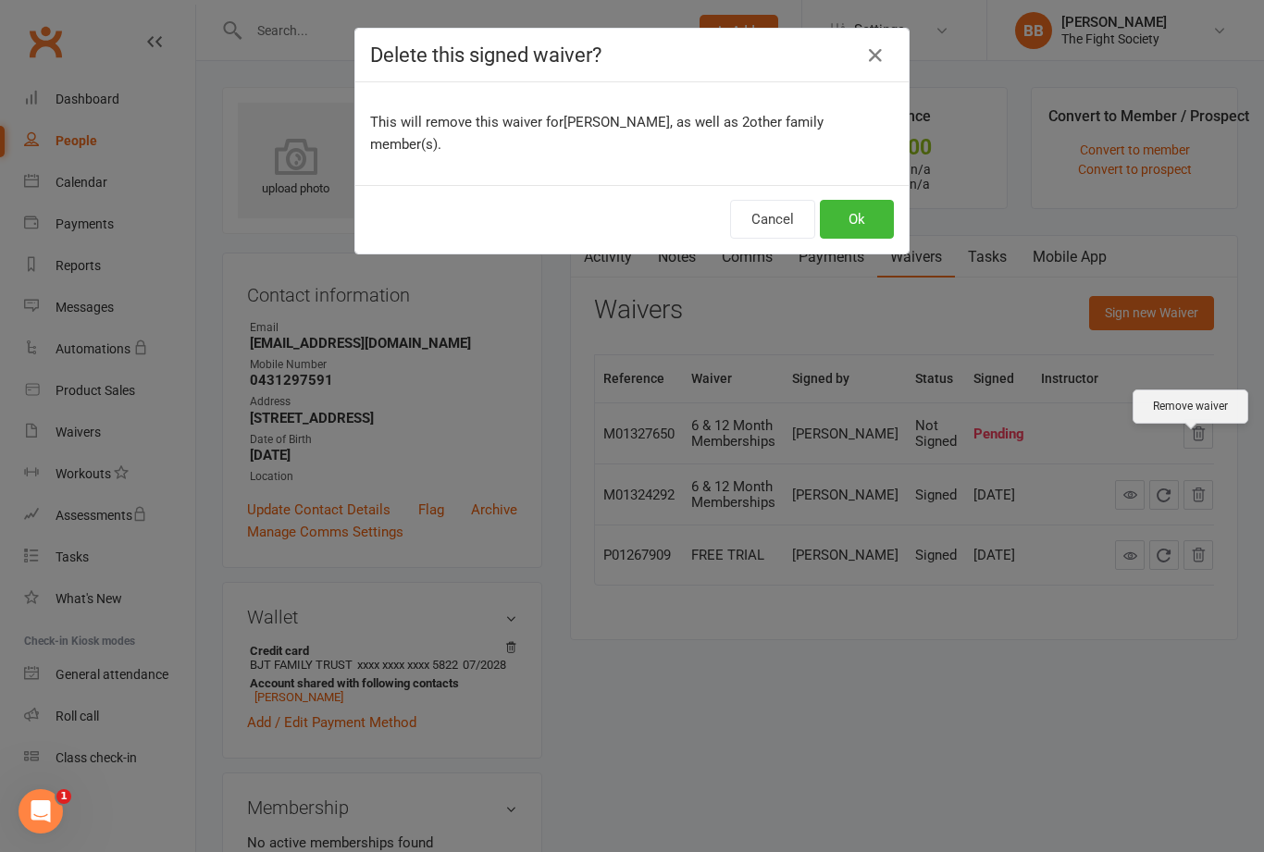
click at [1216, 409] on div "Delete this signed waiver? This will remove this waiver for [PERSON_NAME] , as …" at bounding box center [632, 426] width 1264 height 852
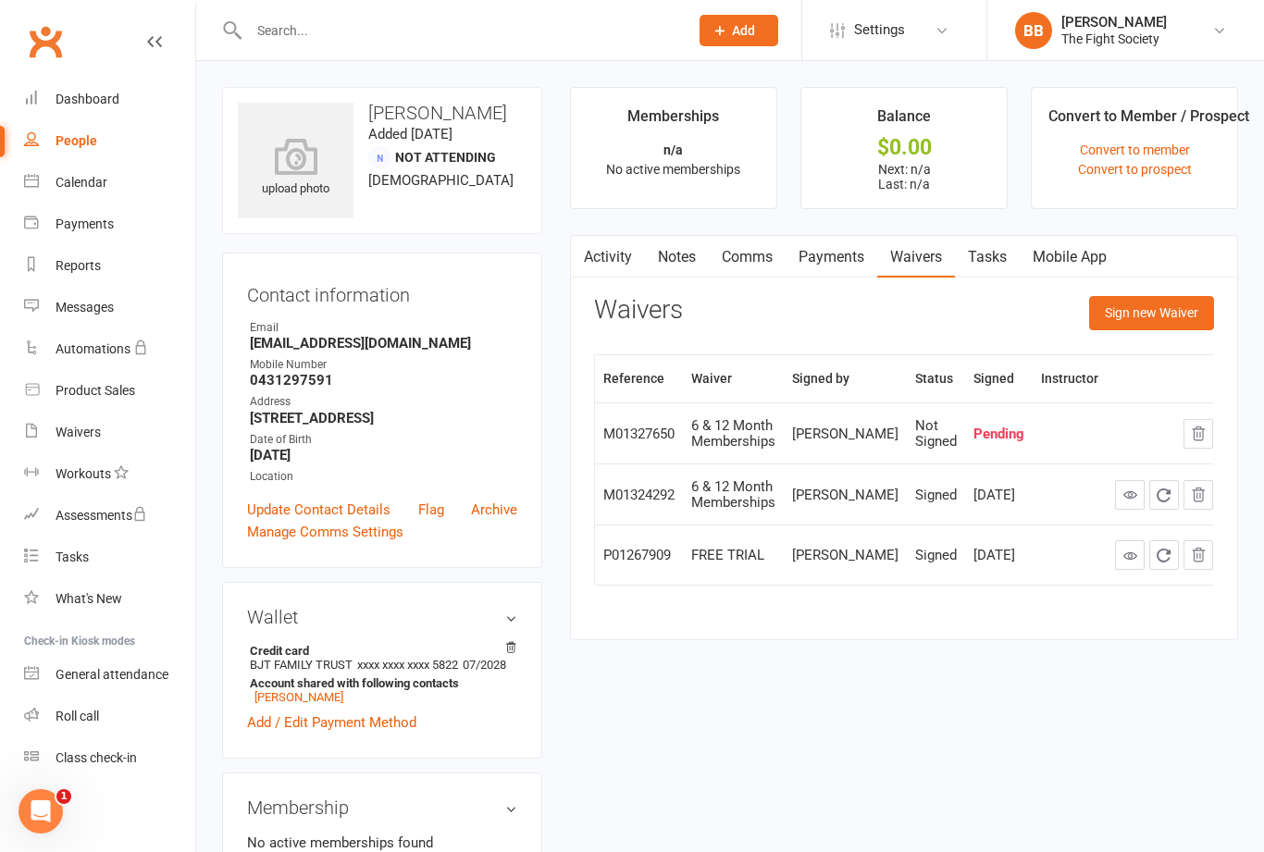
click at [537, 35] on input "text" at bounding box center [459, 31] width 432 height 26
type input "[PERSON_NAME]"
click at [373, 84] on div "[EMAIL_ADDRESS][DOMAIN_NAME]" at bounding box center [467, 81] width 199 height 27
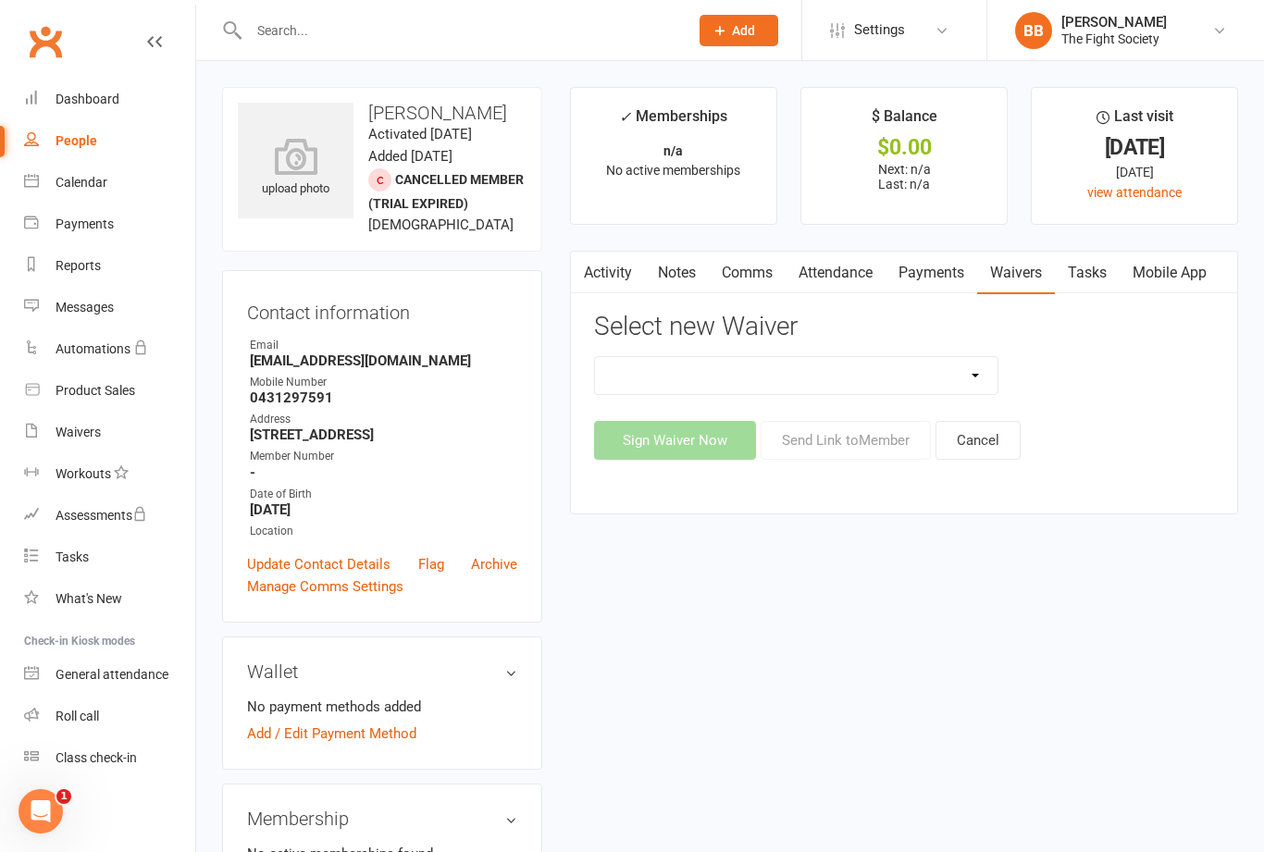
click at [976, 386] on select "6 & 12 Month Memberships Foundation Membership FREE TRIAL No Lock in Membership" at bounding box center [796, 375] width 403 height 37
select select "12741"
click at [889, 457] on button "Send Link to Member" at bounding box center [846, 440] width 170 height 39
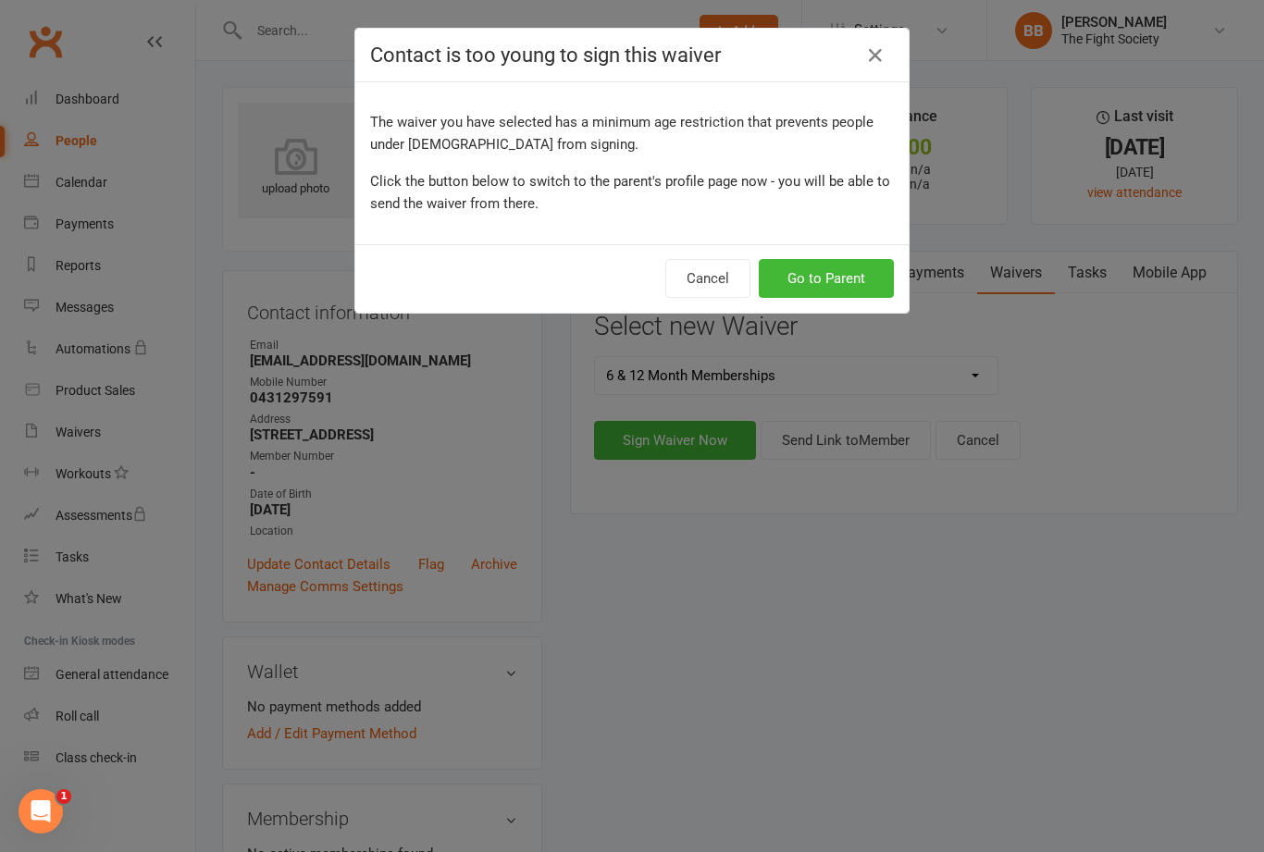
click at [868, 277] on button "Go to Parent" at bounding box center [826, 278] width 135 height 39
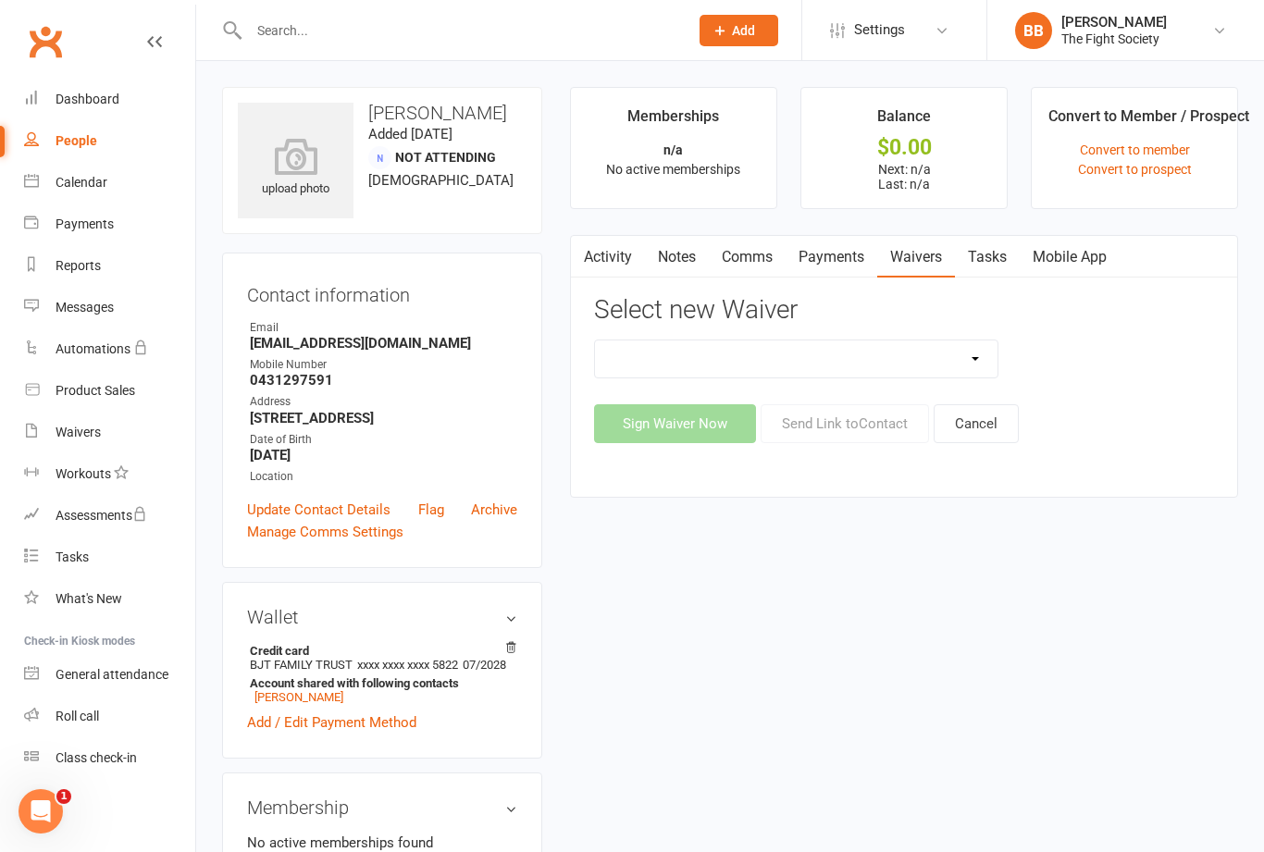
click at [963, 371] on select "6 & 12 Month Memberships Alliance Fight Promotion Foundation Membership No Lock…" at bounding box center [796, 359] width 403 height 37
select select "12741"
click at [930, 258] on link "Waivers" at bounding box center [916, 257] width 78 height 43
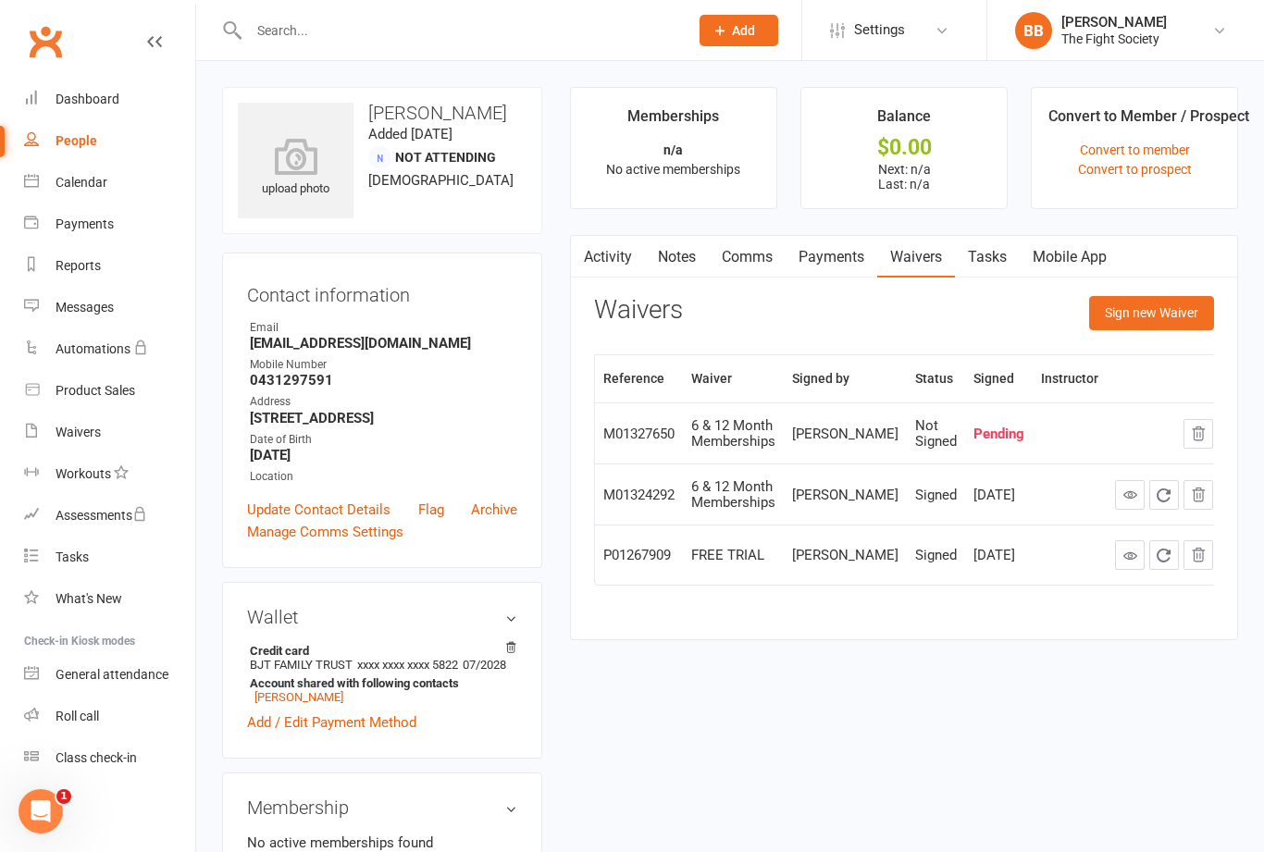
click at [524, 28] on input "text" at bounding box center [459, 31] width 432 height 26
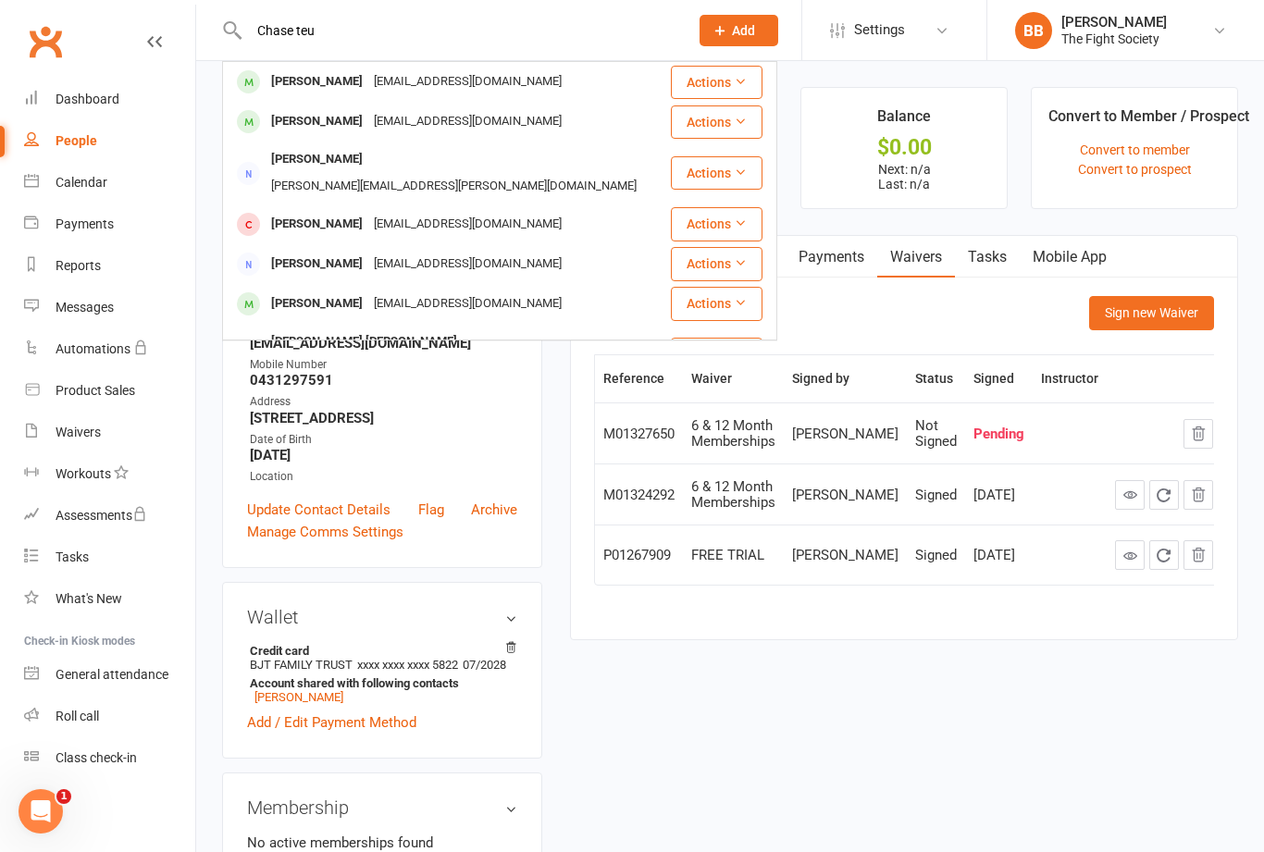
type input "Chase teu"
click at [368, 122] on div "[EMAIL_ADDRESS][DOMAIN_NAME]" at bounding box center [467, 121] width 199 height 27
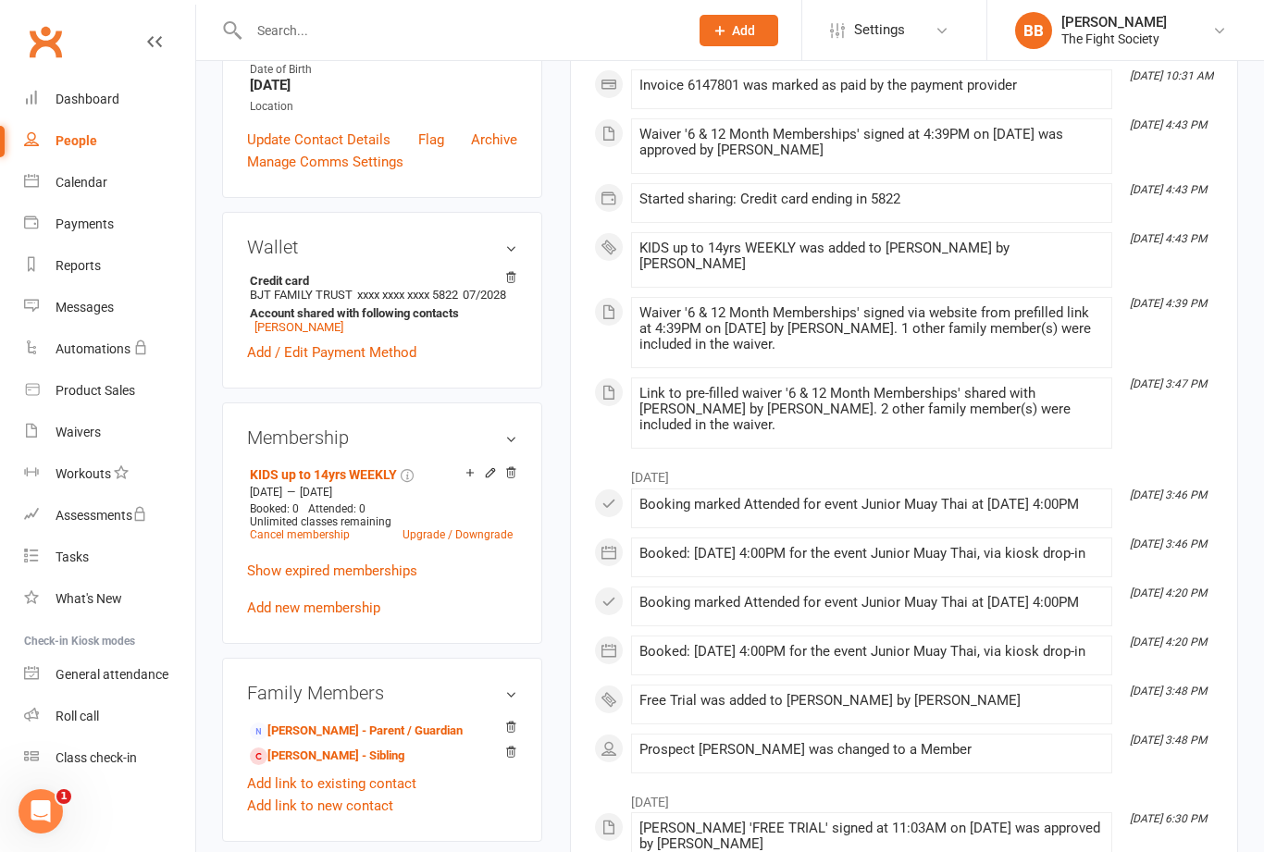
scroll to position [398, 0]
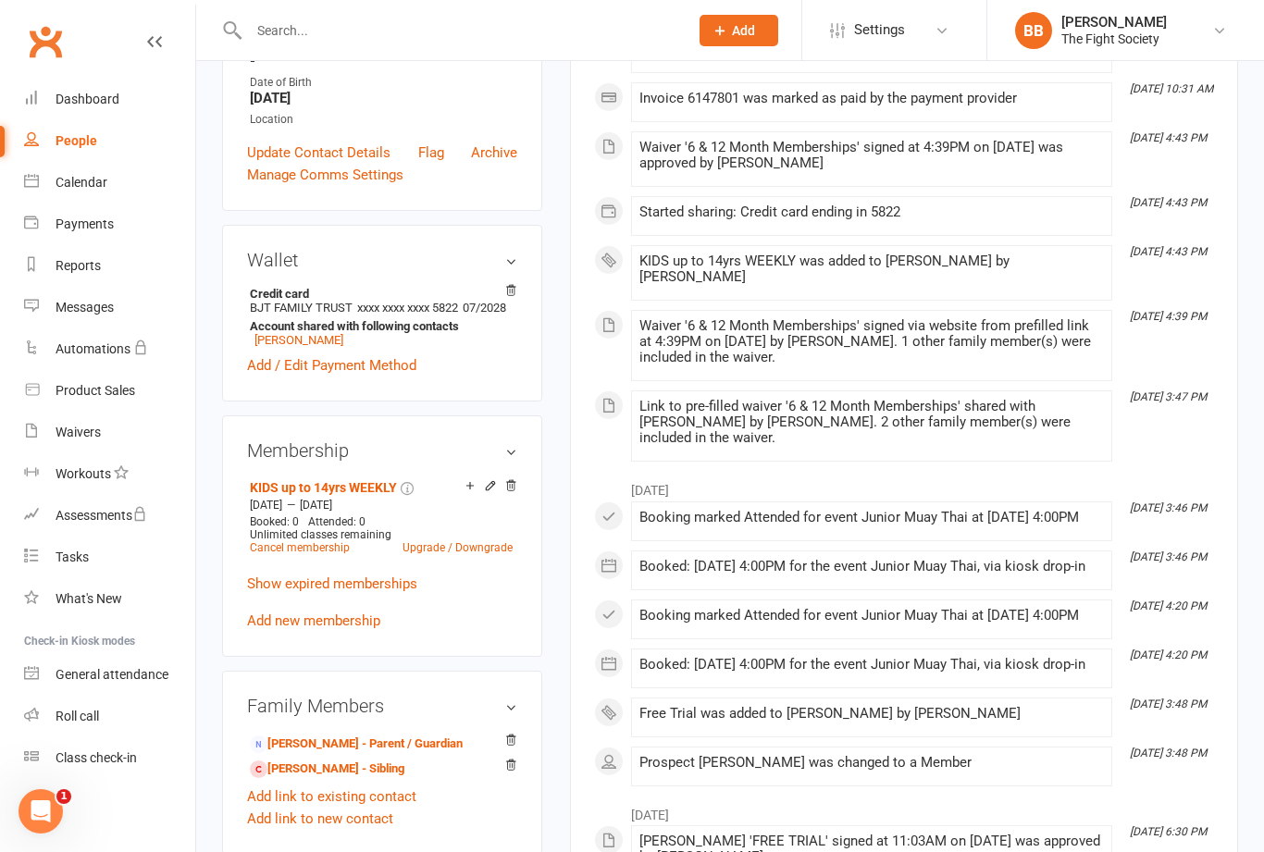
click at [372, 164] on link "Update Contact Details" at bounding box center [318, 153] width 143 height 22
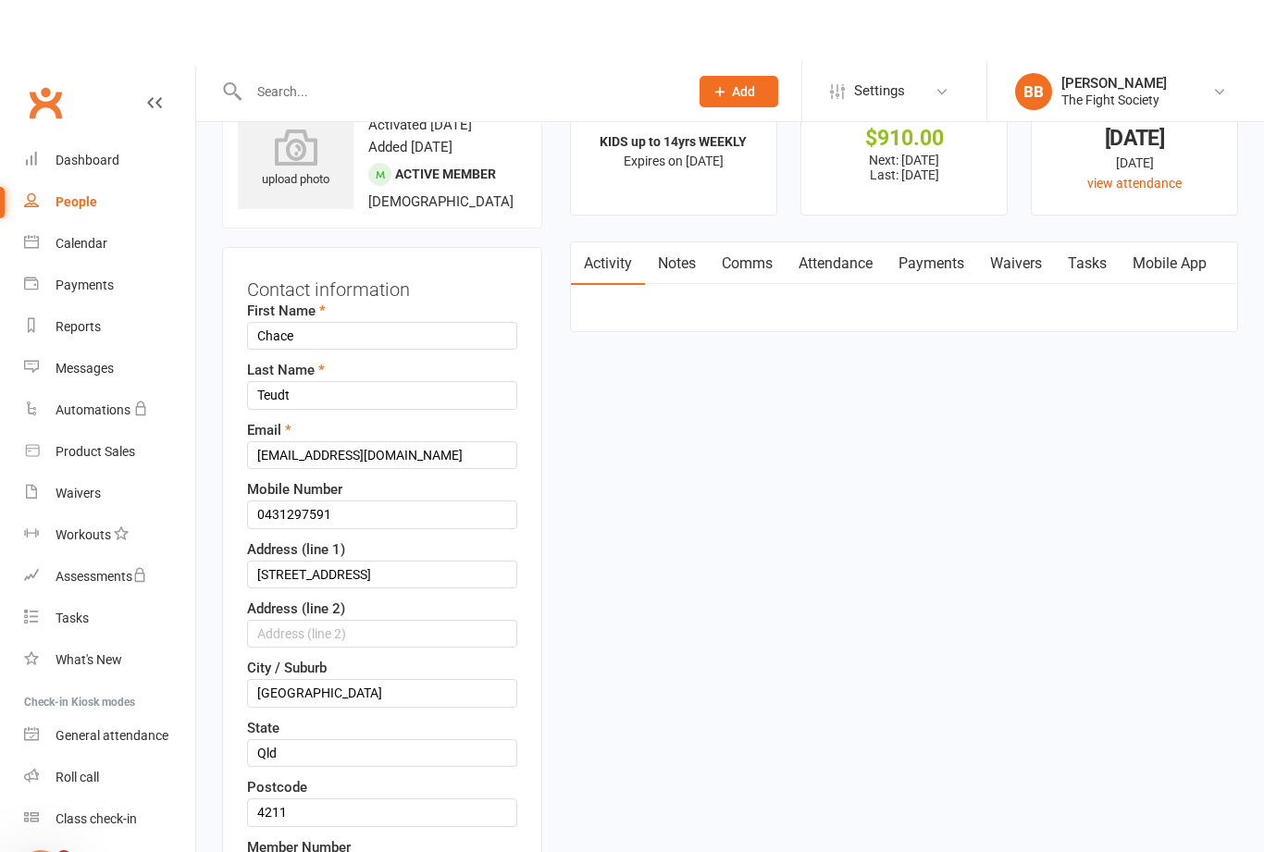
scroll to position [0, 0]
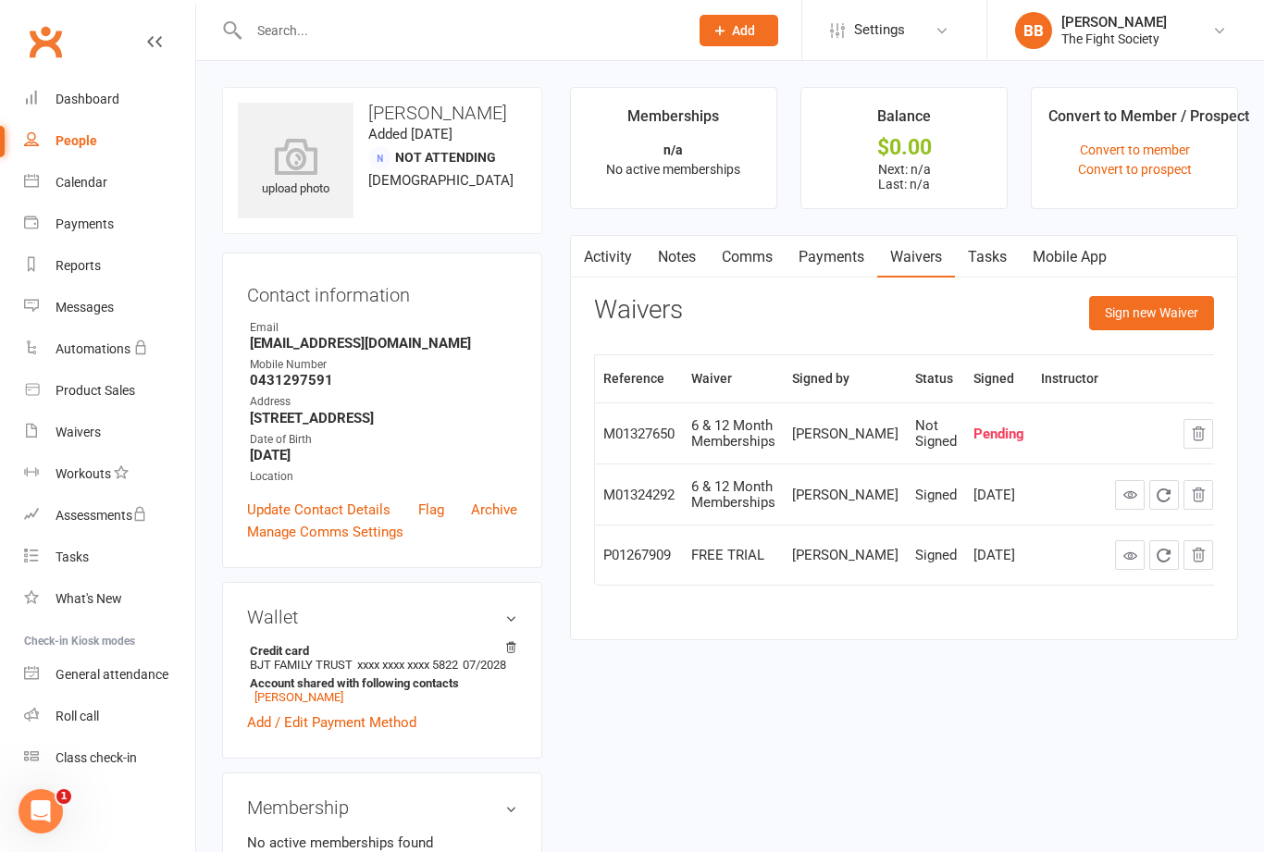
click at [535, 35] on input "text" at bounding box center [459, 31] width 432 height 26
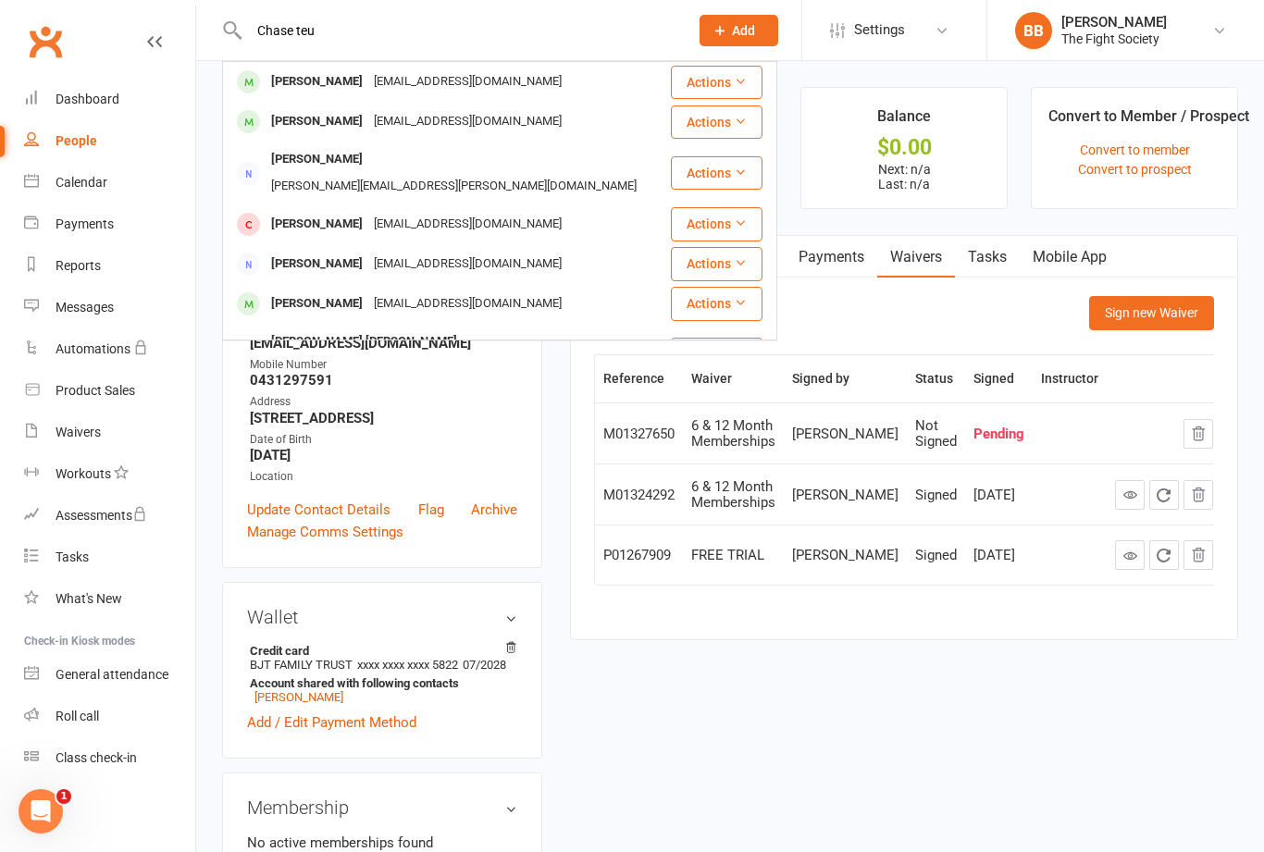
type input "Chase teu"
click at [343, 125] on div "[PERSON_NAME]" at bounding box center [317, 121] width 103 height 27
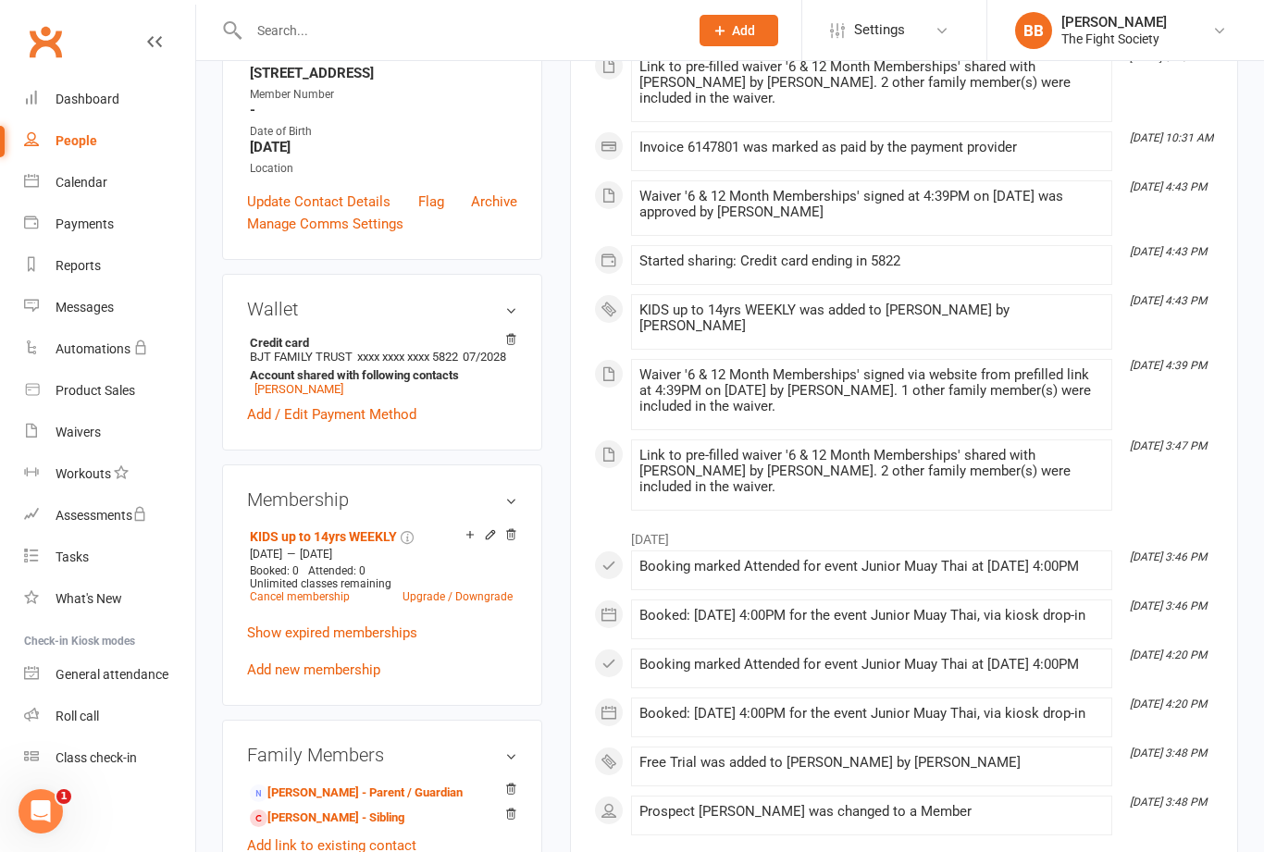
click at [357, 213] on link "Update Contact Details" at bounding box center [318, 202] width 143 height 22
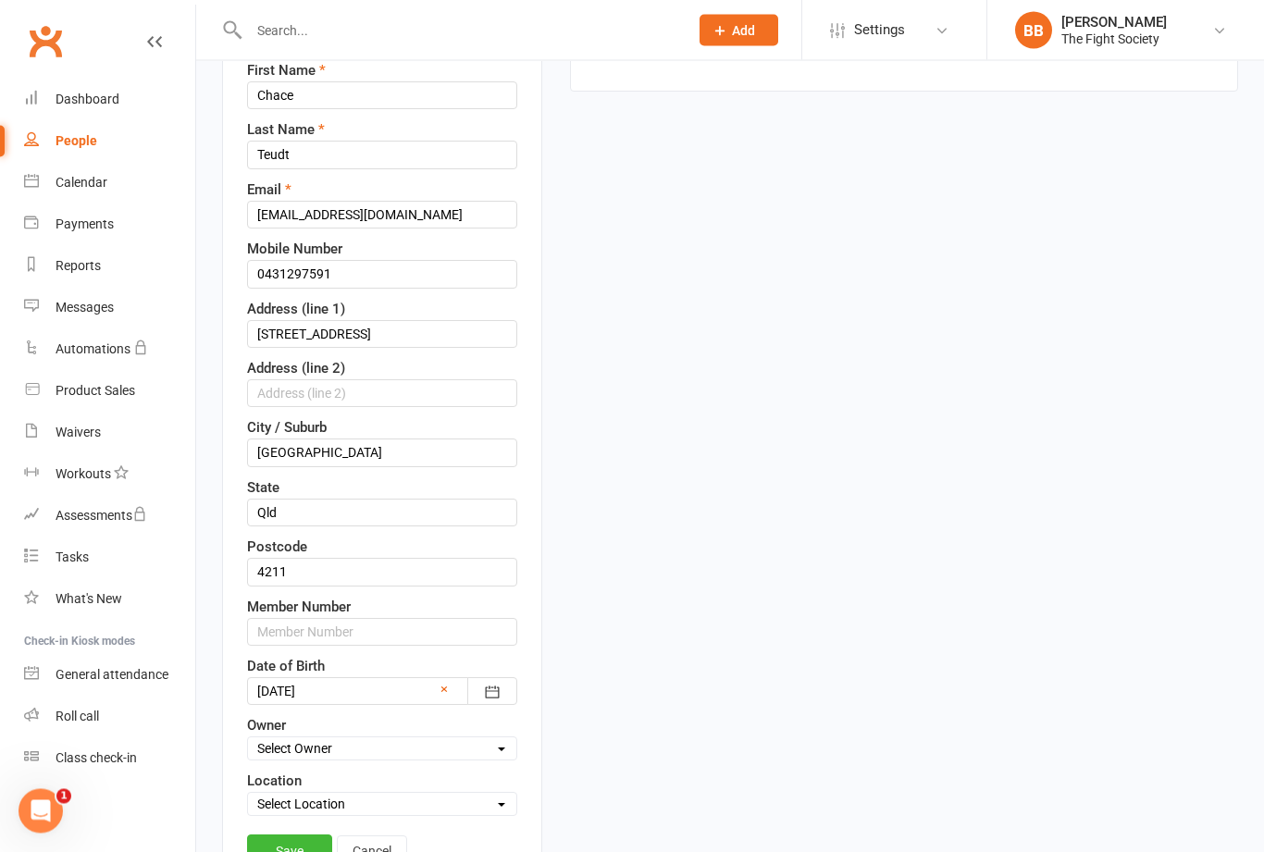
scroll to position [250, 0]
click at [430, 646] on input "text" at bounding box center [382, 632] width 270 height 28
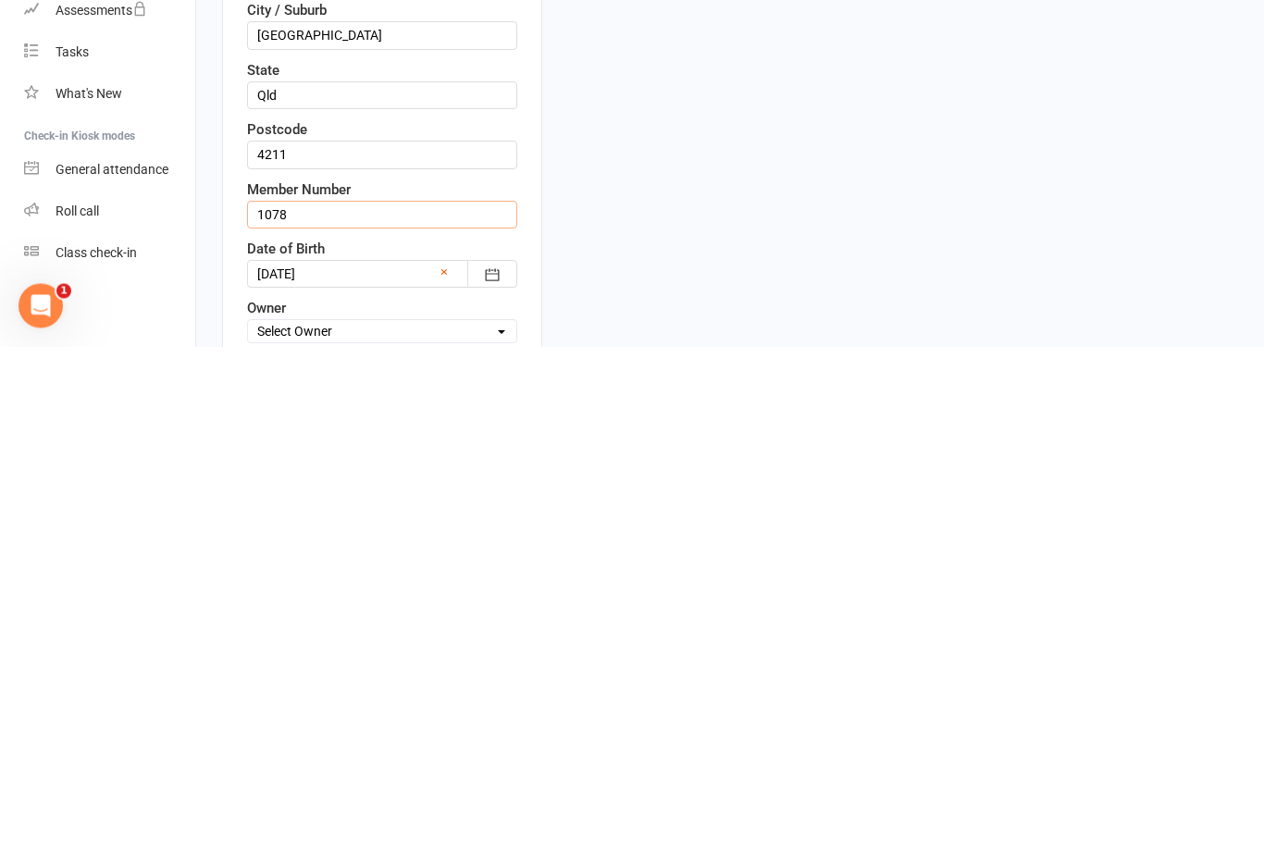
scroll to position [0, 0]
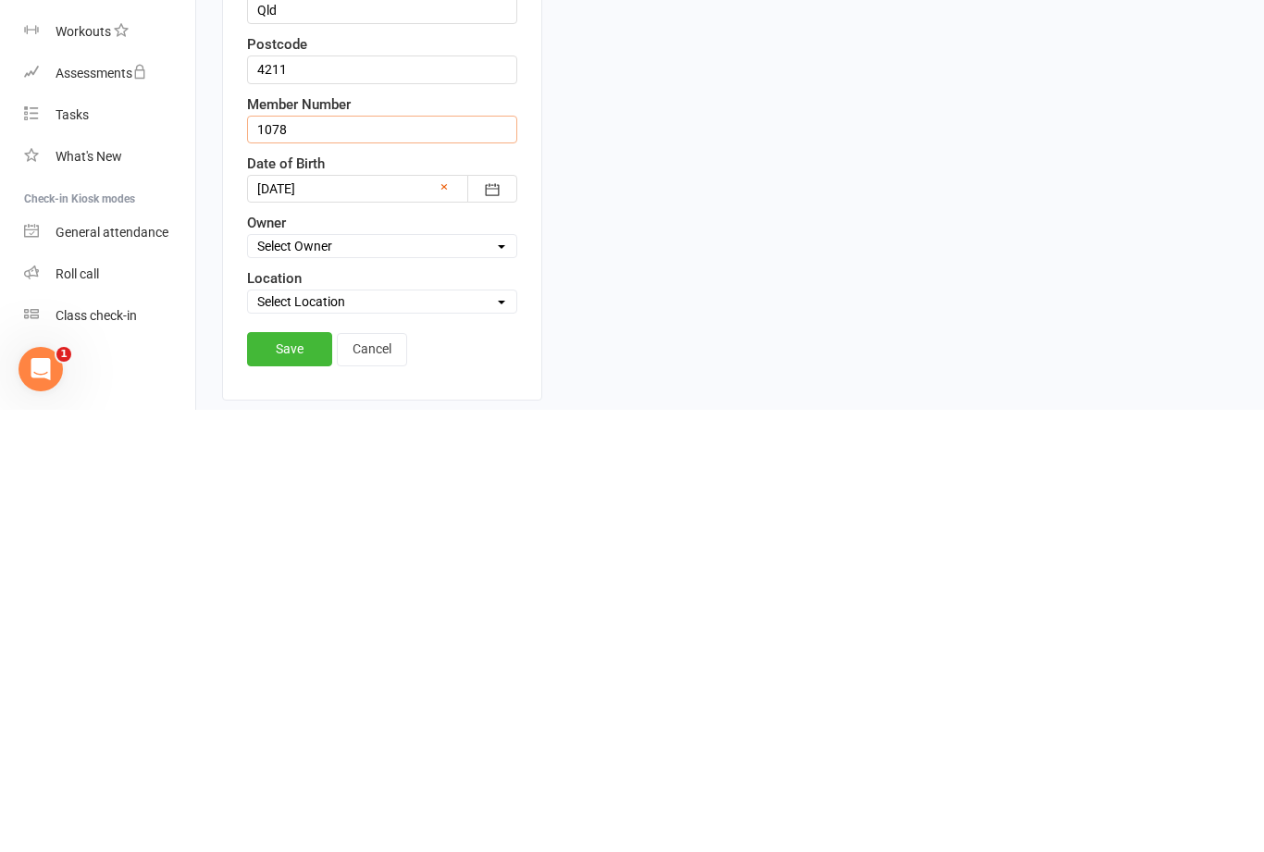
type input "1078"
click at [304, 775] on link "Save" at bounding box center [289, 791] width 85 height 33
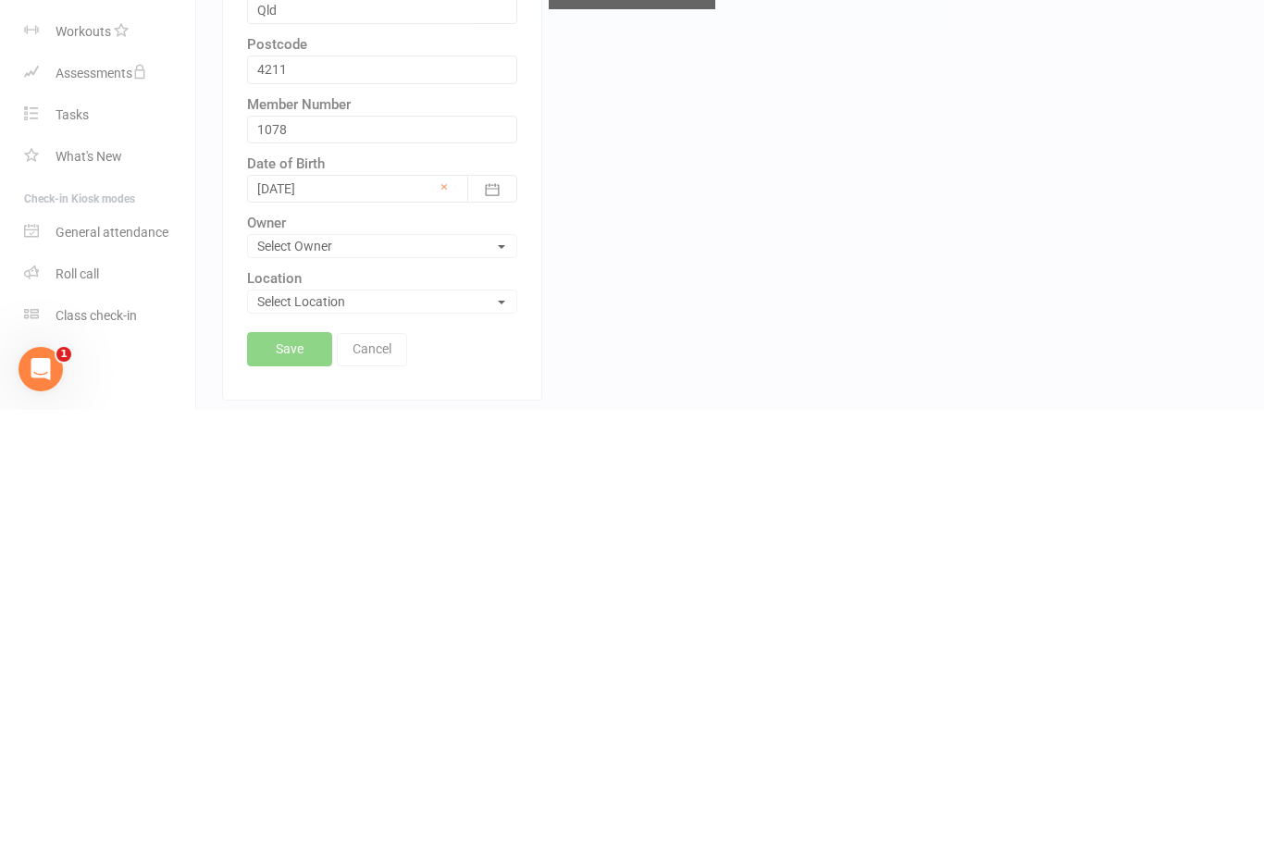
scroll to position [753, 0]
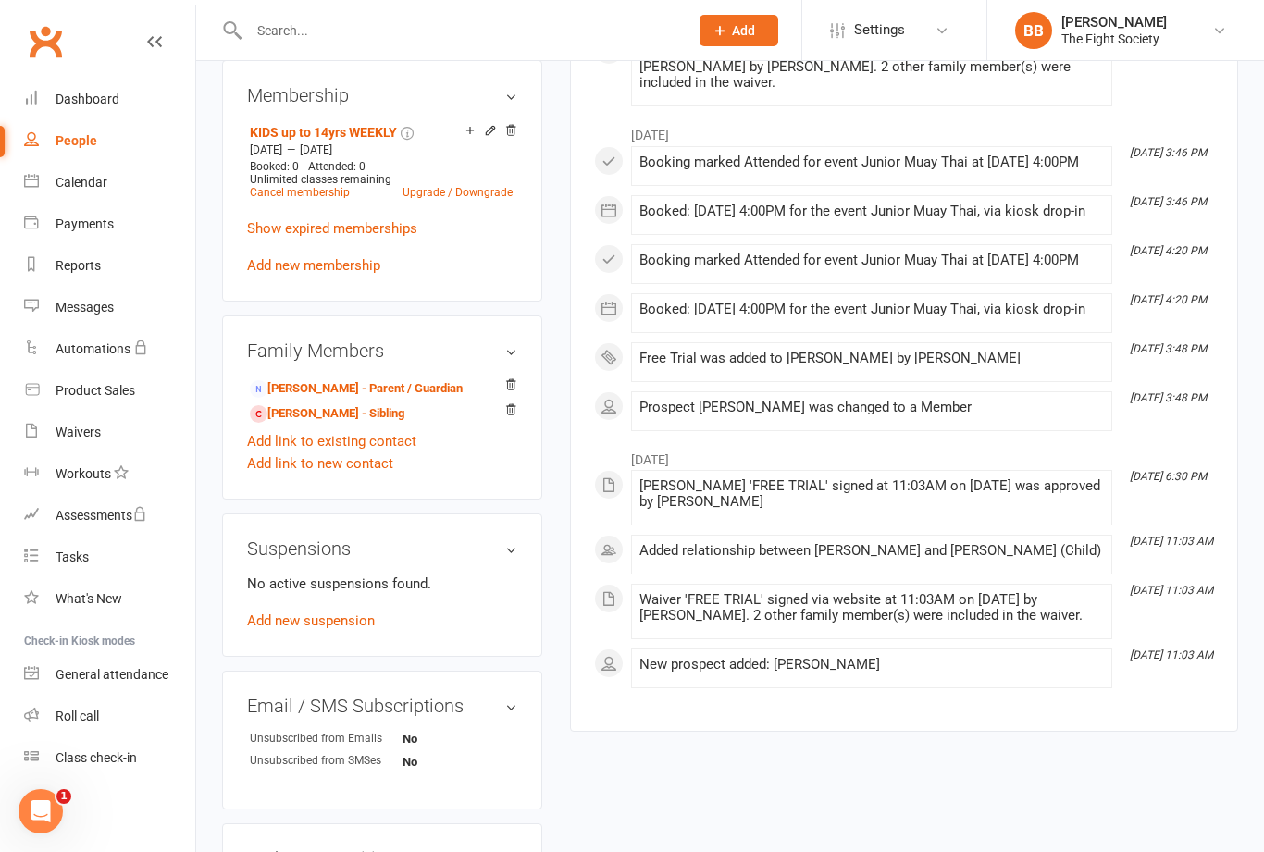
click at [434, 42] on input "text" at bounding box center [459, 31] width 432 height 26
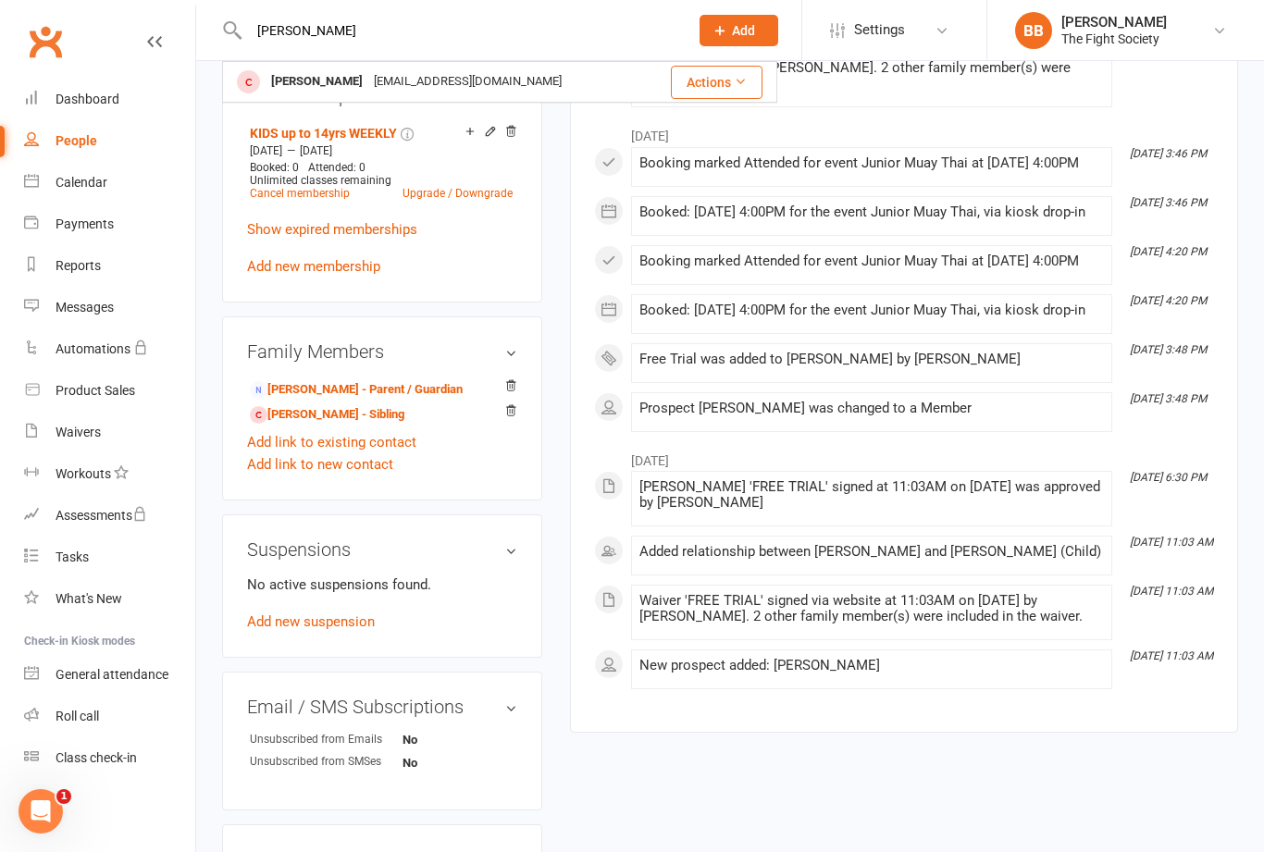
type input "[PERSON_NAME]"
click at [368, 79] on div "[EMAIL_ADDRESS][DOMAIN_NAME]" at bounding box center [467, 81] width 199 height 27
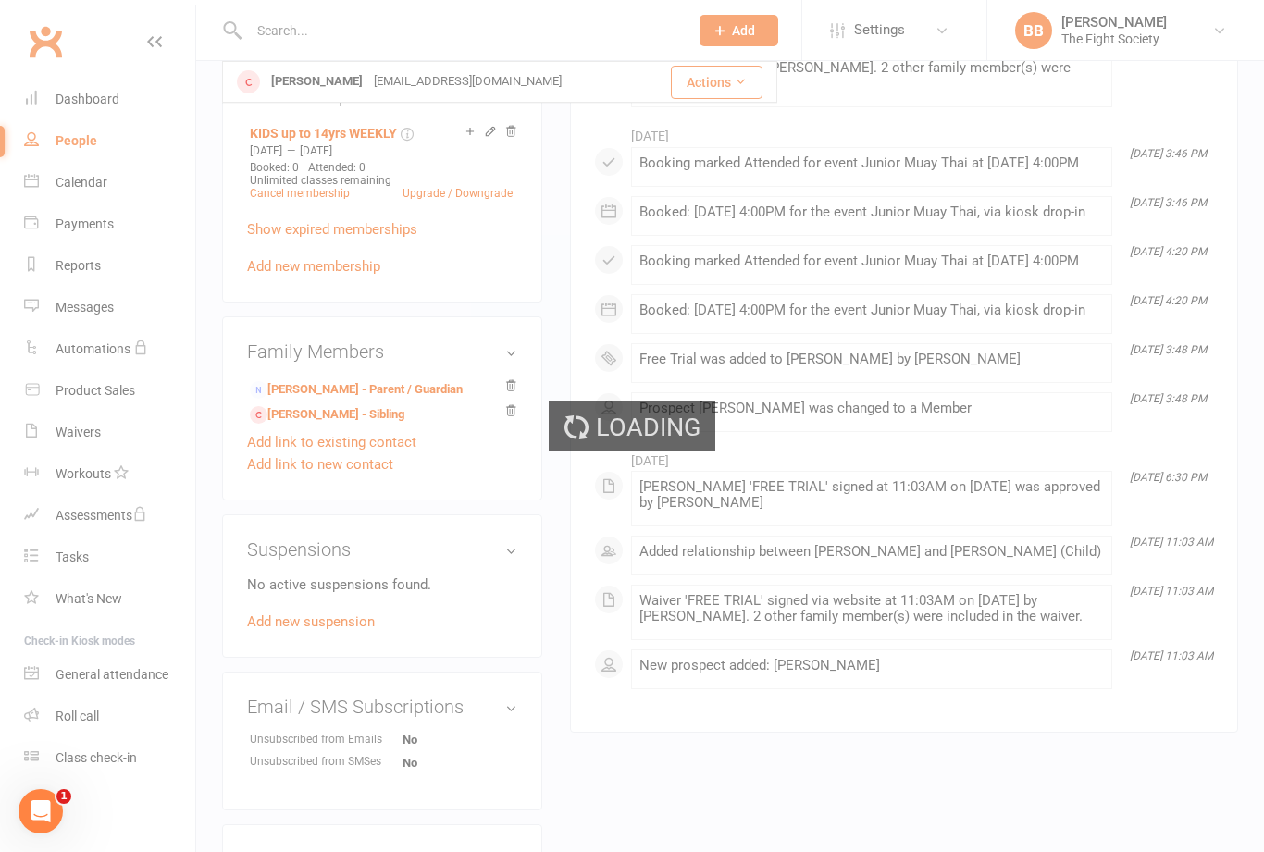
scroll to position [753, 0]
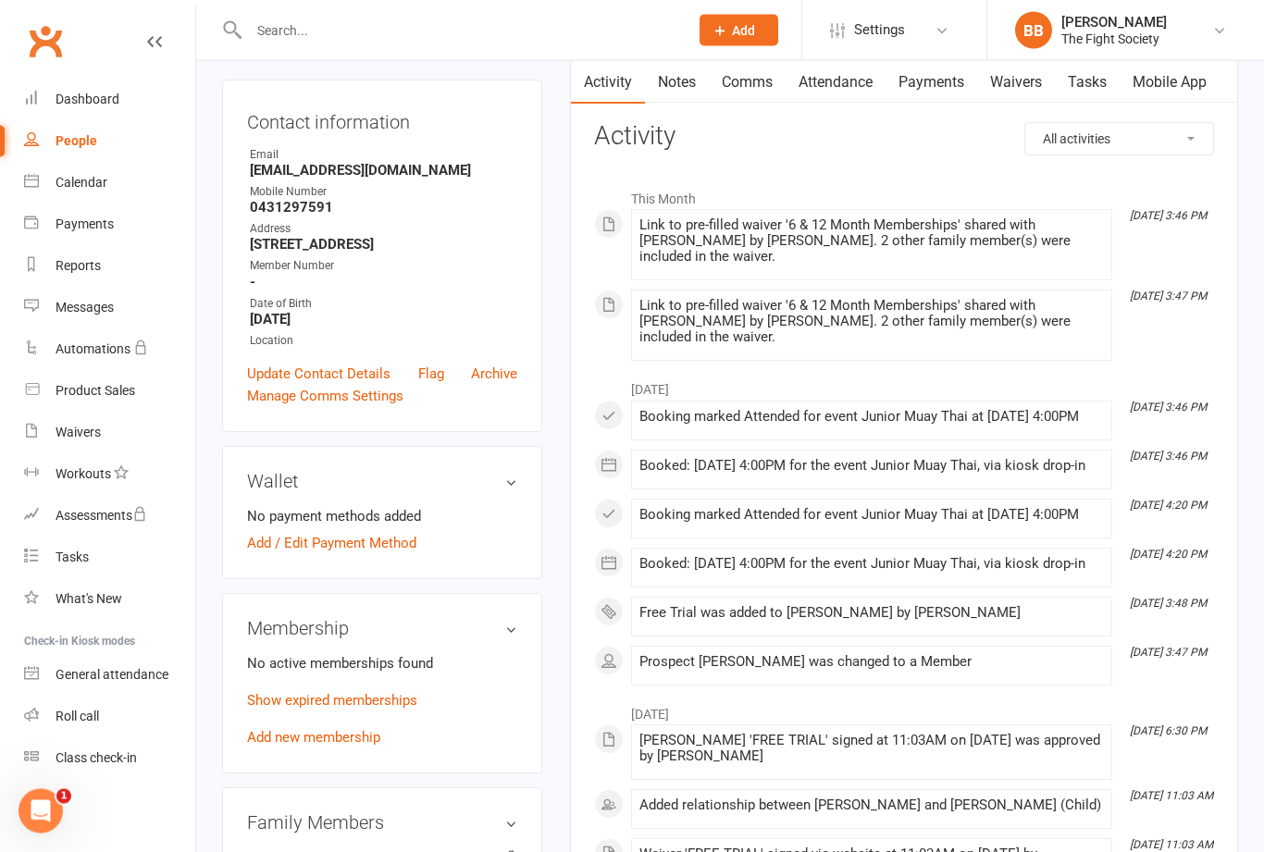
scroll to position [137, 0]
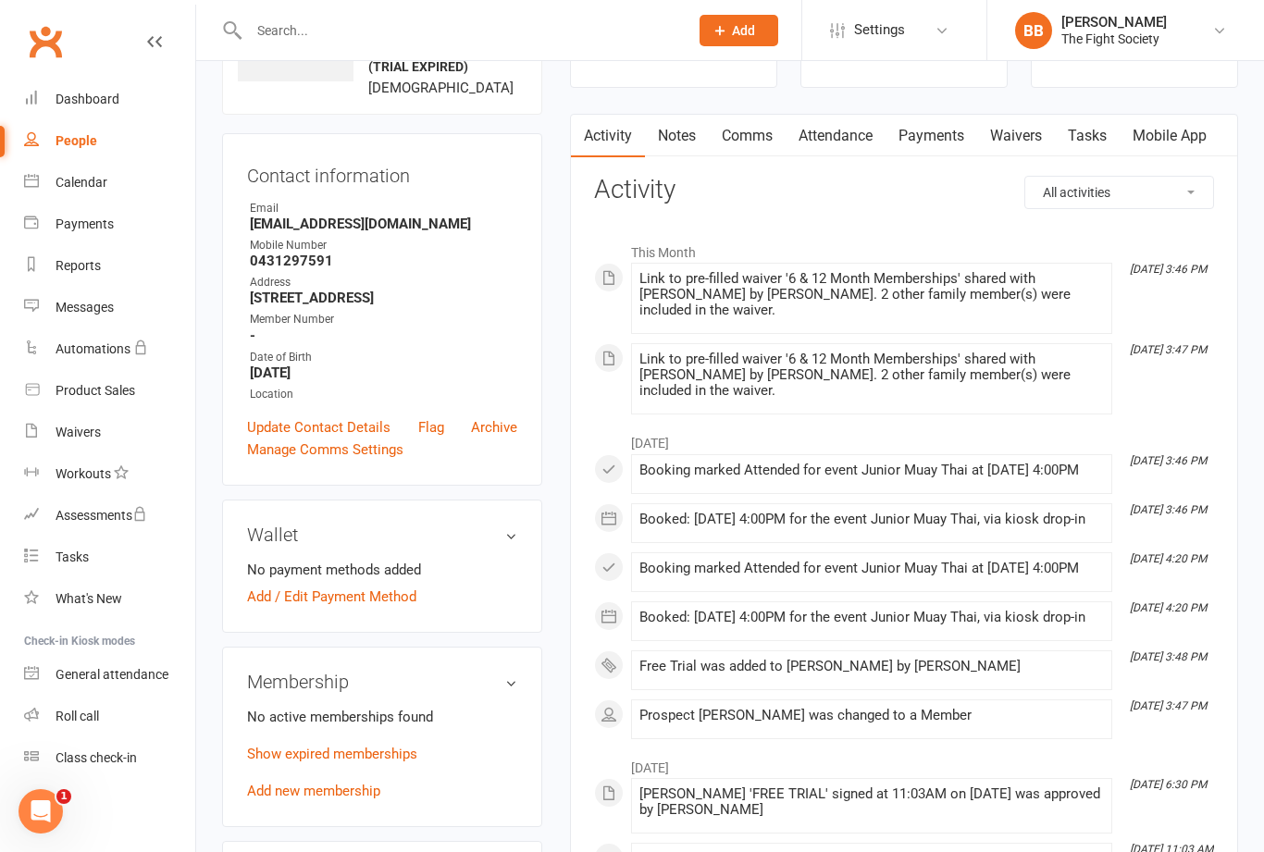
click at [367, 439] on link "Update Contact Details" at bounding box center [318, 428] width 143 height 22
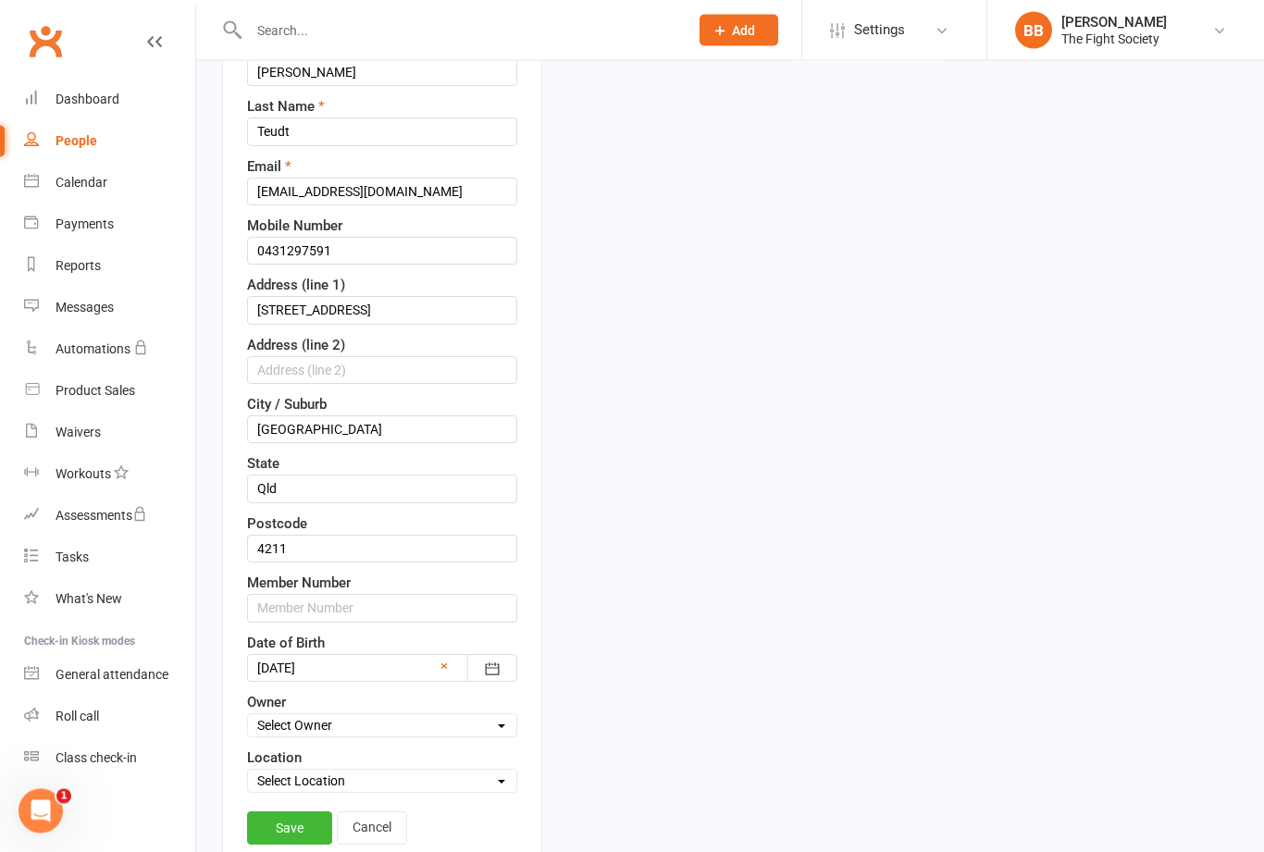
scroll to position [287, 0]
click at [406, 622] on input "text" at bounding box center [382, 608] width 270 height 28
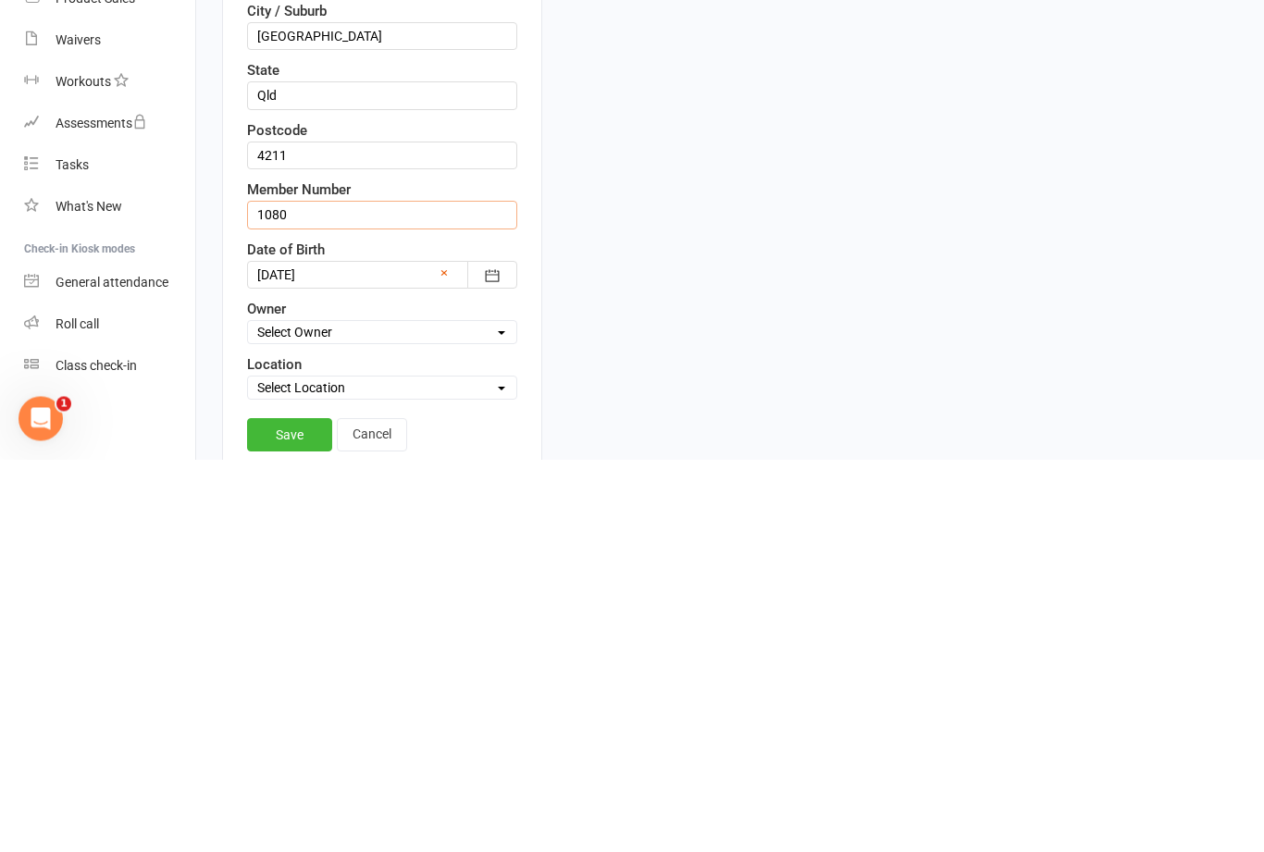
type input "1080"
click at [302, 812] on link "Save" at bounding box center [289, 828] width 85 height 33
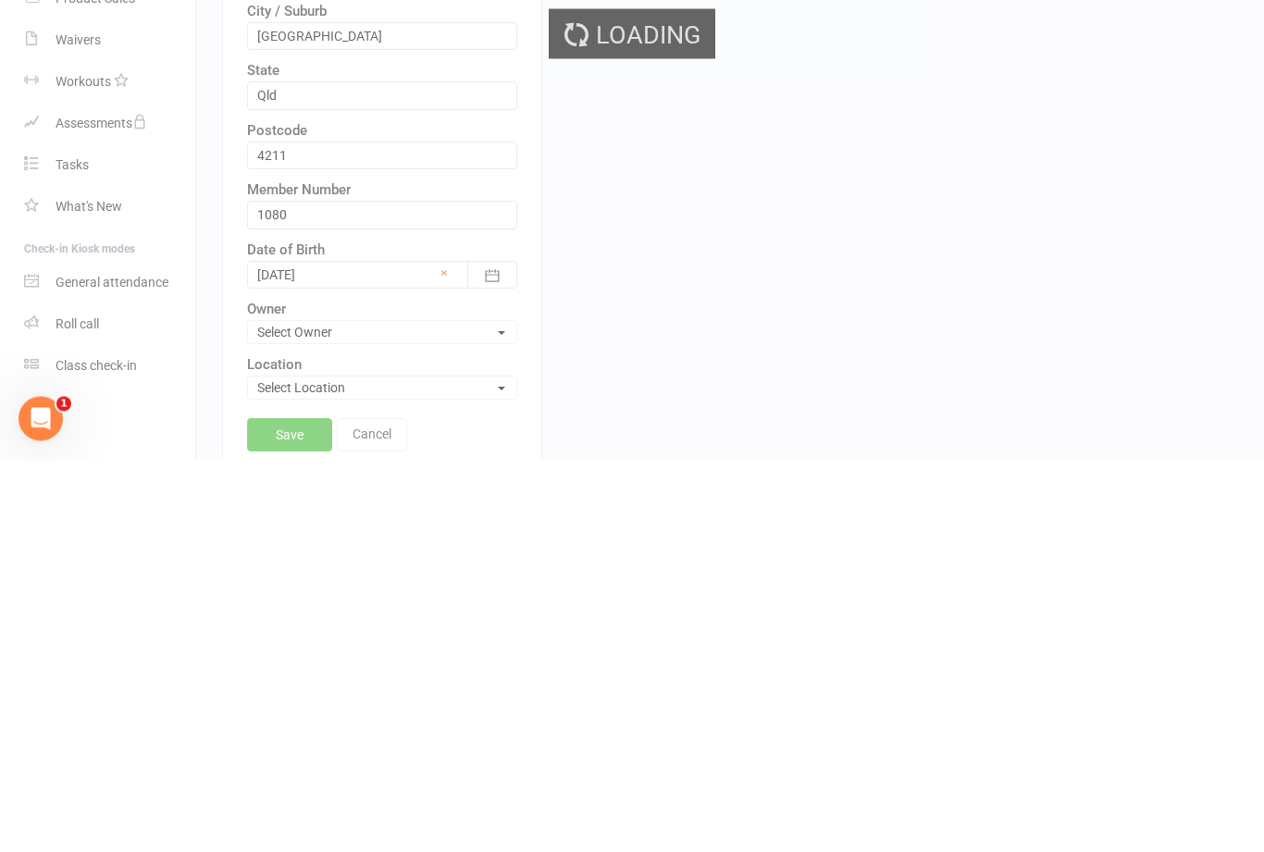
scroll to position [680, 0]
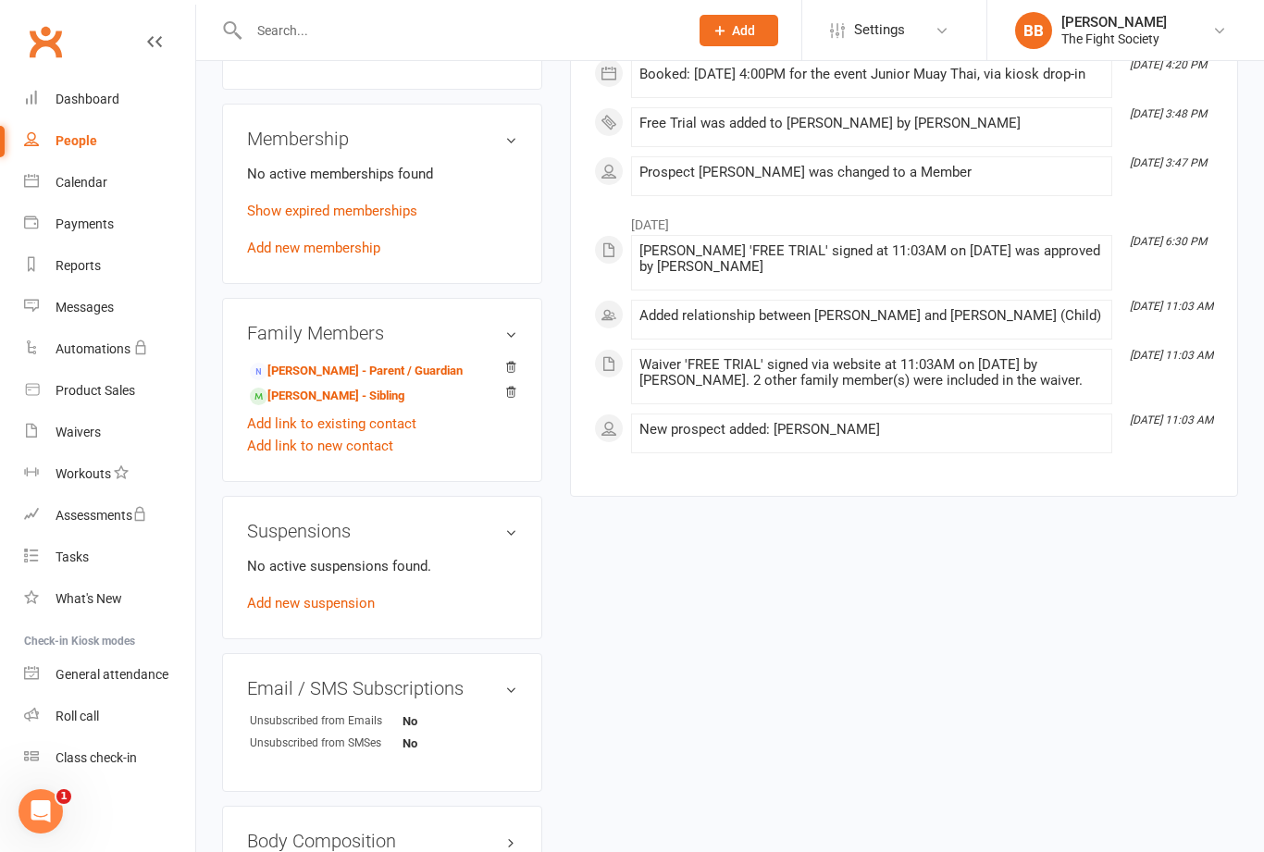
click at [96, 432] on div "Waivers" at bounding box center [78, 432] width 45 height 15
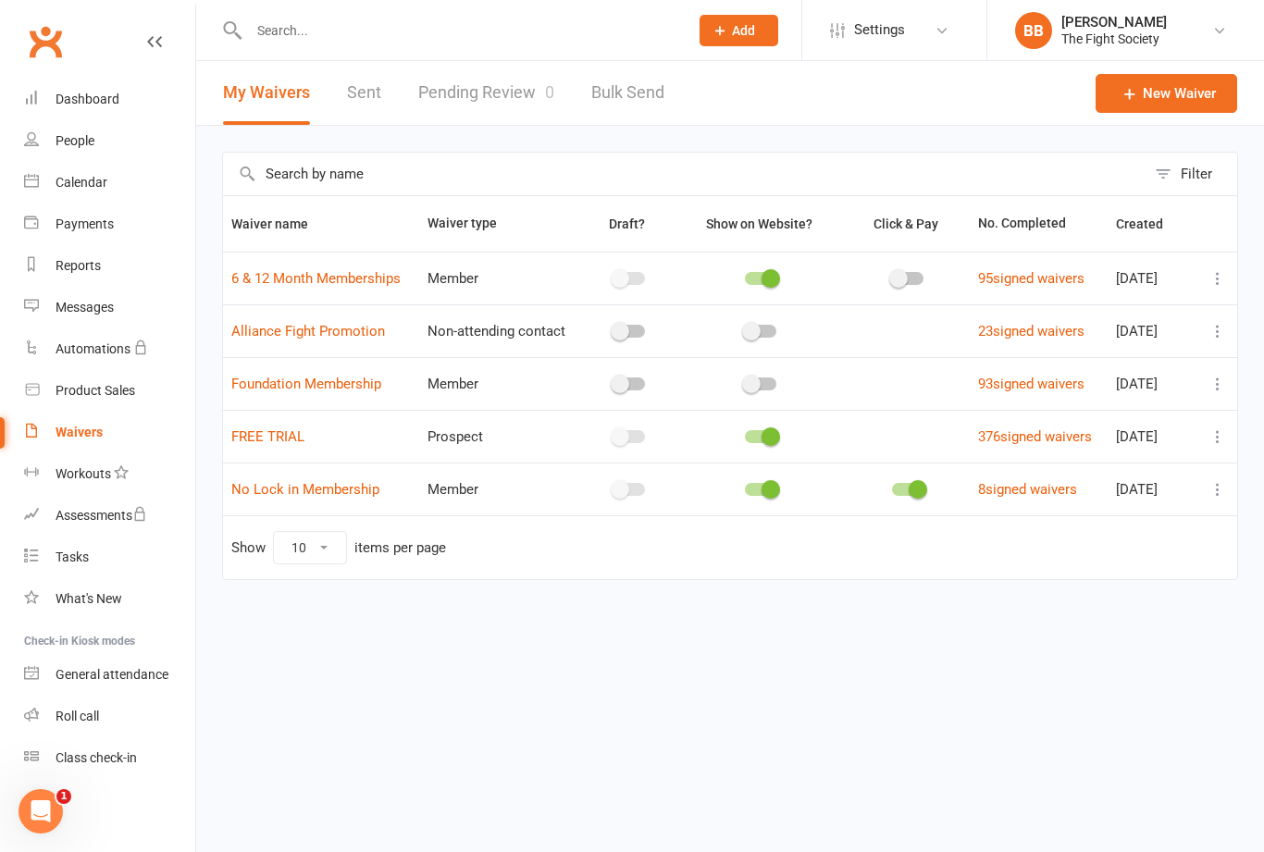
click at [522, 94] on link "Pending Review 0" at bounding box center [486, 93] width 136 height 64
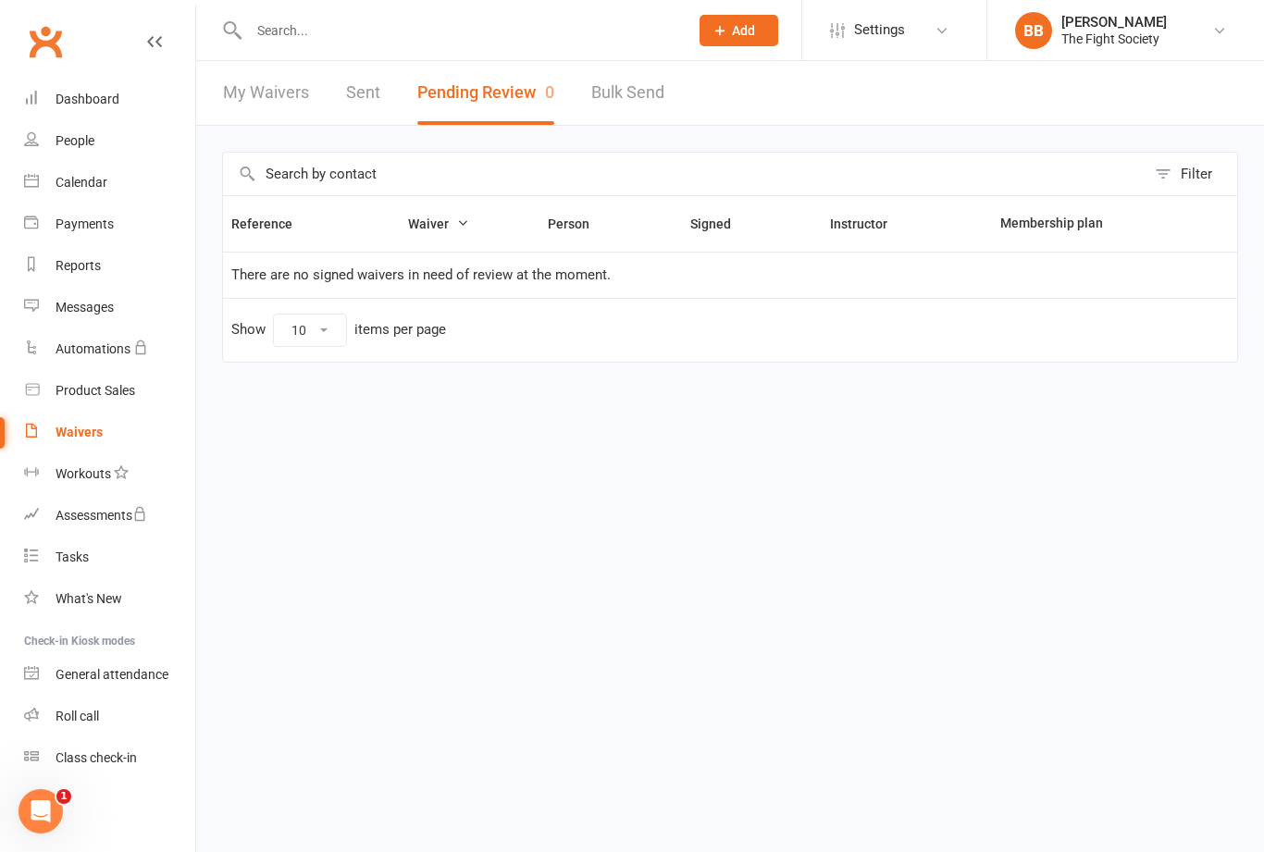
click at [485, 112] on button "Pending Review 0" at bounding box center [485, 93] width 137 height 64
click at [93, 448] on link "Waivers" at bounding box center [109, 433] width 171 height 42
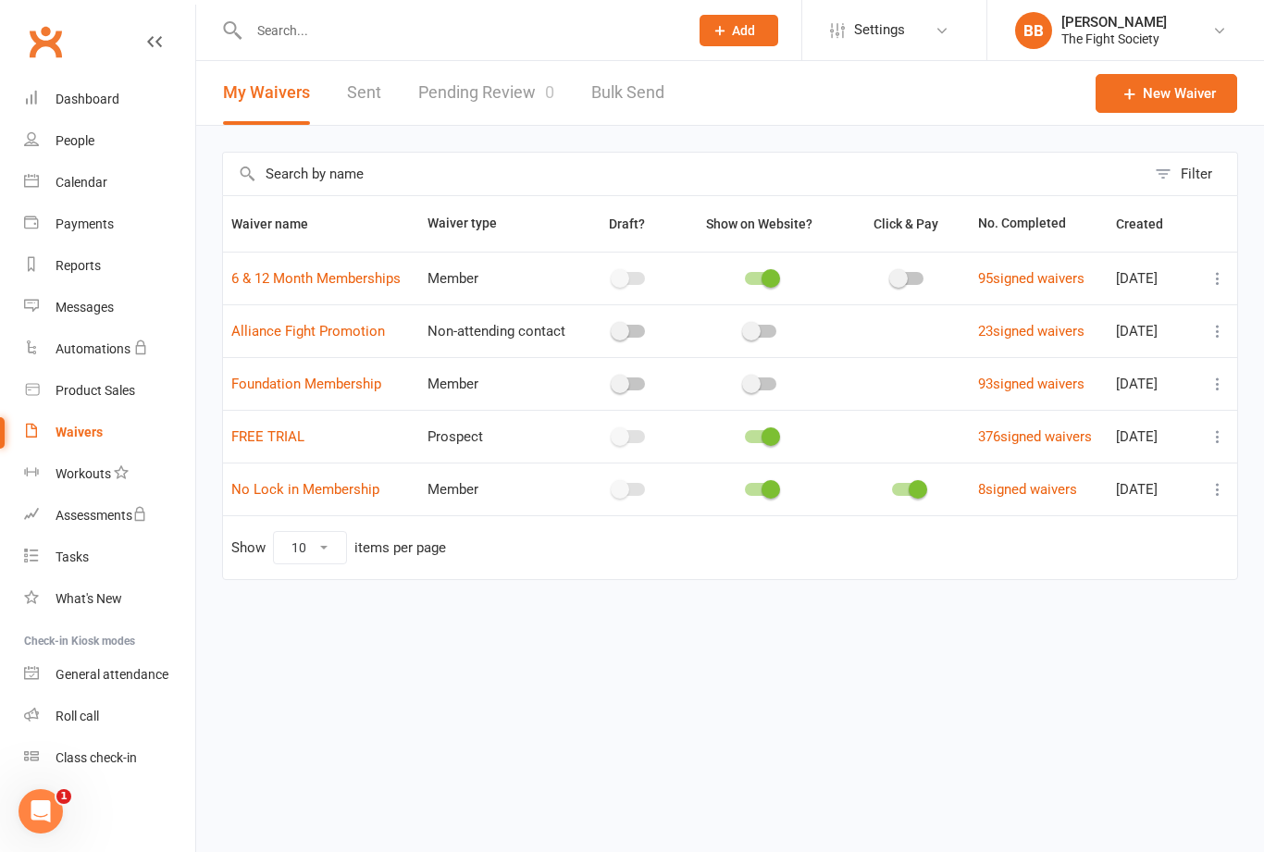
click at [81, 439] on div "Waivers" at bounding box center [79, 432] width 47 height 15
click at [89, 432] on div "Waivers" at bounding box center [79, 432] width 47 height 15
click at [477, 108] on link "Pending Review 0" at bounding box center [486, 93] width 136 height 64
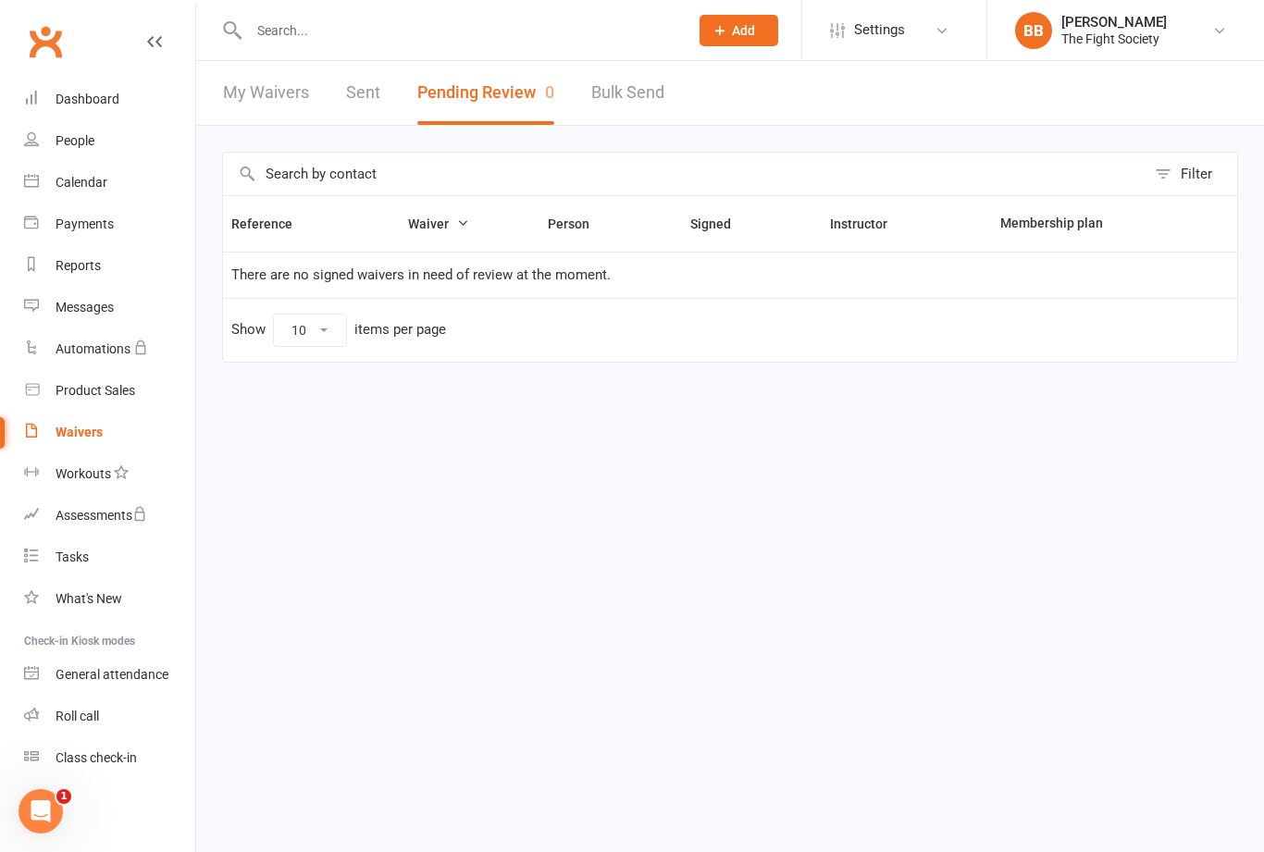
click at [66, 429] on div "Waivers" at bounding box center [79, 432] width 47 height 15
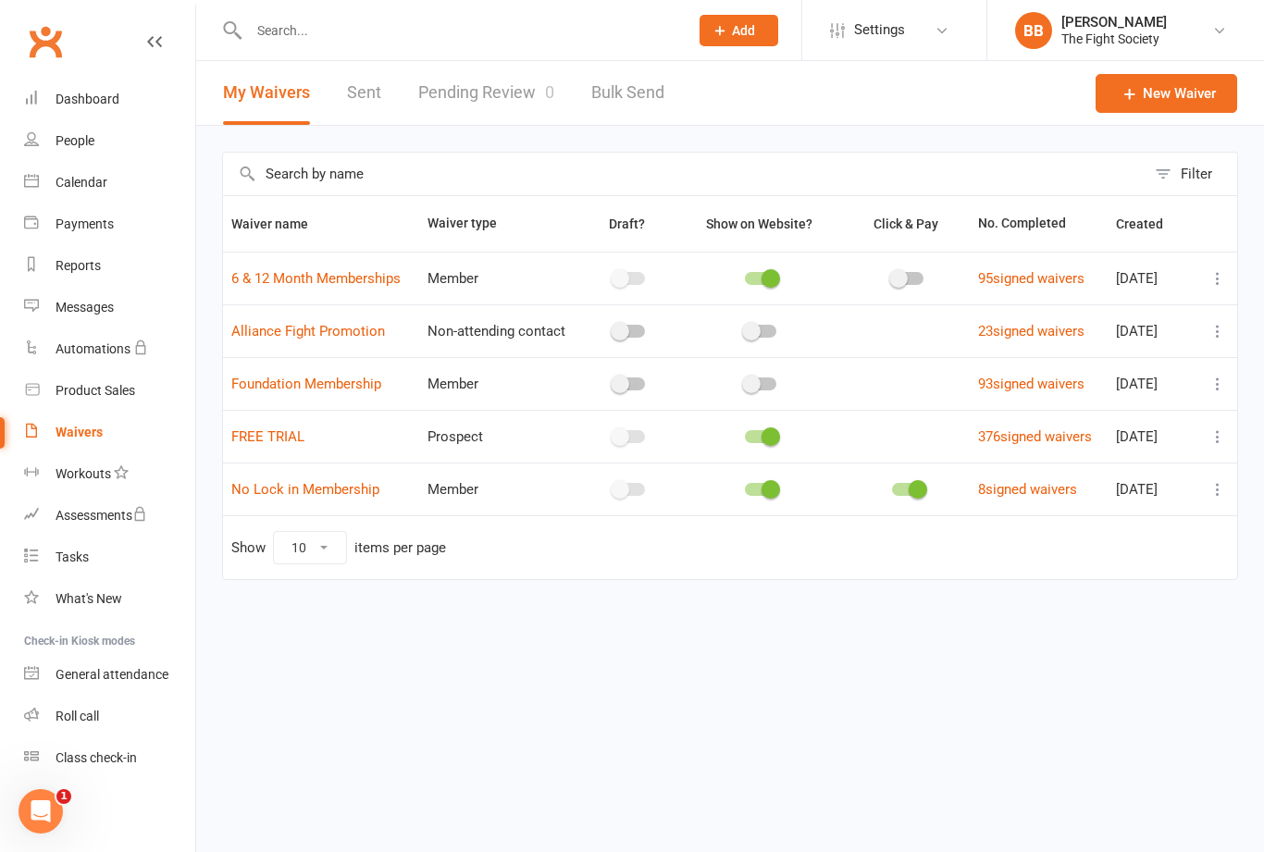
click at [507, 93] on link "Pending Review 0" at bounding box center [486, 93] width 136 height 64
